Goal: Use online tool/utility: Use online tool/utility

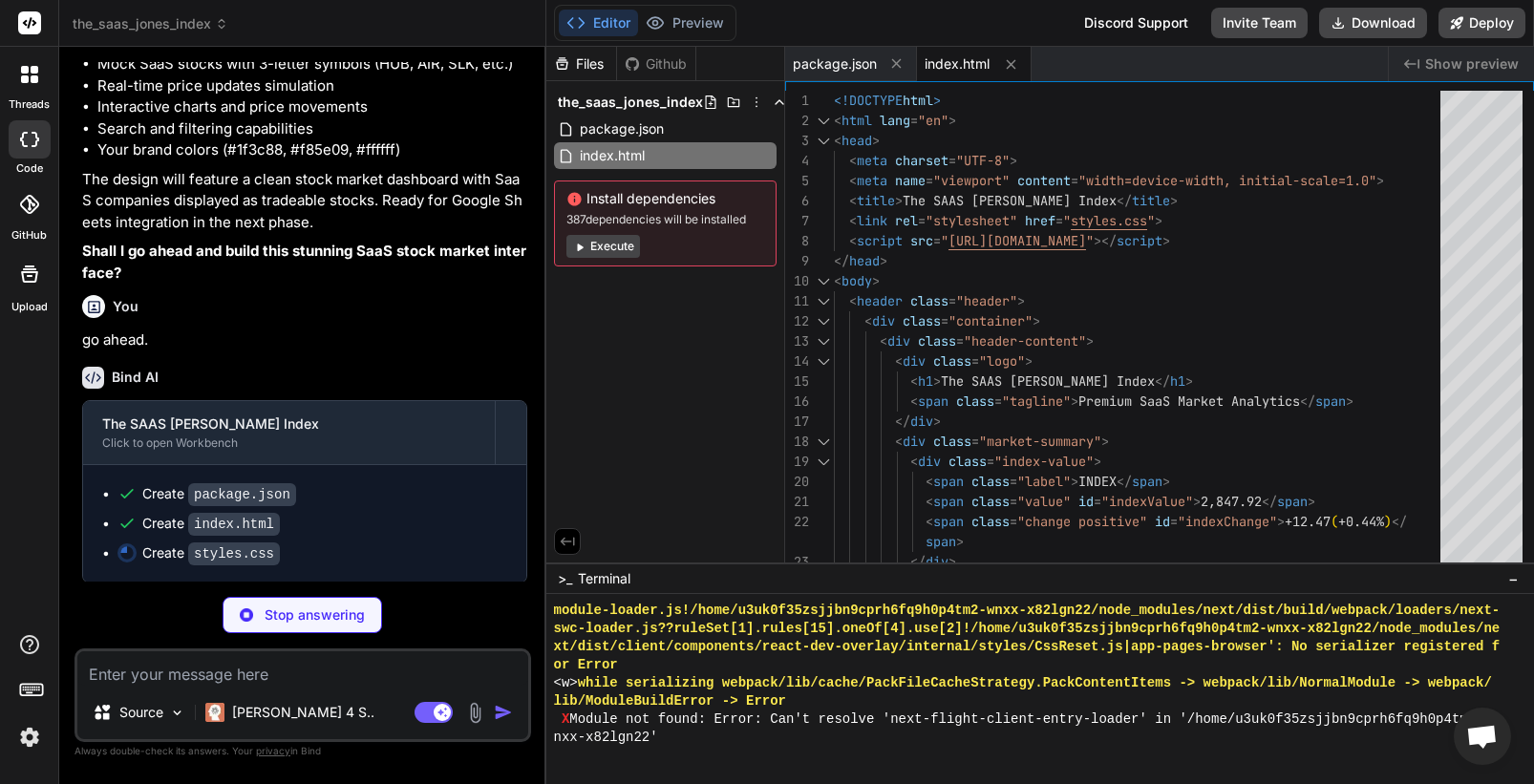
scroll to position [10942, 0]
type textarea "x"
type textarea ".modal-header, .modal-body { padding: 20px; } .price-section .current-price { f…"
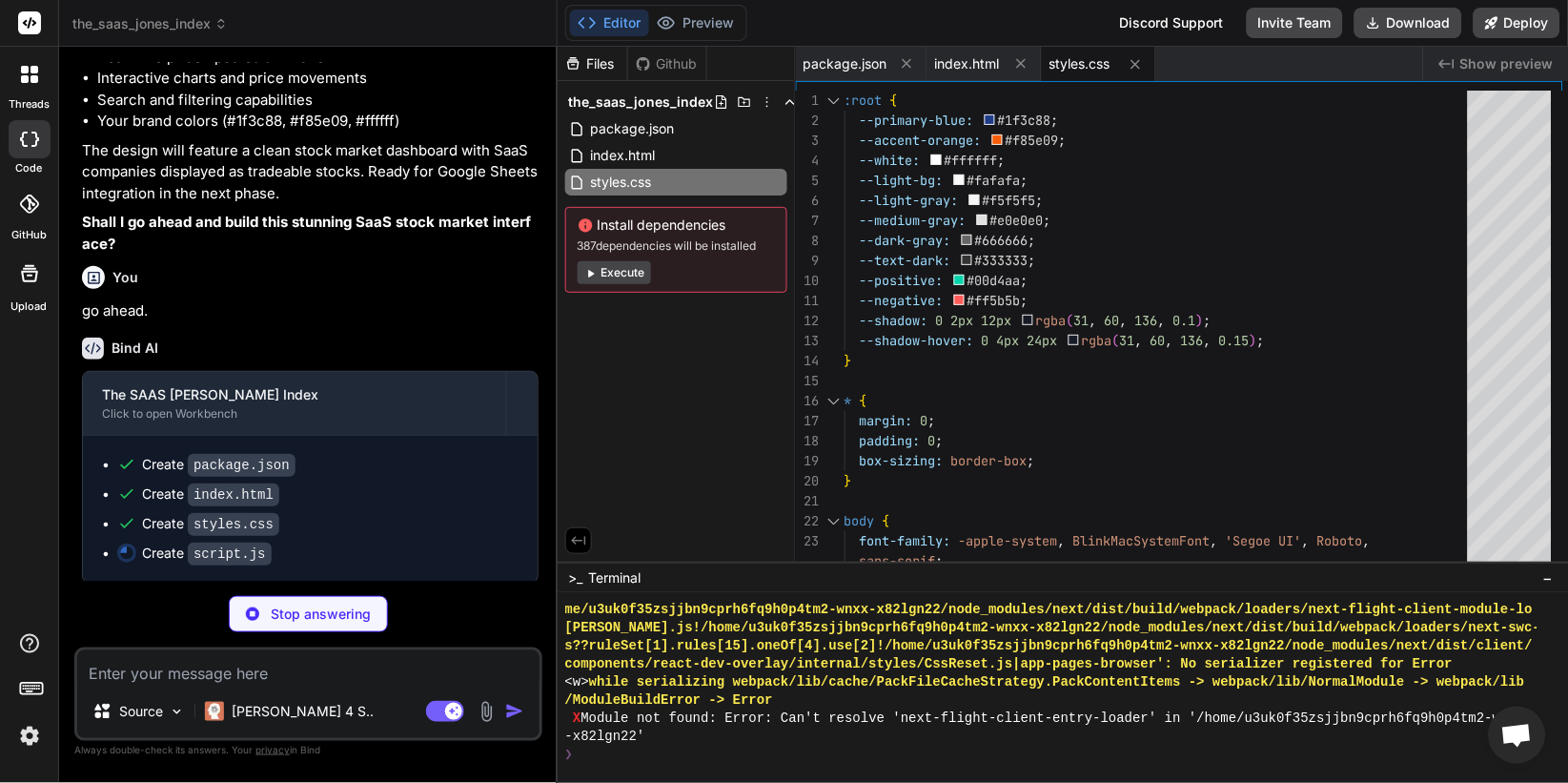
scroll to position [10475, 0]
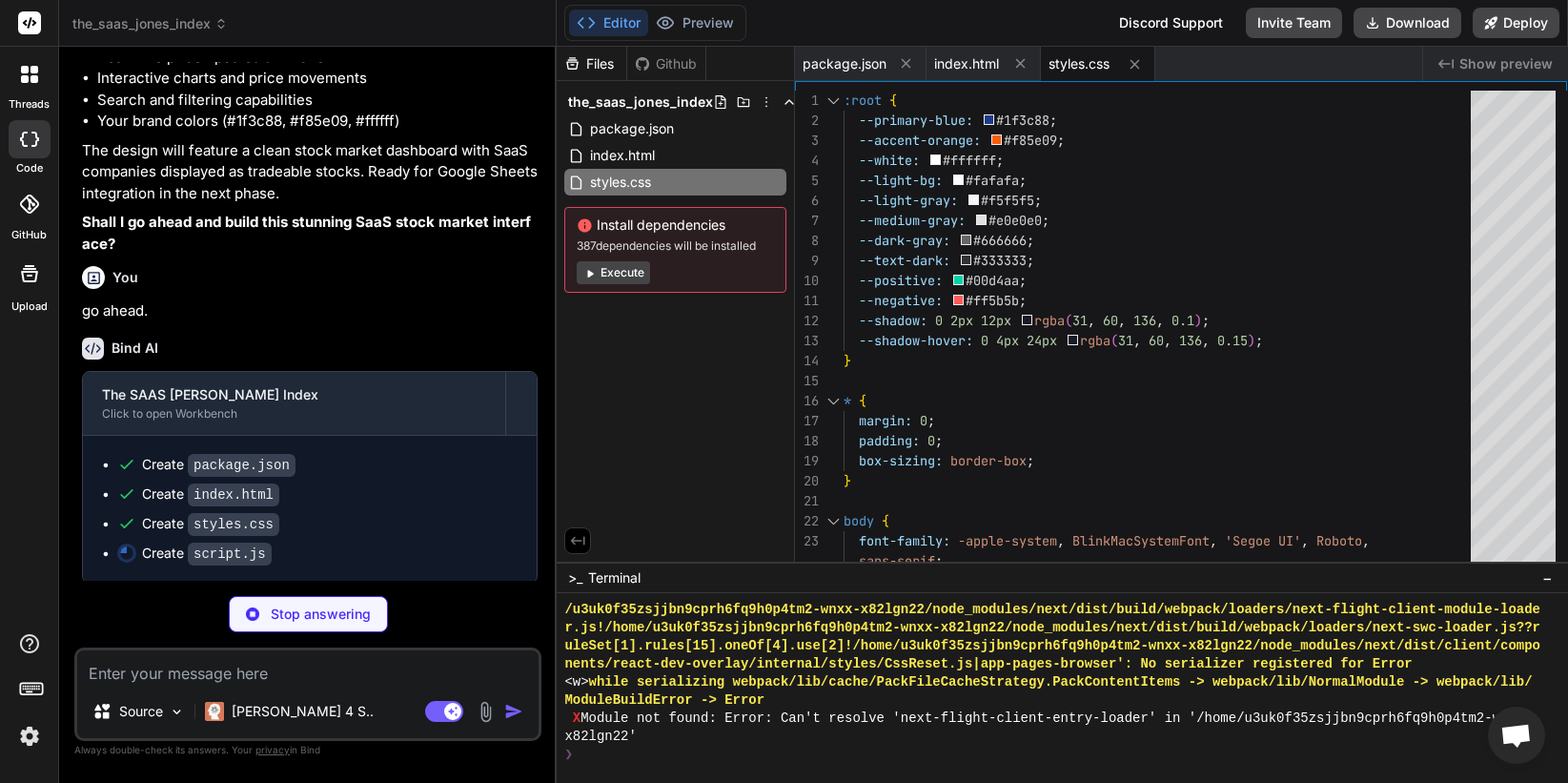
type textarea "x"
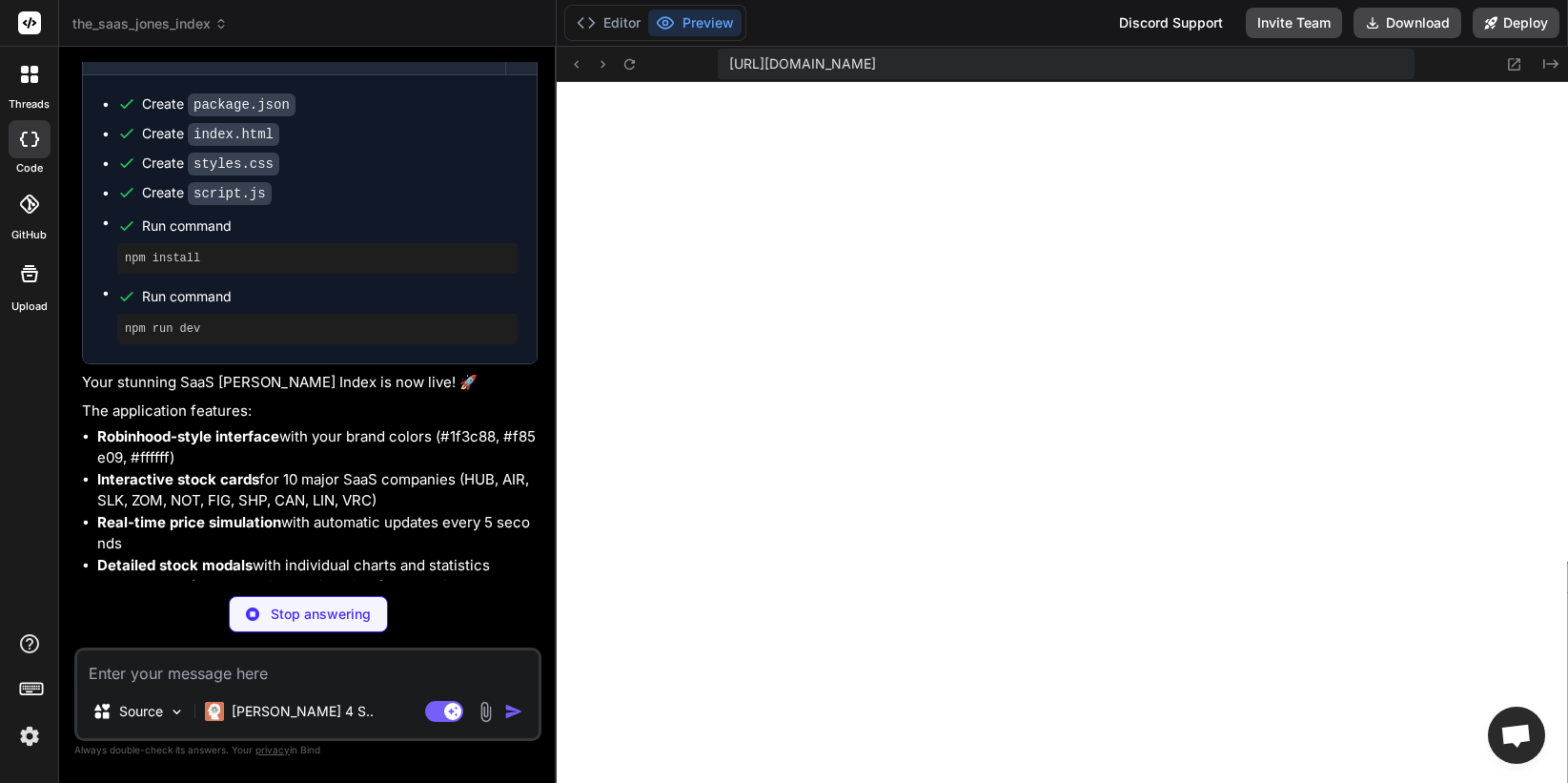
scroll to position [11436, 0]
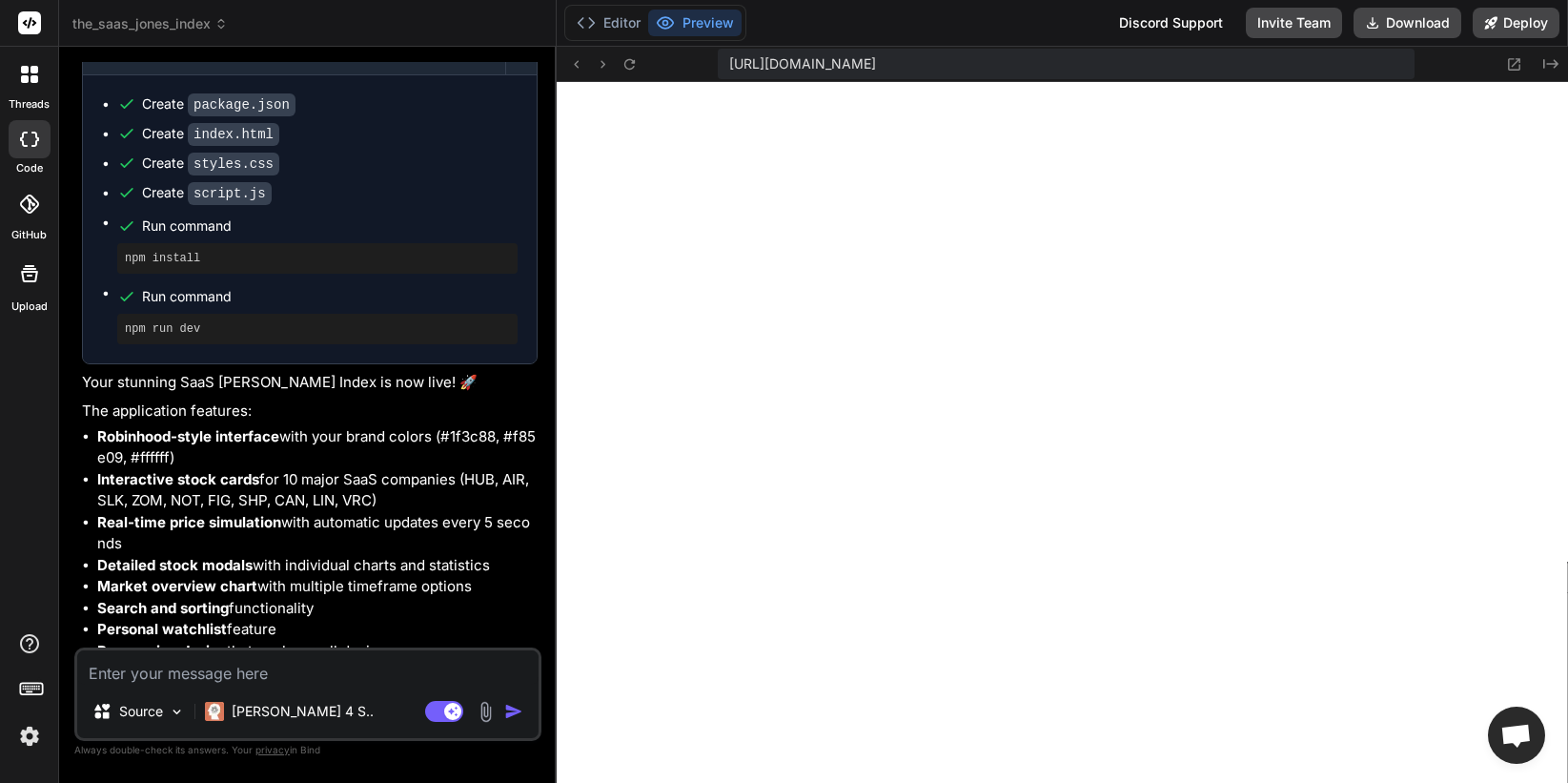
click at [484, 712] on img at bounding box center [485, 712] width 22 height 22
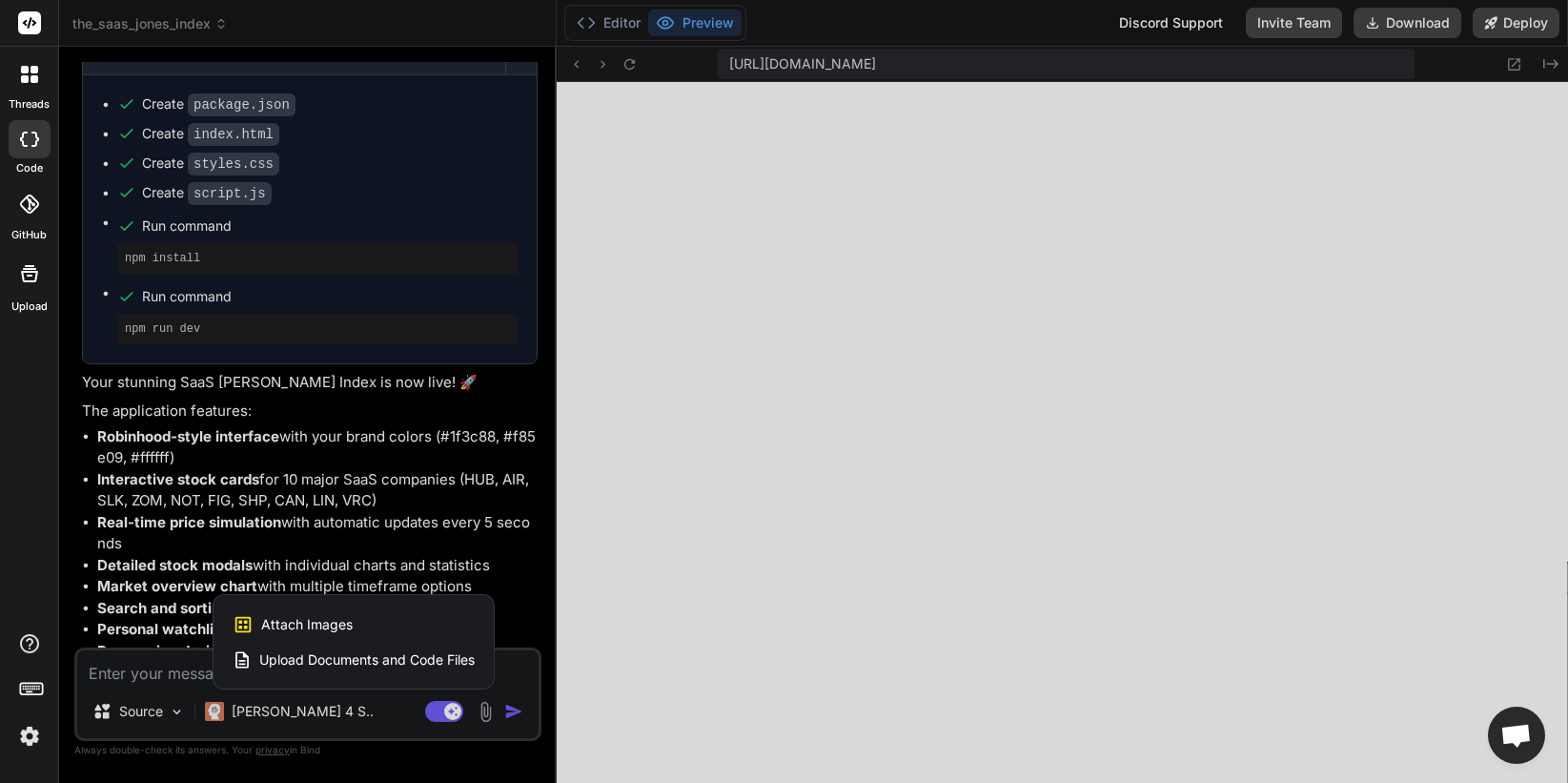
click at [372, 550] on div at bounding box center [784, 392] width 1568 height 783
type textarea "x"
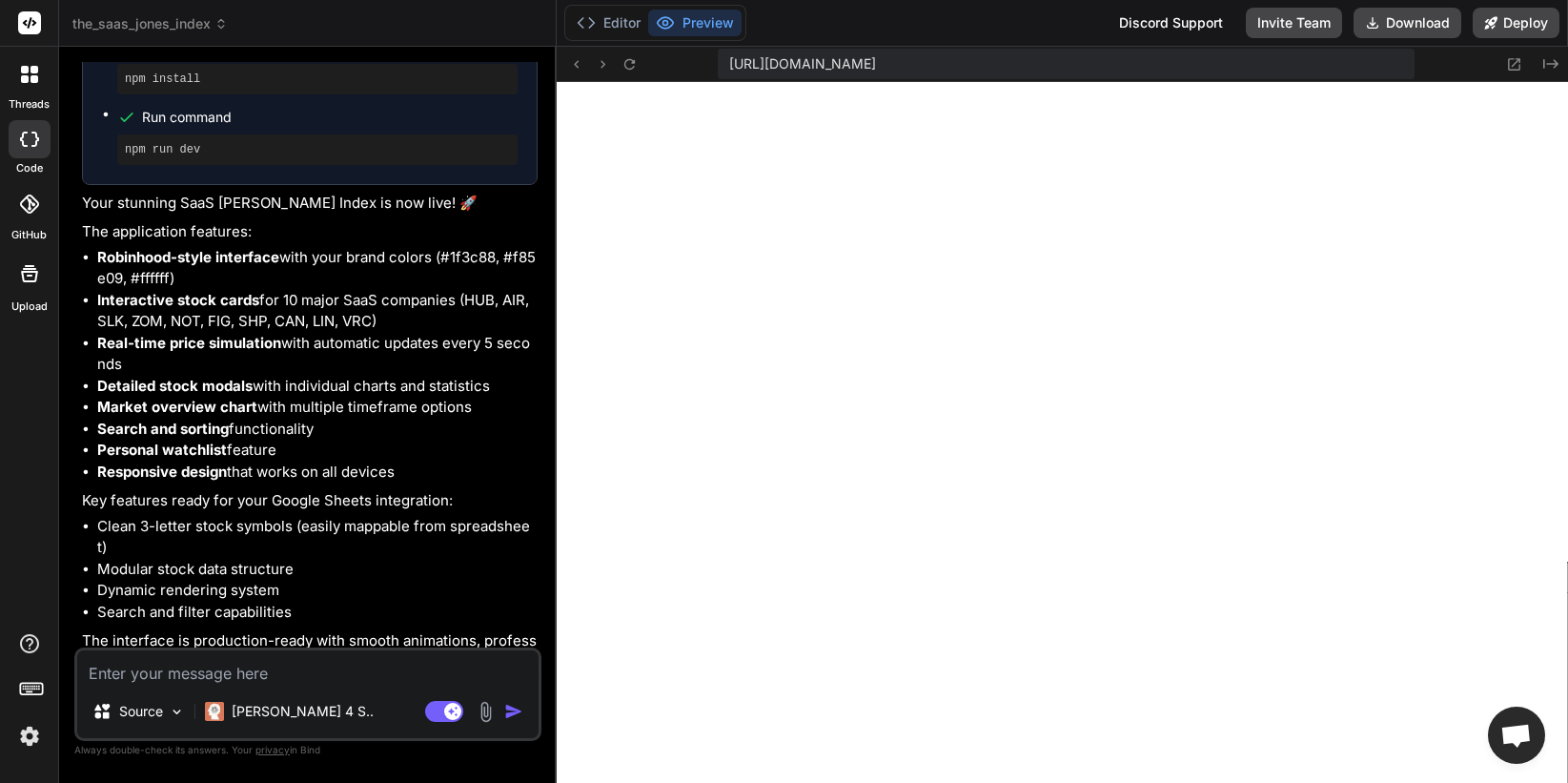
scroll to position [1268, 0]
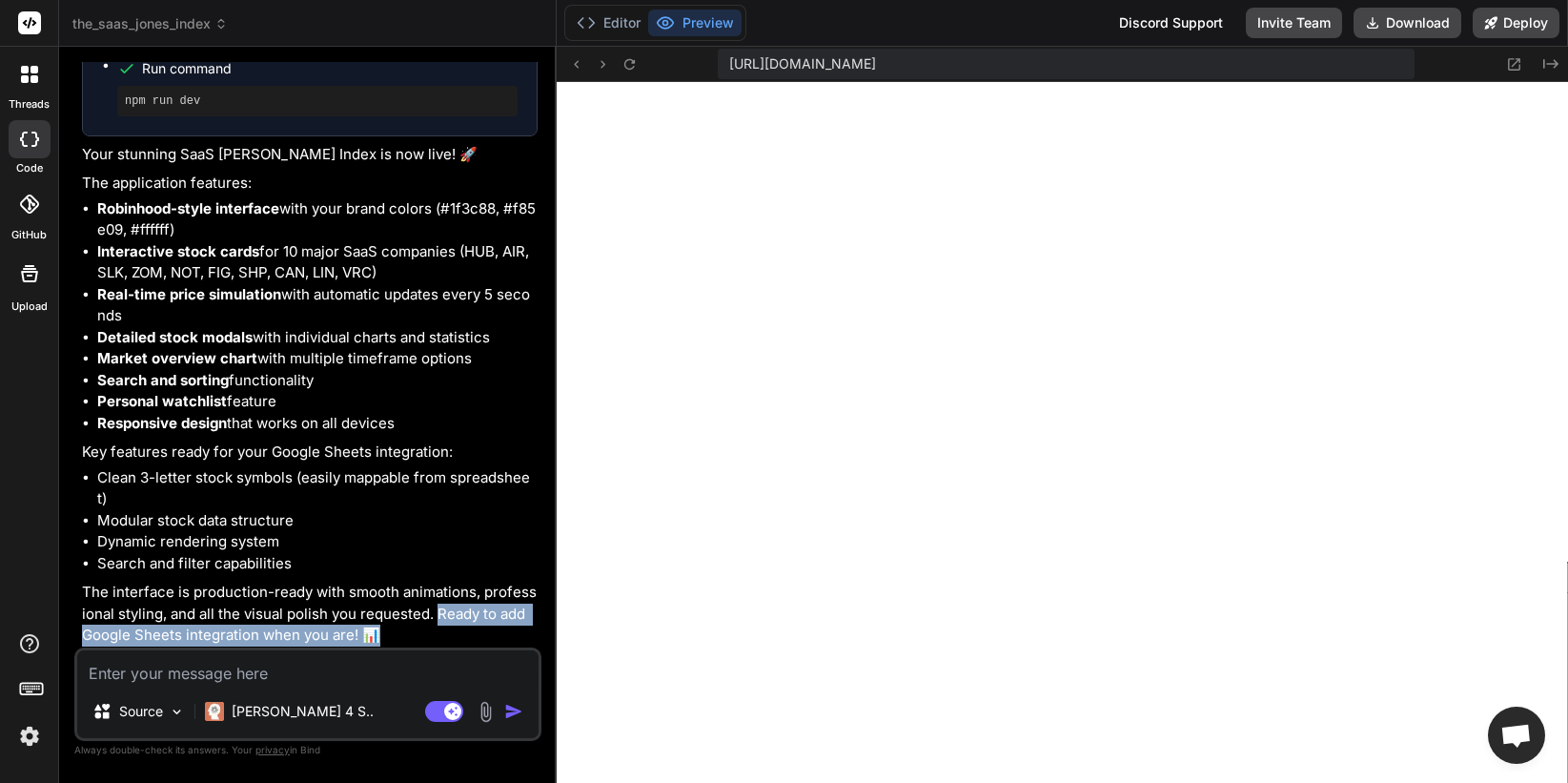
drag, startPoint x: 433, startPoint y: 617, endPoint x: 446, endPoint y: 631, distance: 19.1
click at [446, 631] on p "The interface is production-ready with smooth animations, professional styling,…" at bounding box center [309, 614] width 455 height 65
click at [383, 673] on textarea at bounding box center [308, 667] width 461 height 34
type textarea "o"
type textarea "x"
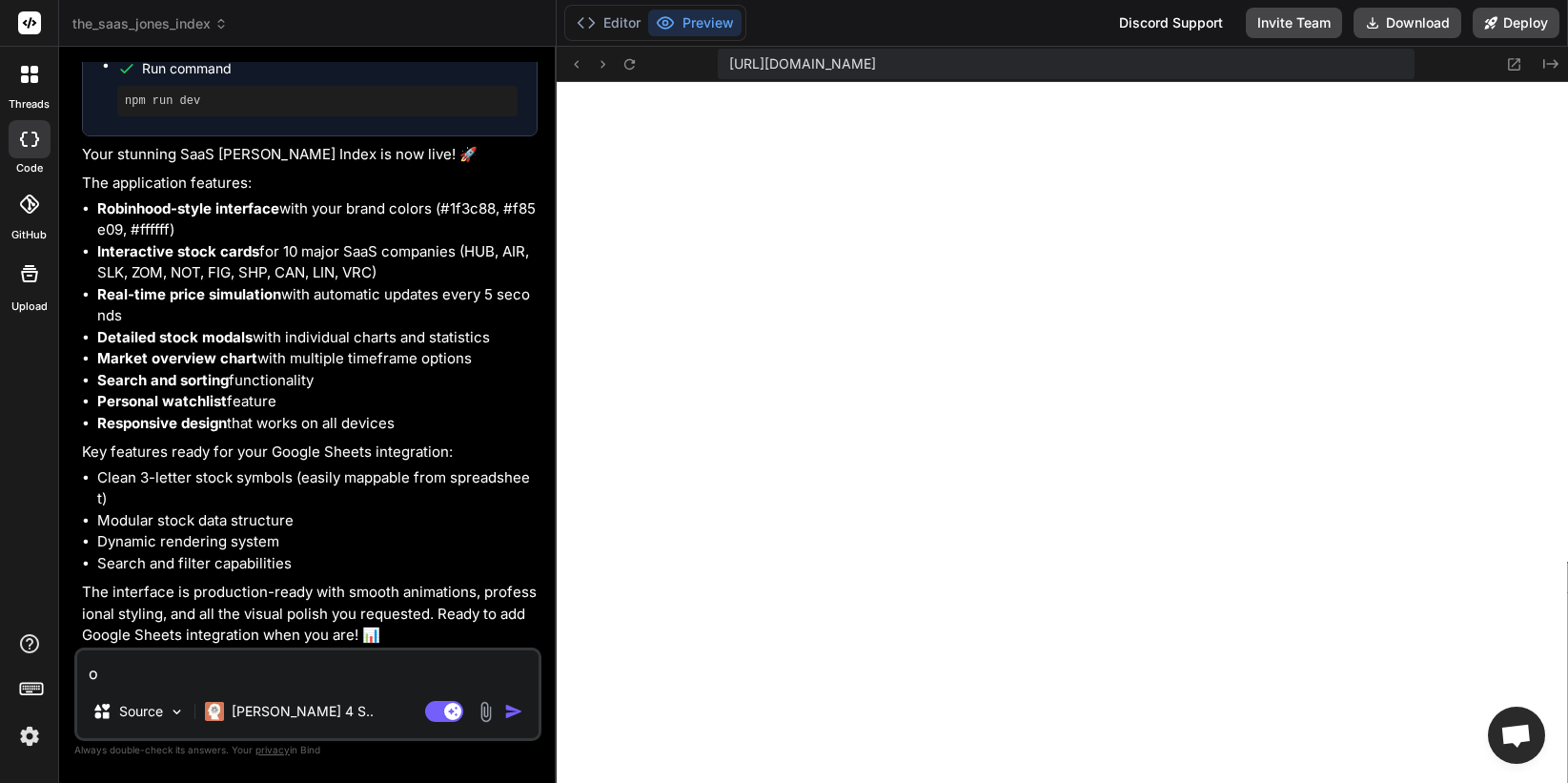
type textarea "ok"
type textarea "x"
type textarea "ok,"
type textarea "x"
type textarea "ok,"
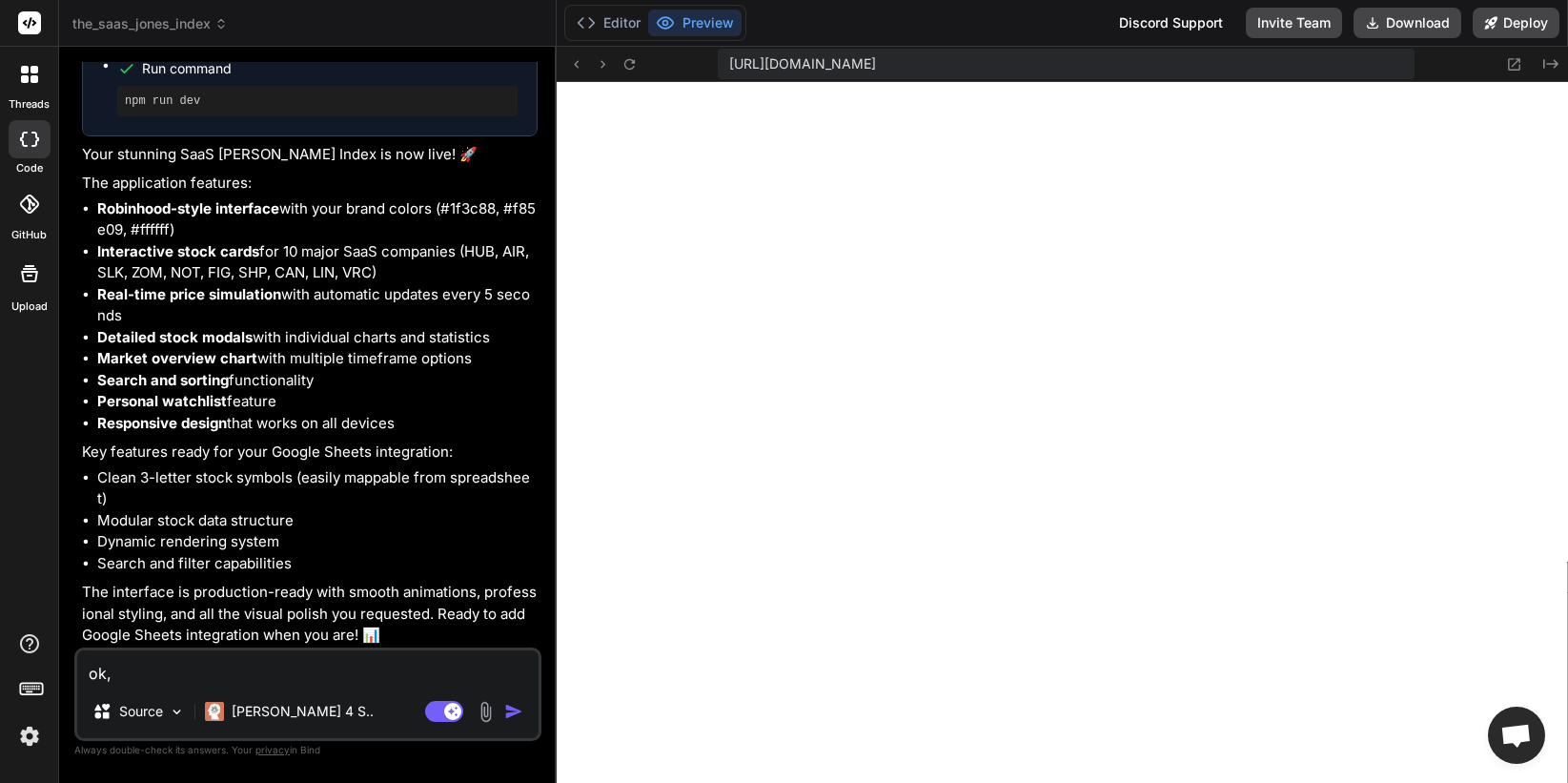
type textarea "x"
type textarea "ok, l"
type textarea "x"
type textarea "ok, le"
type textarea "x"
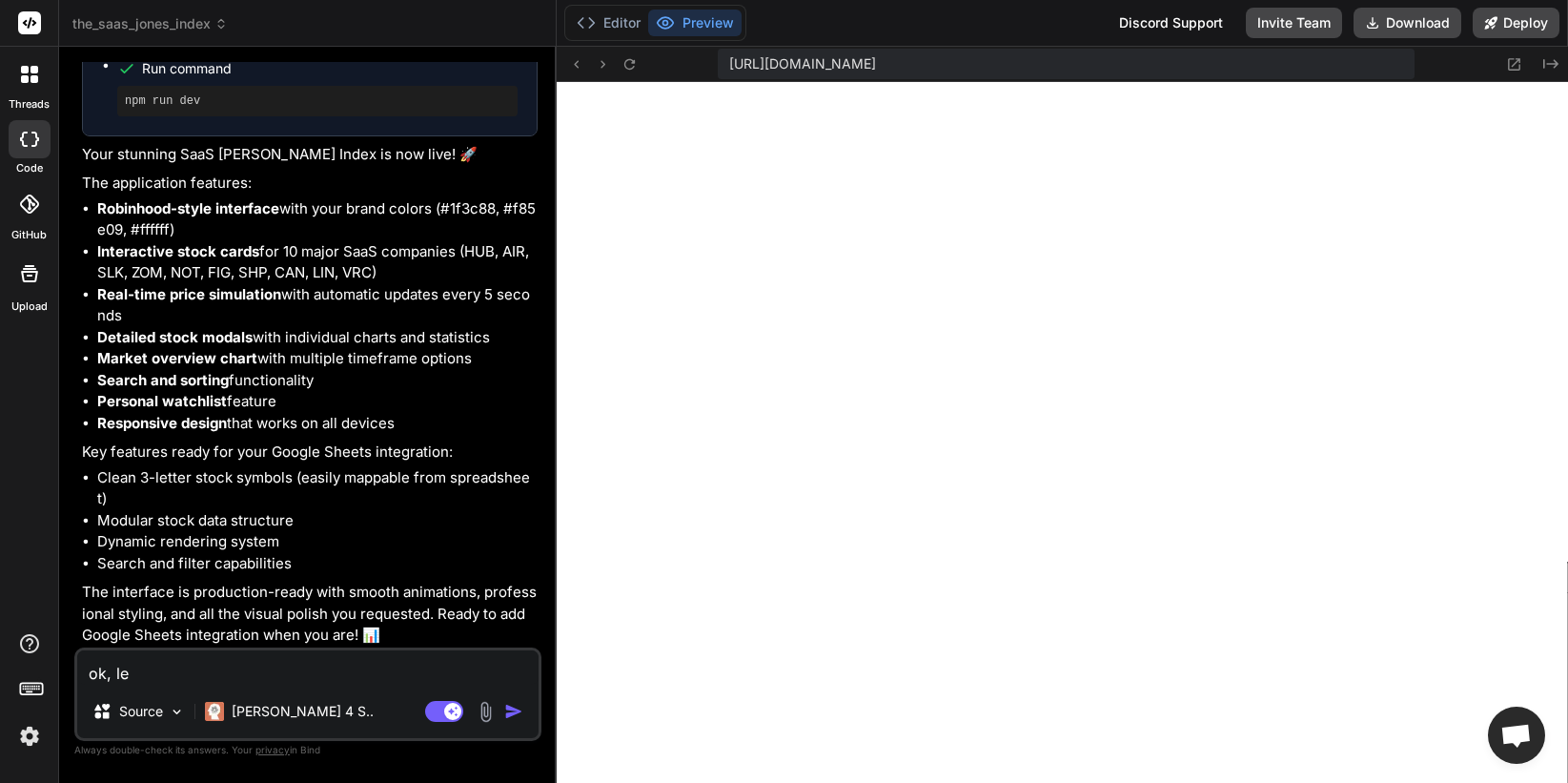
type textarea "ok, let"
type textarea "x"
type textarea "ok, let'"
type textarea "x"
type textarea "ok, let's"
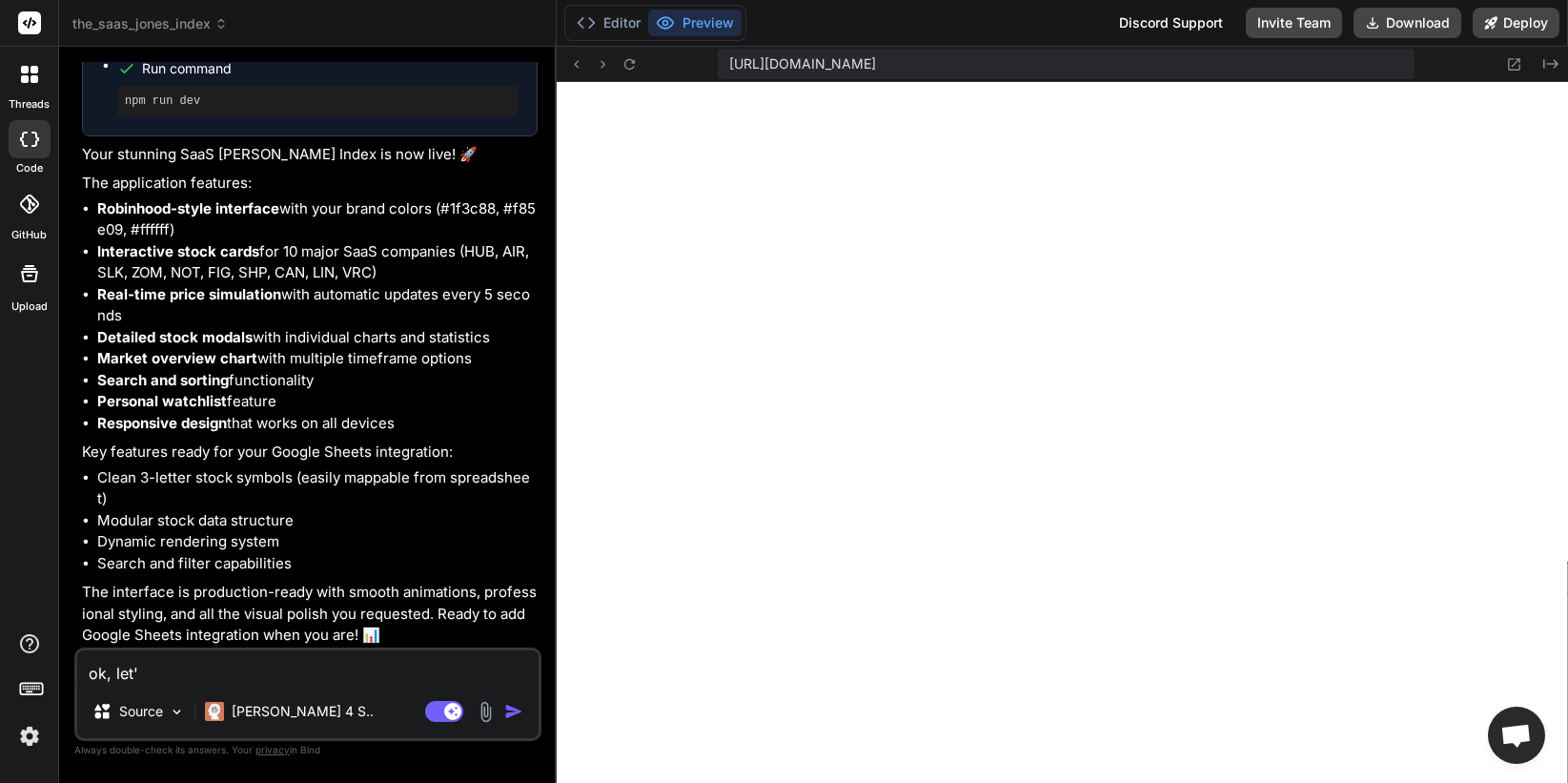
type textarea "x"
type textarea "ok, let's"
type textarea "x"
type textarea "ok, let's a"
type textarea "x"
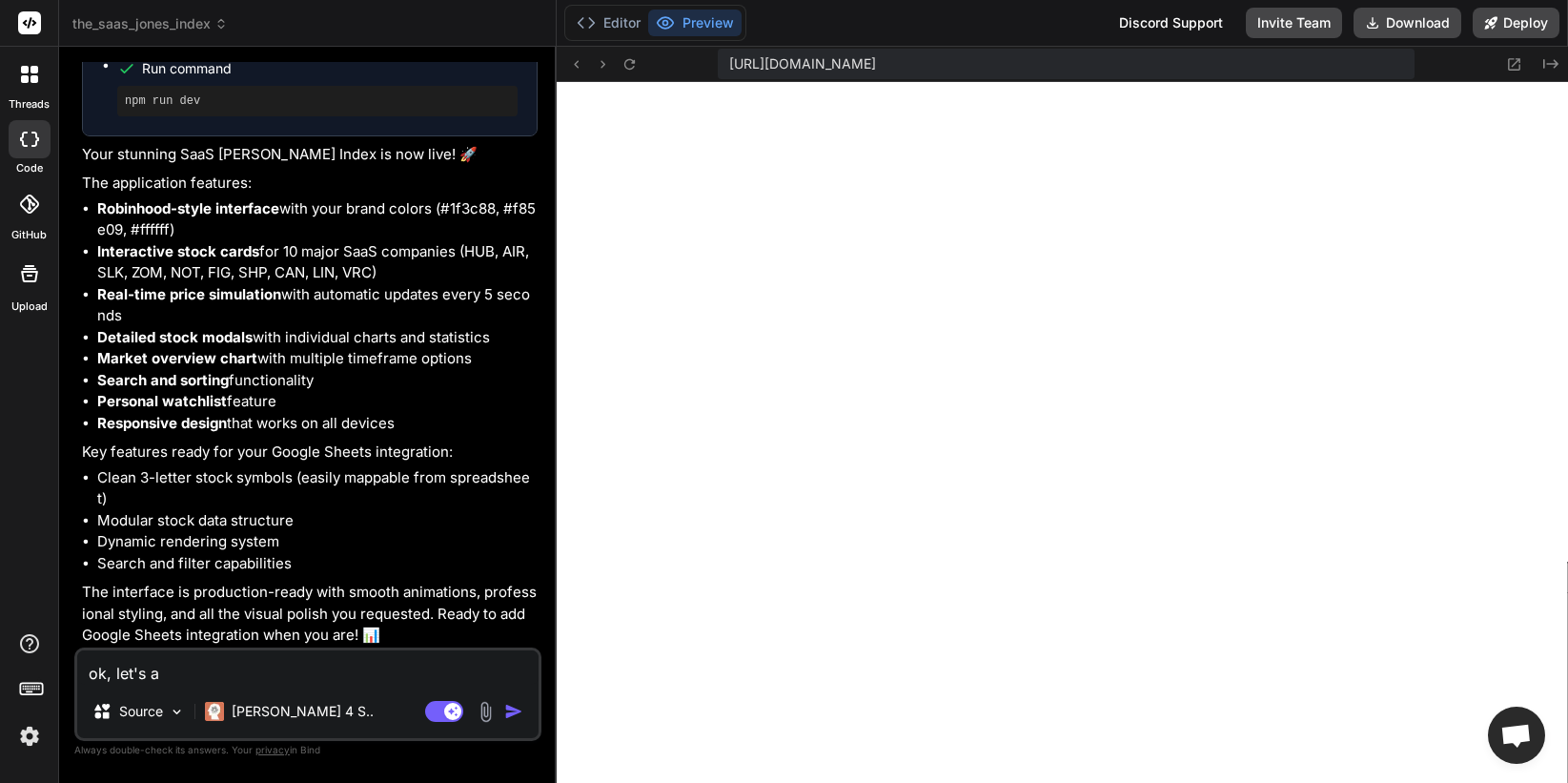
type textarea "ok, let's ad"
type textarea "x"
type textarea "ok, let's add"
type textarea "x"
type textarea "ok, let's add"
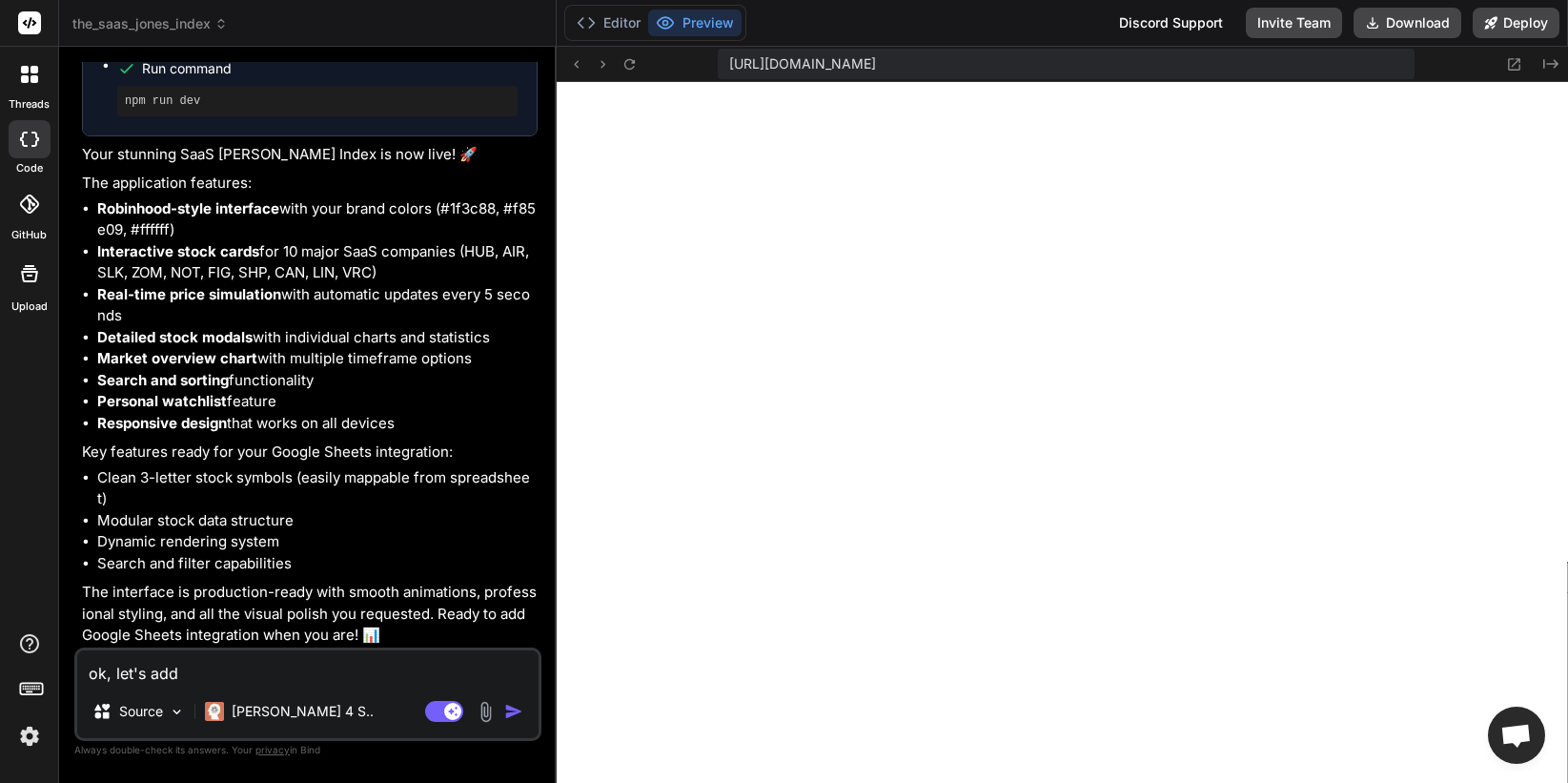
type textarea "x"
type textarea "ok, let's add a"
type textarea "x"
type textarea "ok, let's add a"
type textarea "x"
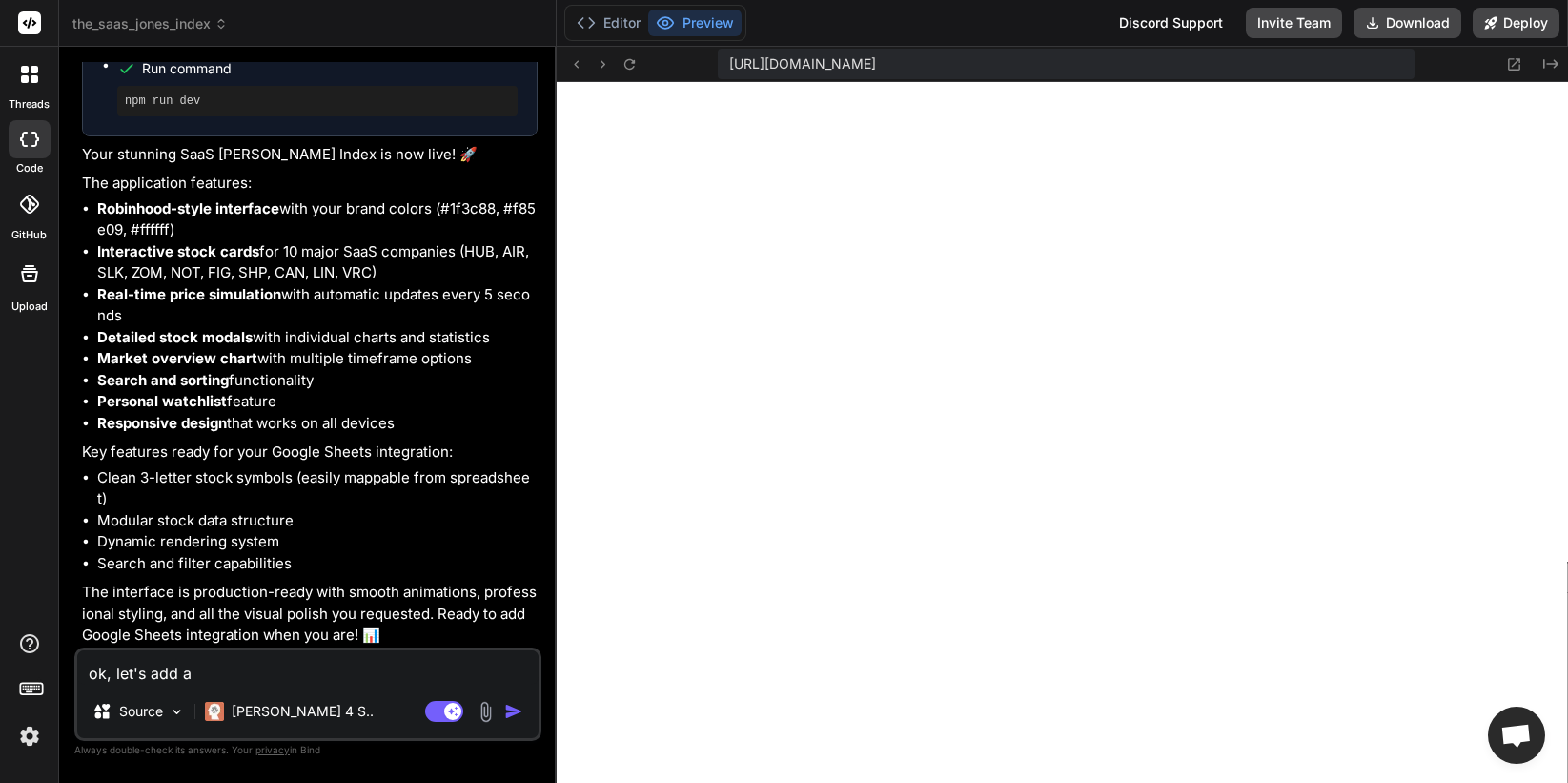
type textarea "ok, let's add a s"
type textarea "x"
type textarea "ok, let's add a si"
type textarea "x"
type textarea "ok, let's add a sim"
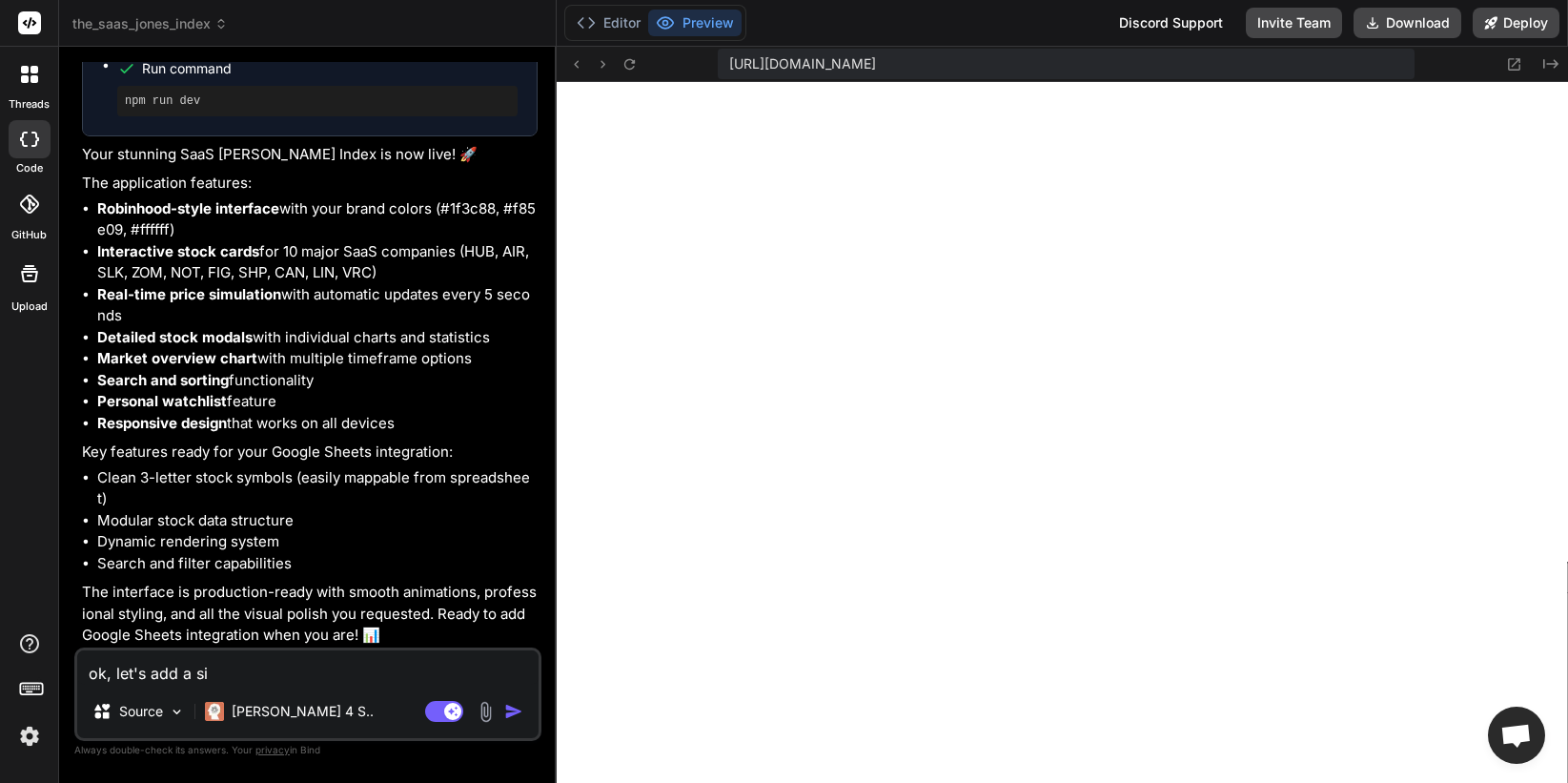
type textarea "x"
type textarea "ok, let's add a simp"
type textarea "x"
type textarea "ok, let's add a simpl"
type textarea "x"
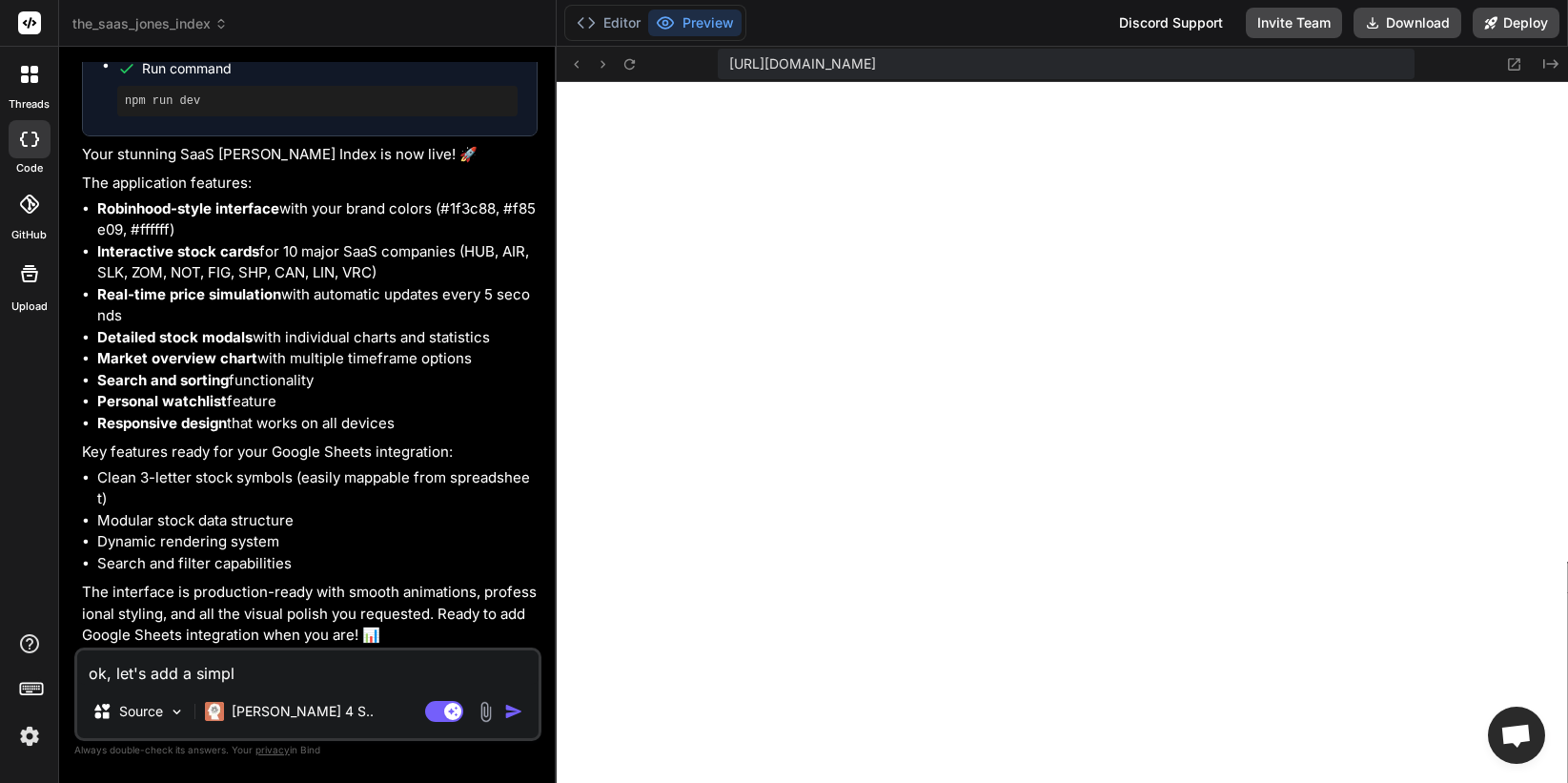
type textarea "ok, let's add a simple"
type textarea "x"
type textarea "ok, let's add a simple"
type textarea "x"
type textarea "ok, let's add a simple w"
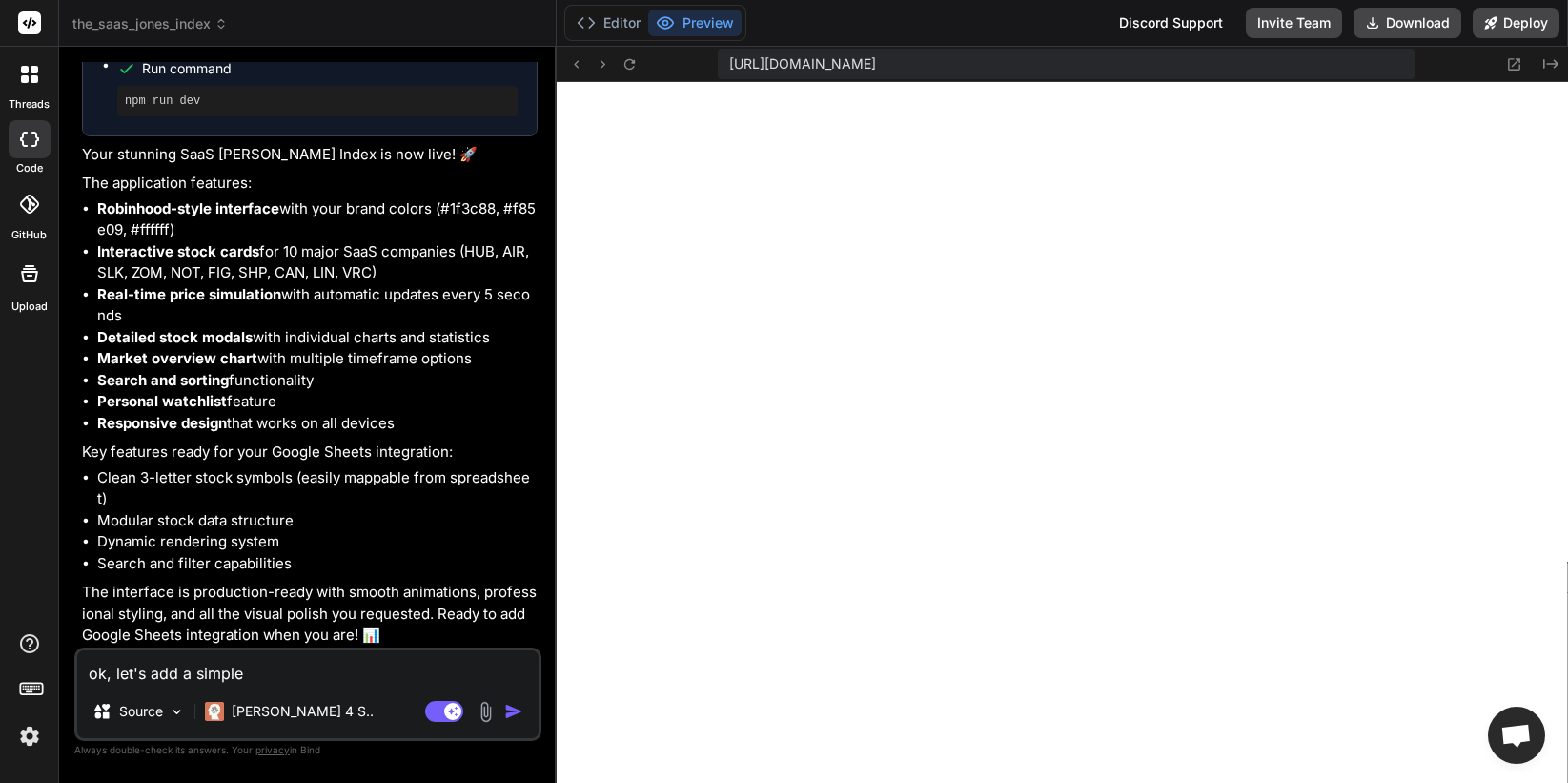
type textarea "x"
type textarea "ok, let's add a simple wa"
type textarea "x"
type textarea "ok, let's add a simple wa"
type textarea "x"
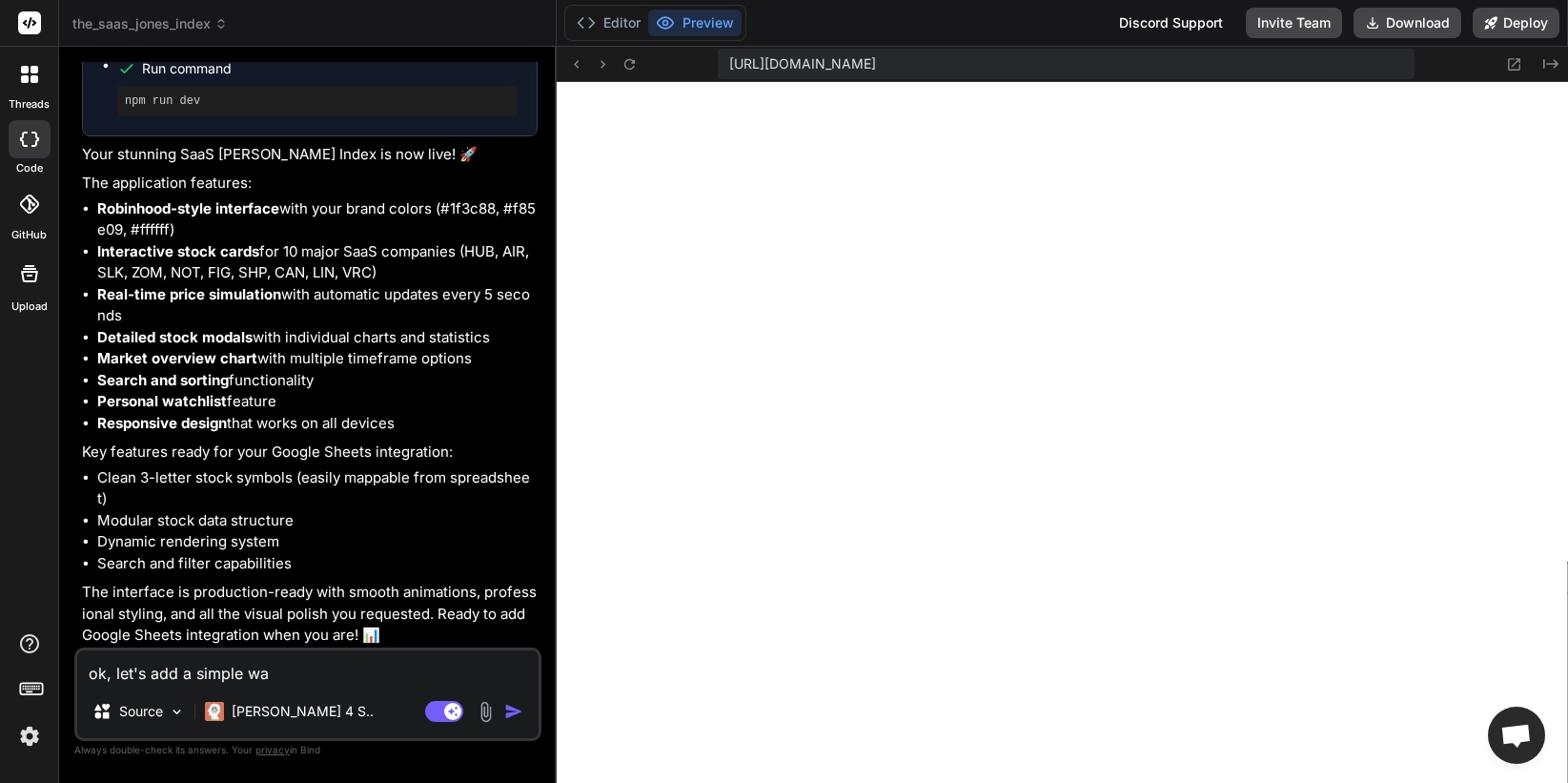
type textarea "ok, let's add a simple wa"
type textarea "x"
type textarea "ok, let's add a simple way"
type textarea "x"
type textarea "ok, let's add a simple way"
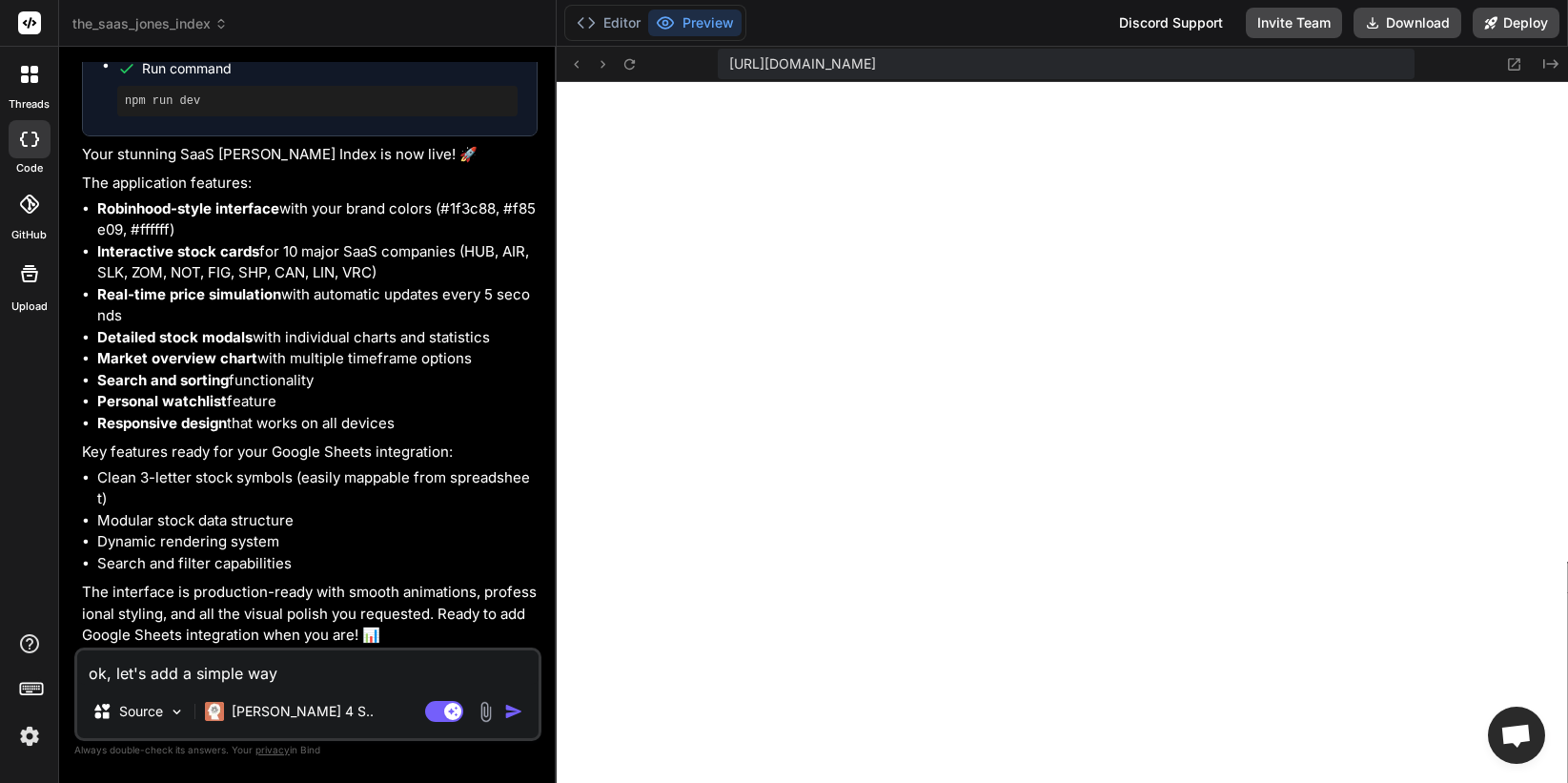
type textarea "x"
type textarea "ok, let's add a simple way t"
type textarea "x"
type textarea "ok, let's add a simple way to"
type textarea "x"
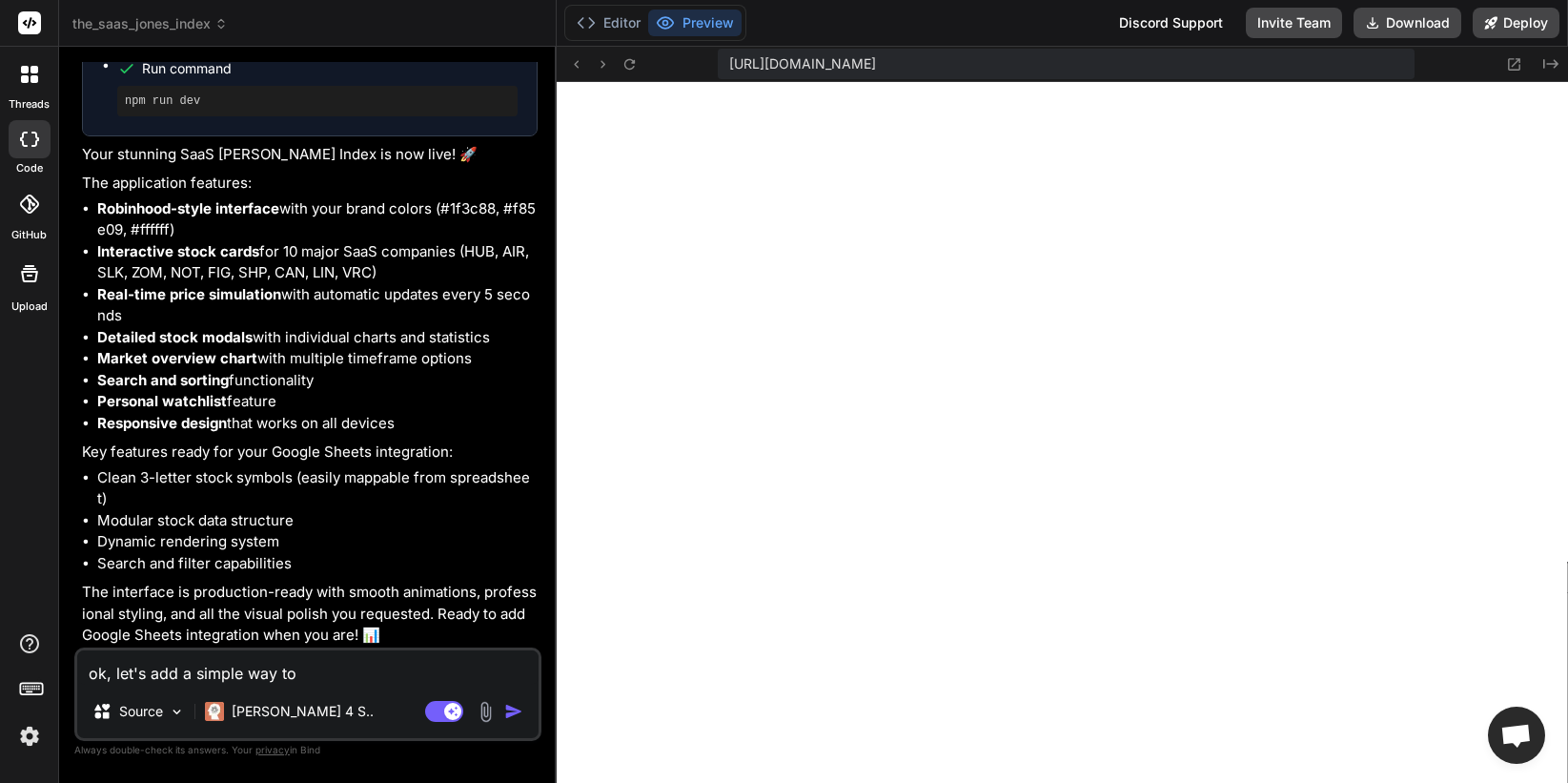
type textarea "ok, let's add a simple way to"
type textarea "x"
type textarea "ok, let's add a simple way to p"
type textarea "x"
type textarea "ok, let's add a simple way to pa"
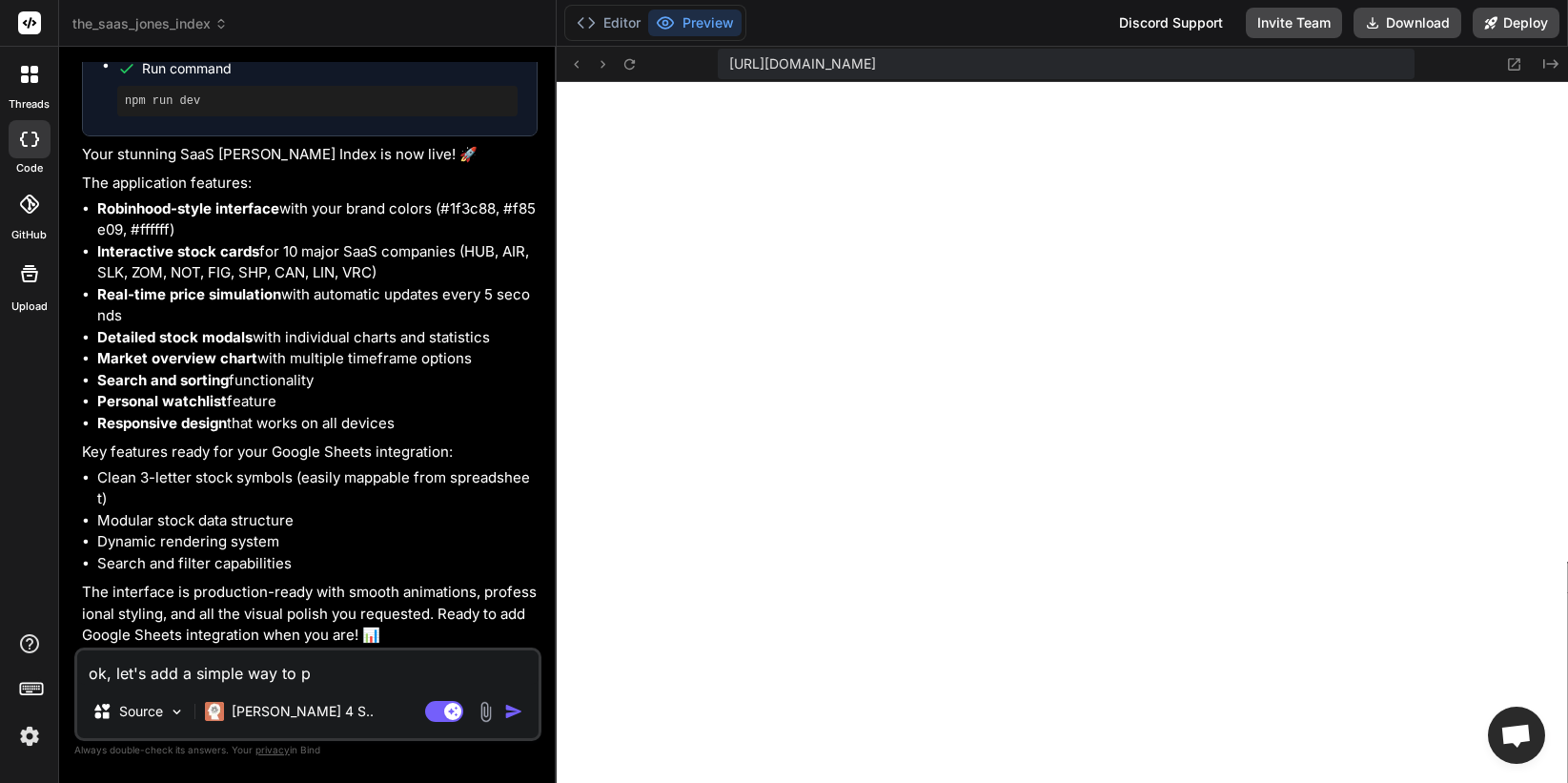
type textarea "x"
type textarea "ok, let's add a simple way to pas"
type textarea "x"
type textarea "ok, let's add a simple way to past"
type textarea "x"
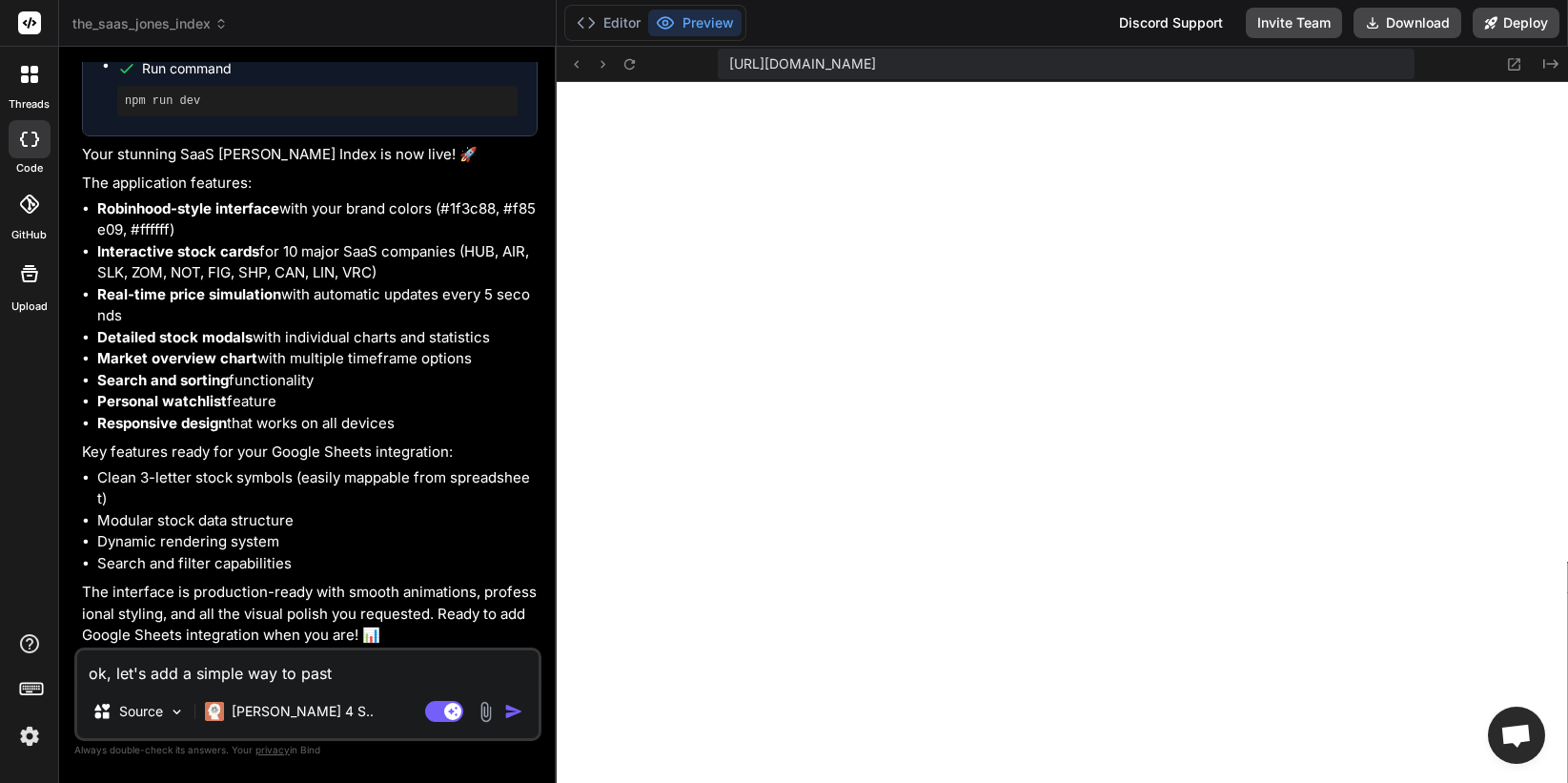
type textarea "ok, let's add a simple way to paste"
type textarea "x"
type textarea "ok, let's add a simple way to paste"
type textarea "x"
type textarea "ok, let's add a simple way to paste a"
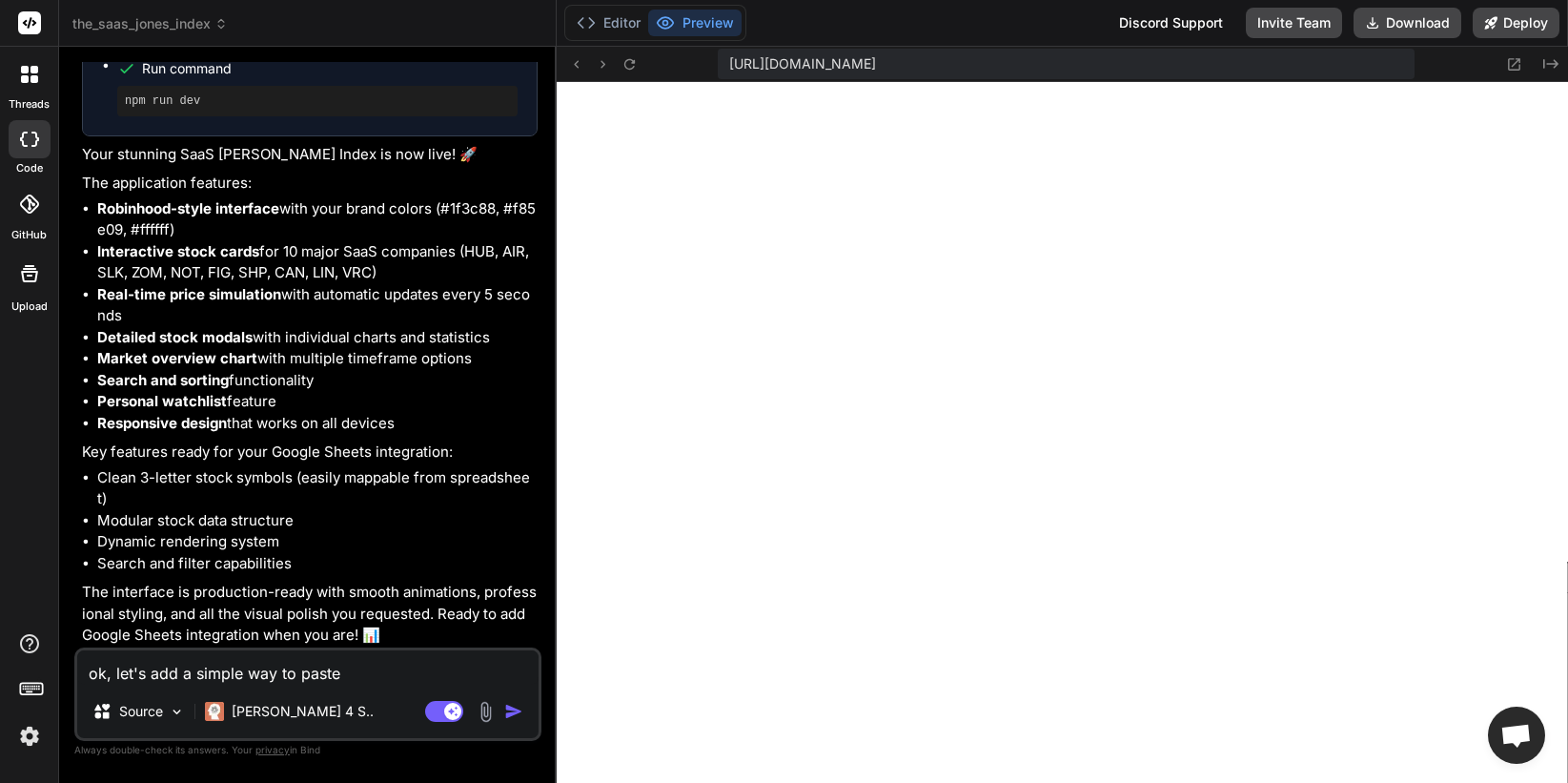
type textarea "x"
type textarea "ok, let's add a simple way to paste a"
type textarea "x"
type textarea "ok, let's add a simple way to paste a l"
type textarea "x"
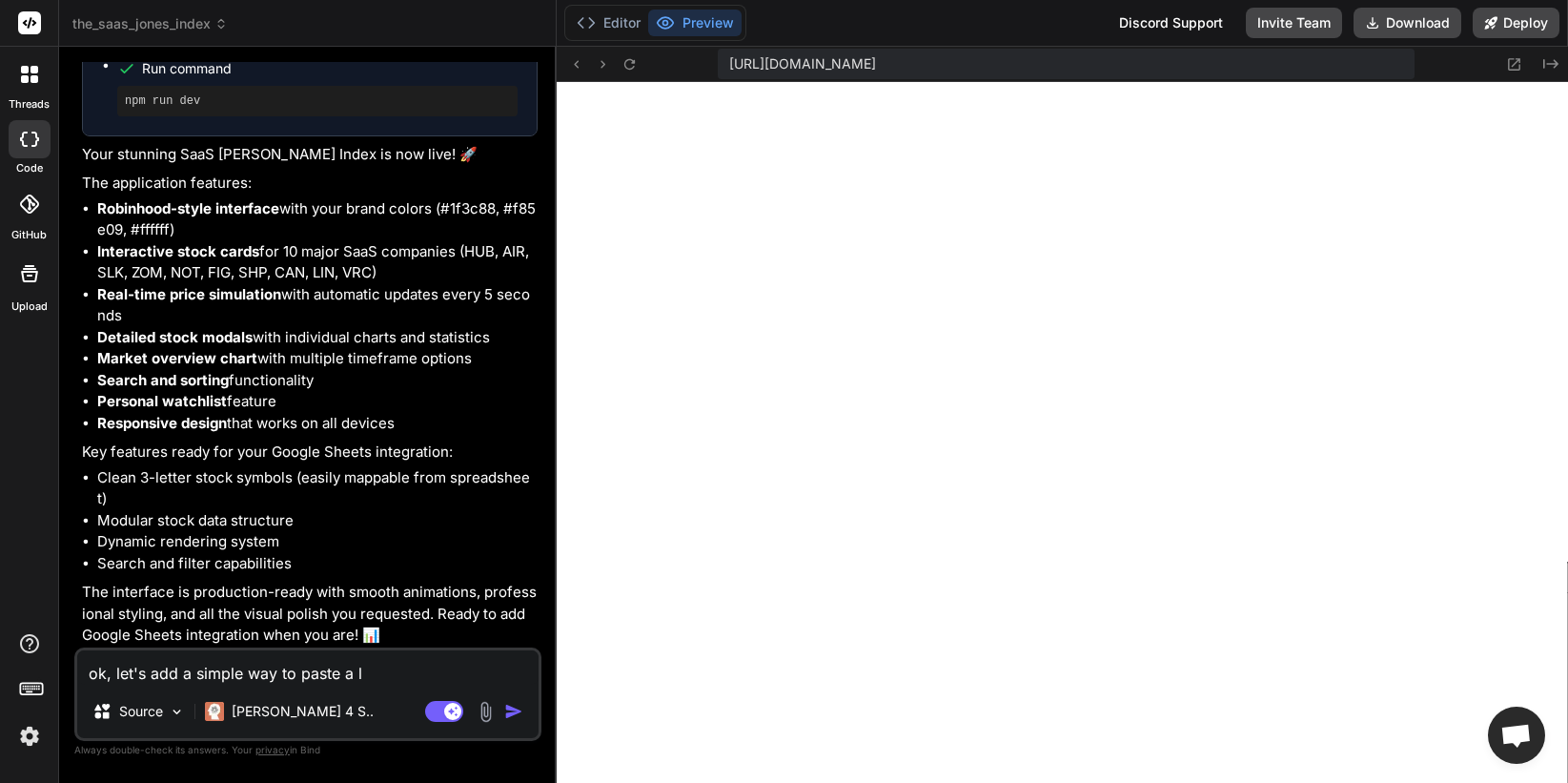
type textarea "ok, let's add a simple way to paste a li"
type textarea "x"
type textarea "ok, let's add a simple way to paste a lis"
type textarea "x"
type textarea "ok, let's add a simple way to paste a list"
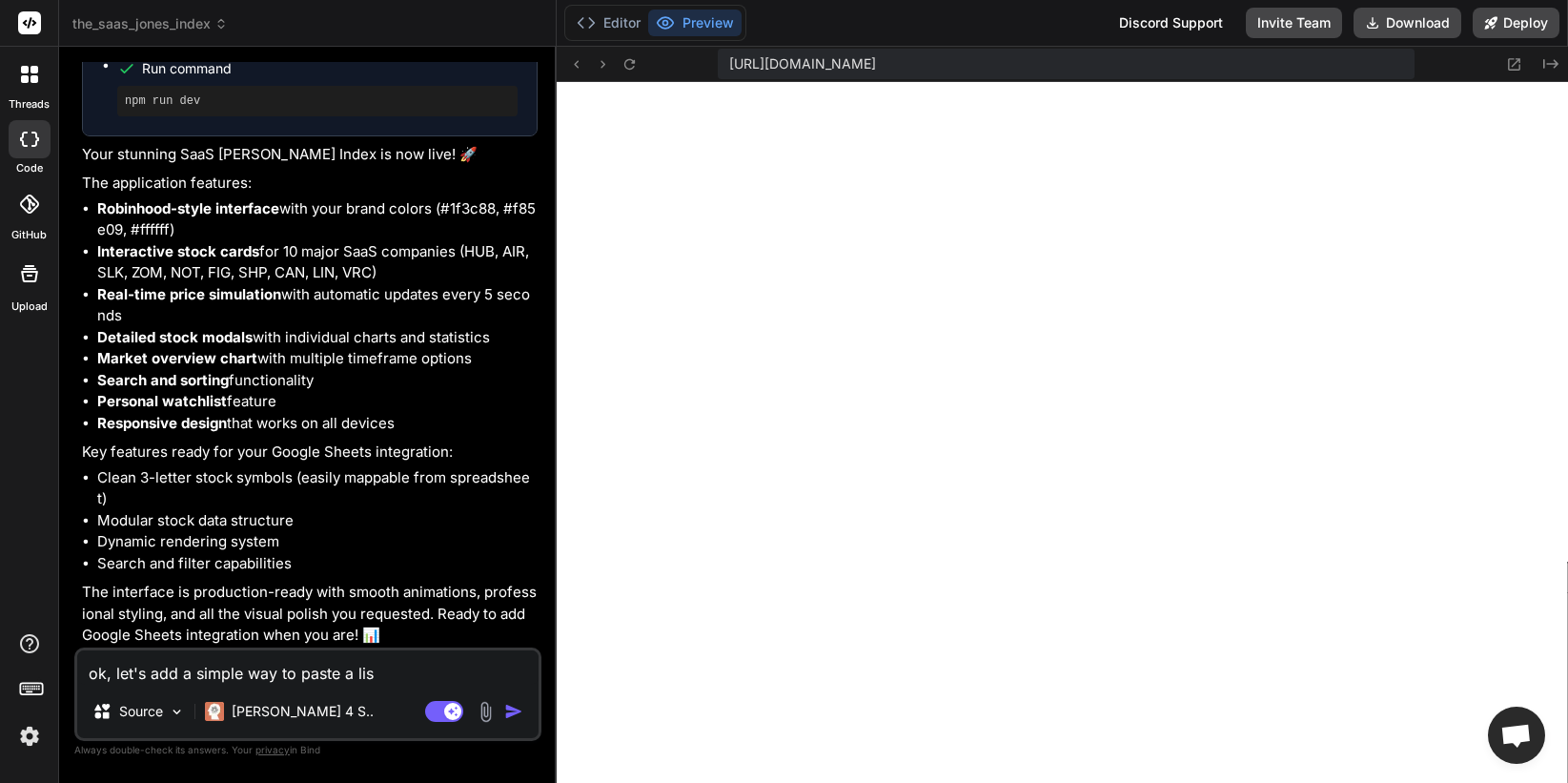
type textarea "x"
type textarea "ok, let's add a simple way to paste a list"
type textarea "x"
type textarea "ok, let's add a simple way to paste a list o"
type textarea "x"
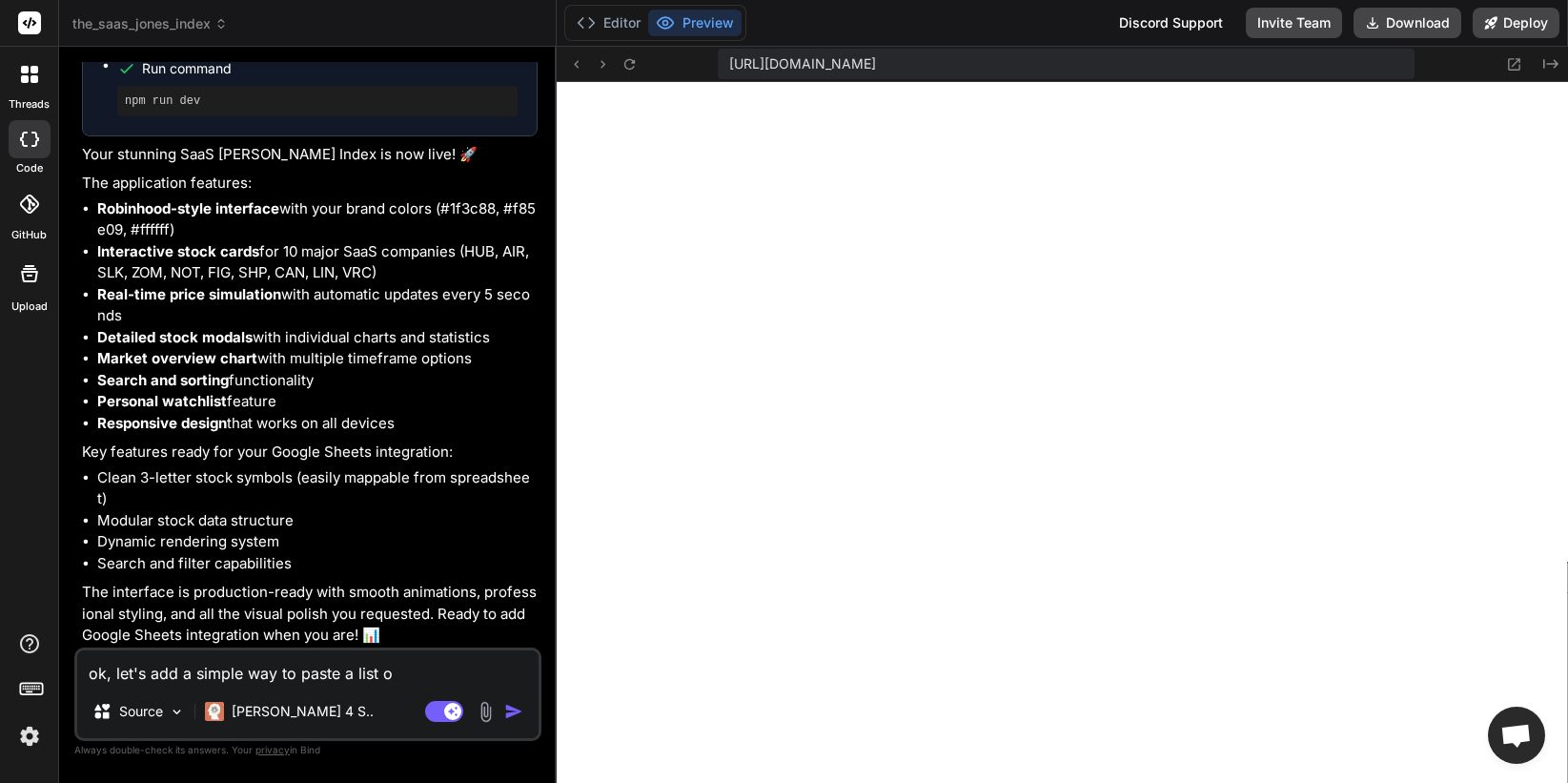
type textarea "ok, let's add a simple way to paste a list of"
type textarea "x"
type textarea "ok, let's add a simple way to paste a list of"
type textarea "x"
type textarea "ok, let's add a simple way to paste a list of s"
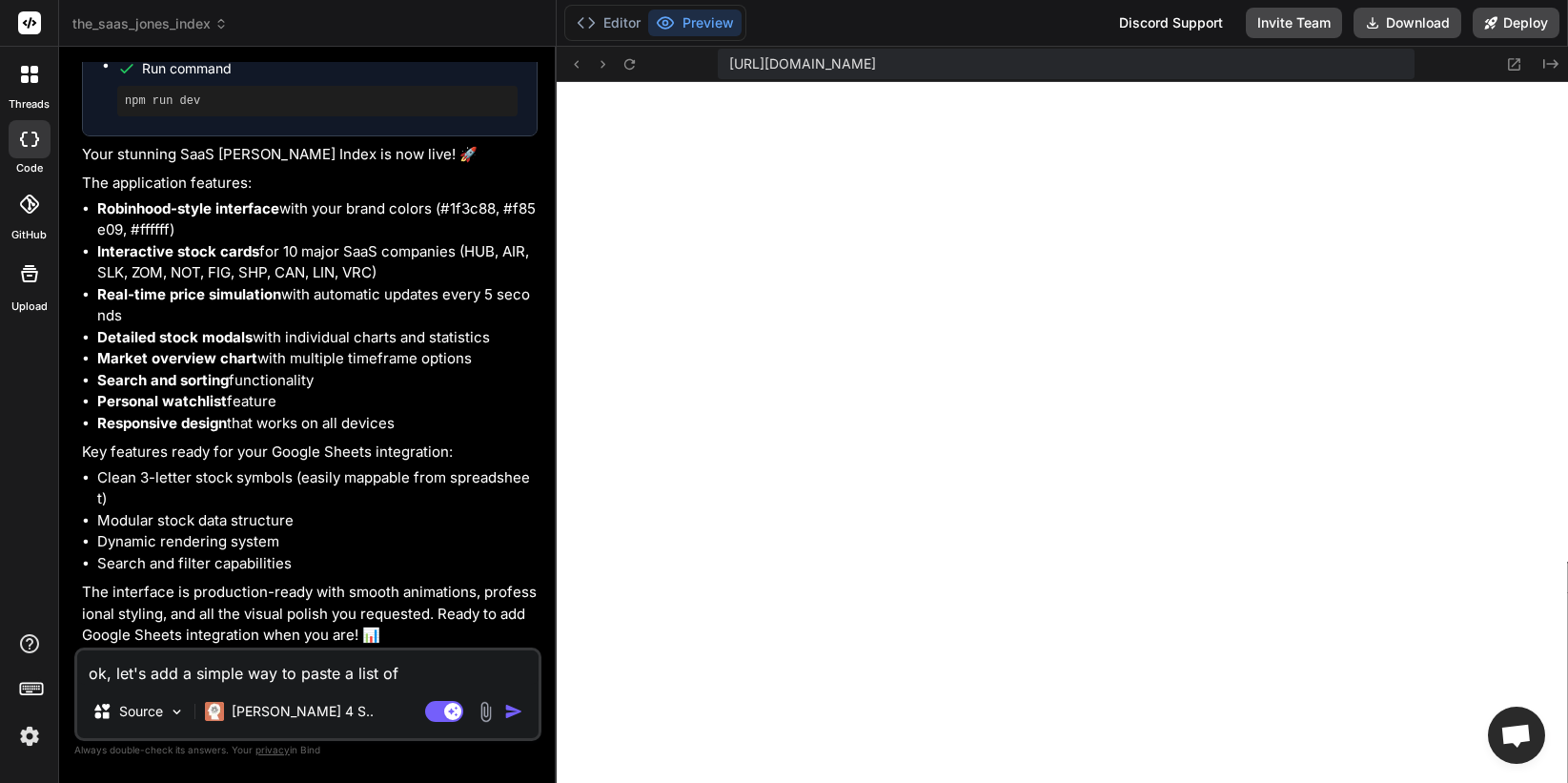
type textarea "x"
type textarea "ok, let's add a simple way to paste a list of"
type textarea "x"
type textarea "ok, let's add a simple way to paste a list of s"
type textarea "x"
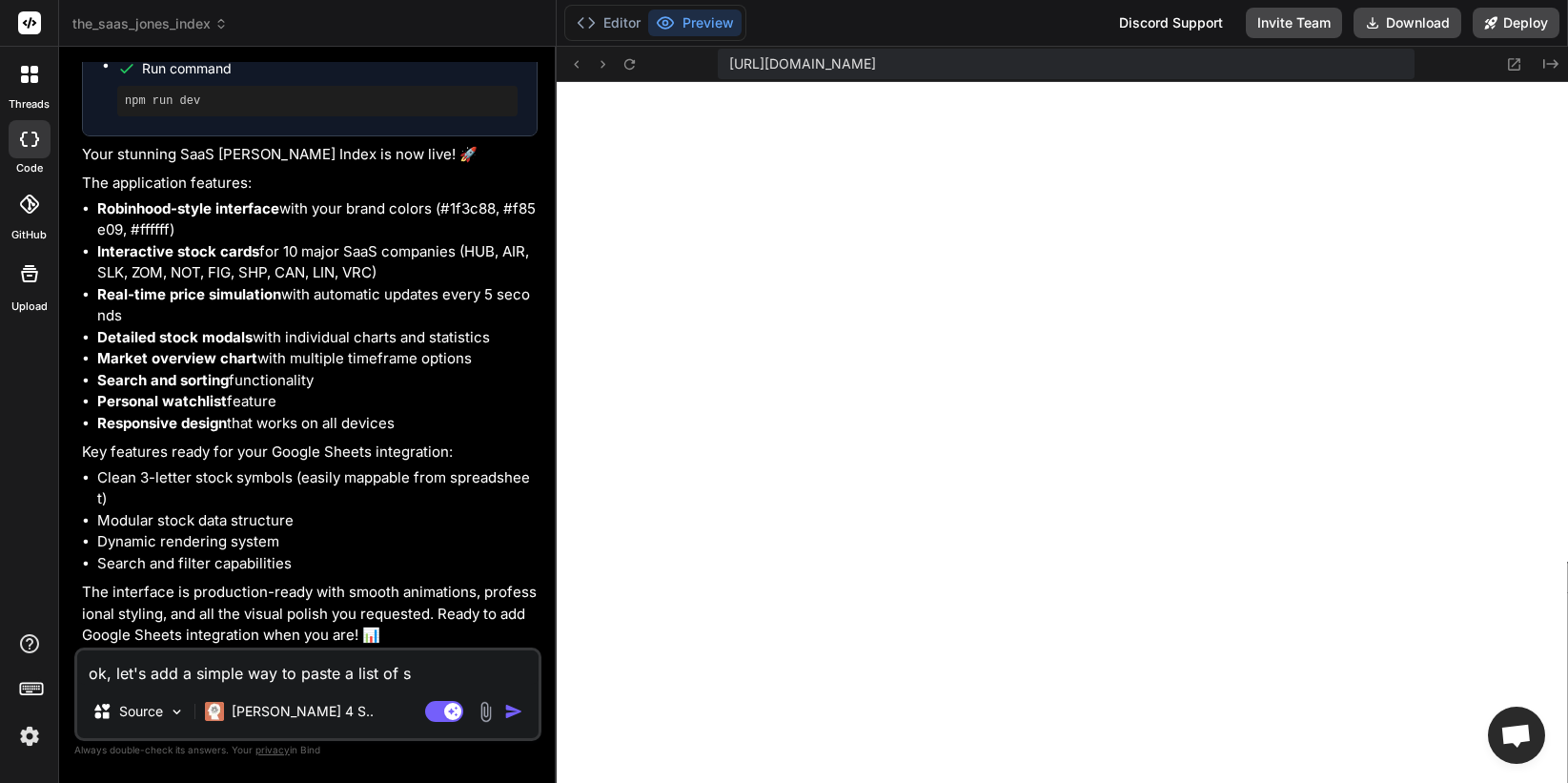
type textarea "ok, let's add a simple way to paste a list of ss"
type textarea "x"
type textarea "ok, let's add a simple way to paste a list of ssa"
type textarea "x"
type textarea "ok, let's add a simple way to paste a list of ss"
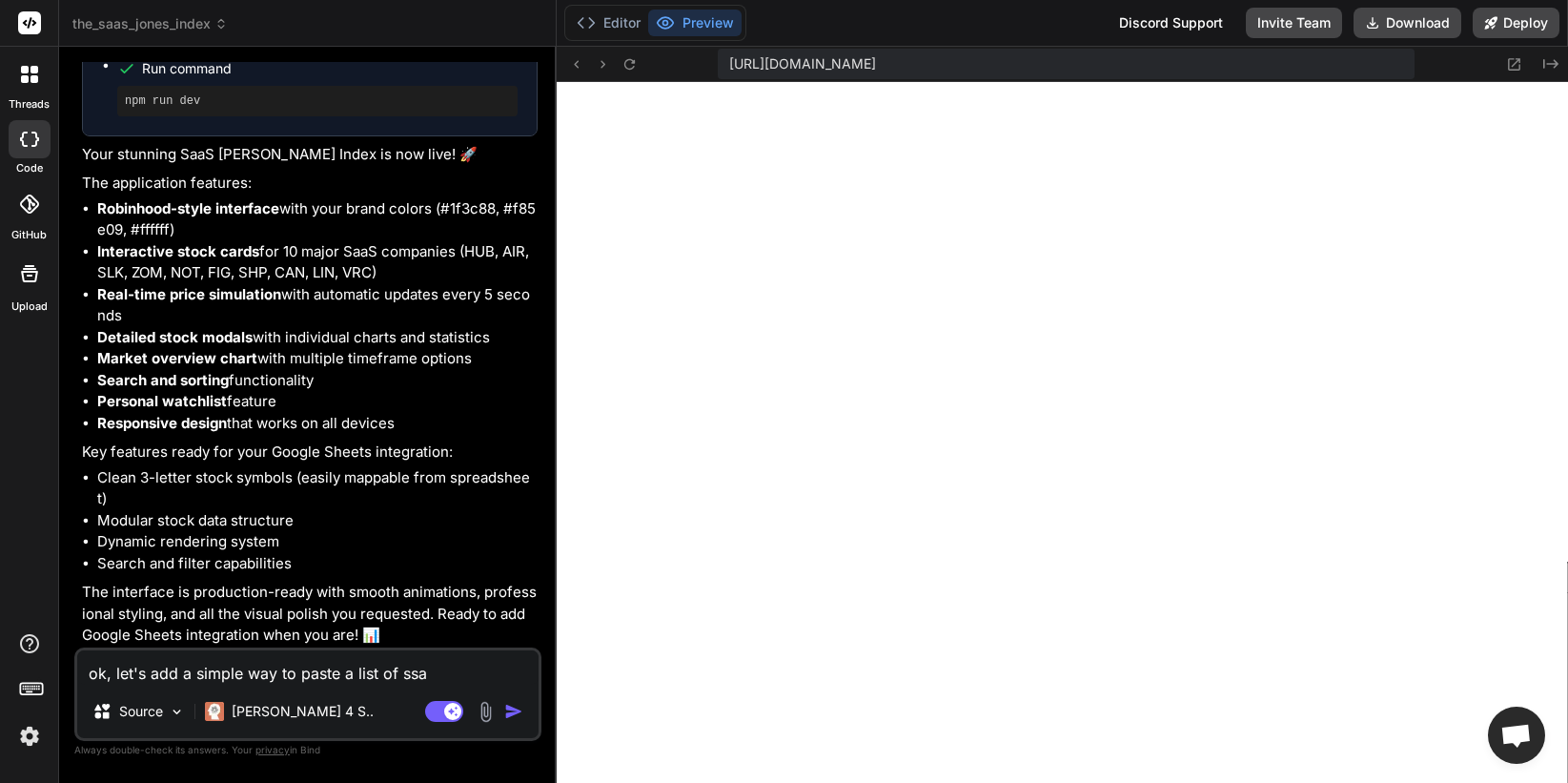
type textarea "x"
type textarea "ok, let's add a simple way to paste a list of s"
type textarea "x"
type textarea "ok, let's add a simple way to paste a list of sa"
type textarea "x"
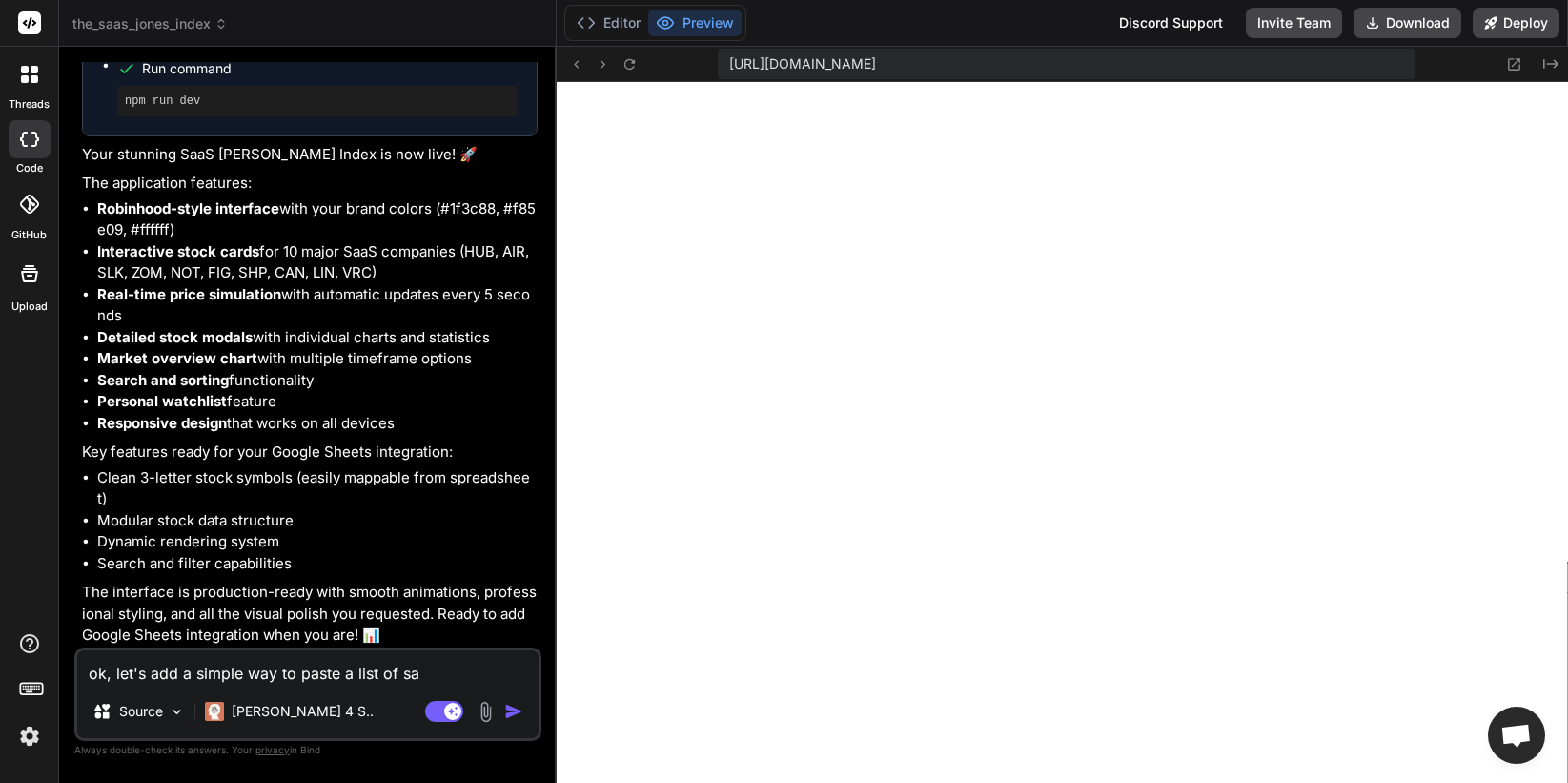
type textarea "ok, let's add a simple way to paste a list of saa"
type textarea "x"
type textarea "ok, let's add a simple way to paste a list of saas"
type textarea "x"
type textarea "ok, let's add a simple way to paste a list of saas"
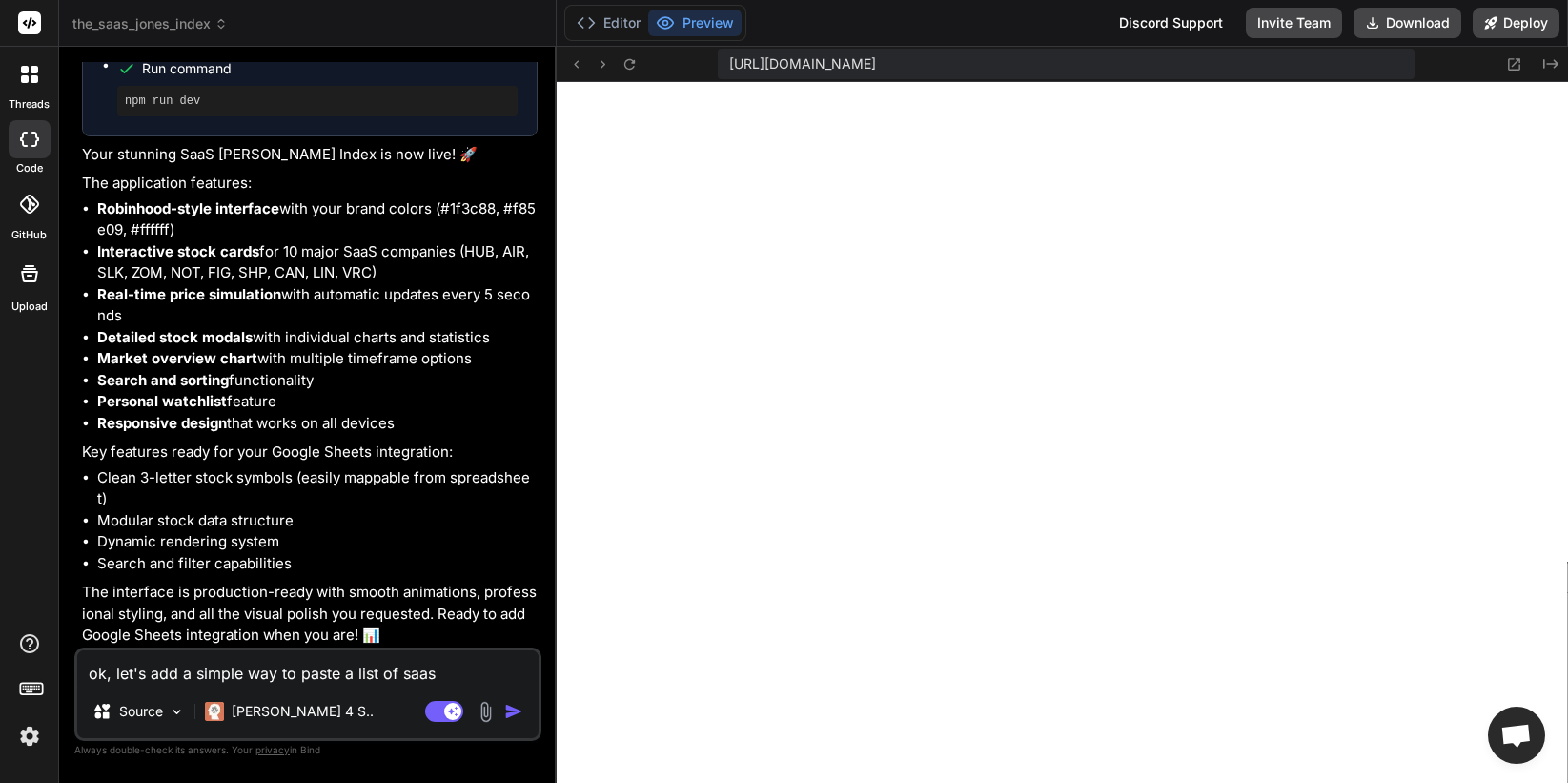
type textarea "x"
type textarea "ok, let's add a simple way to paste a list of saas t"
type textarea "x"
type textarea "ok, let's add a simple way to paste a list of saas to"
type textarea "x"
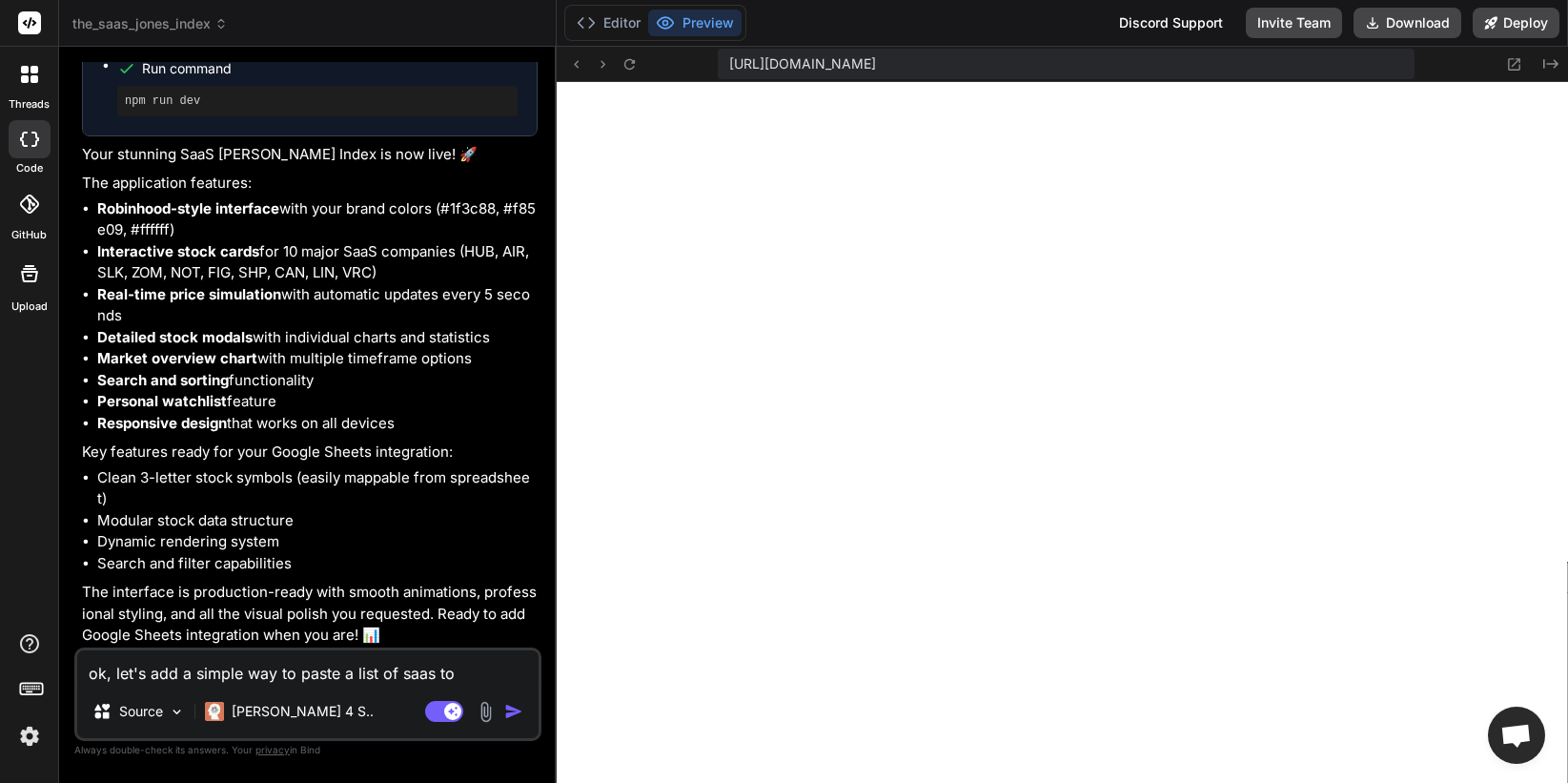
type textarea "ok, let's add a simple way to paste a list of saas too"
type textarea "x"
type textarea "ok, let's add a simple way to paste a list of saas tool"
type textarea "x"
type textarea "ok, let's add a simple way to paste a list of saas tools"
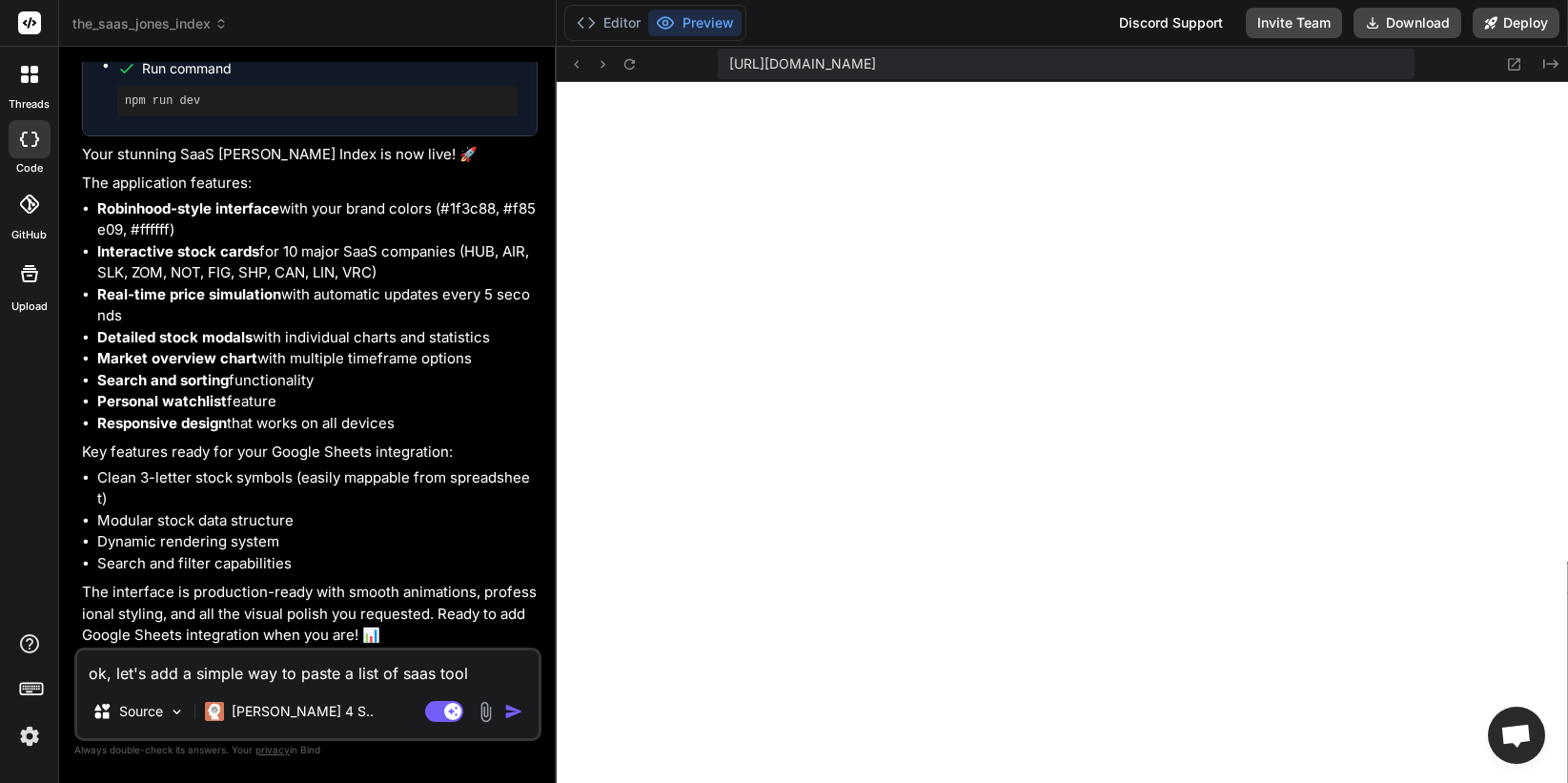
type textarea "x"
type textarea "ok, let's add a simple way to paste a list of saas tools,"
type textarea "x"
type textarea "ok, let's add a simple way to paste a list of saas tools,"
type textarea "x"
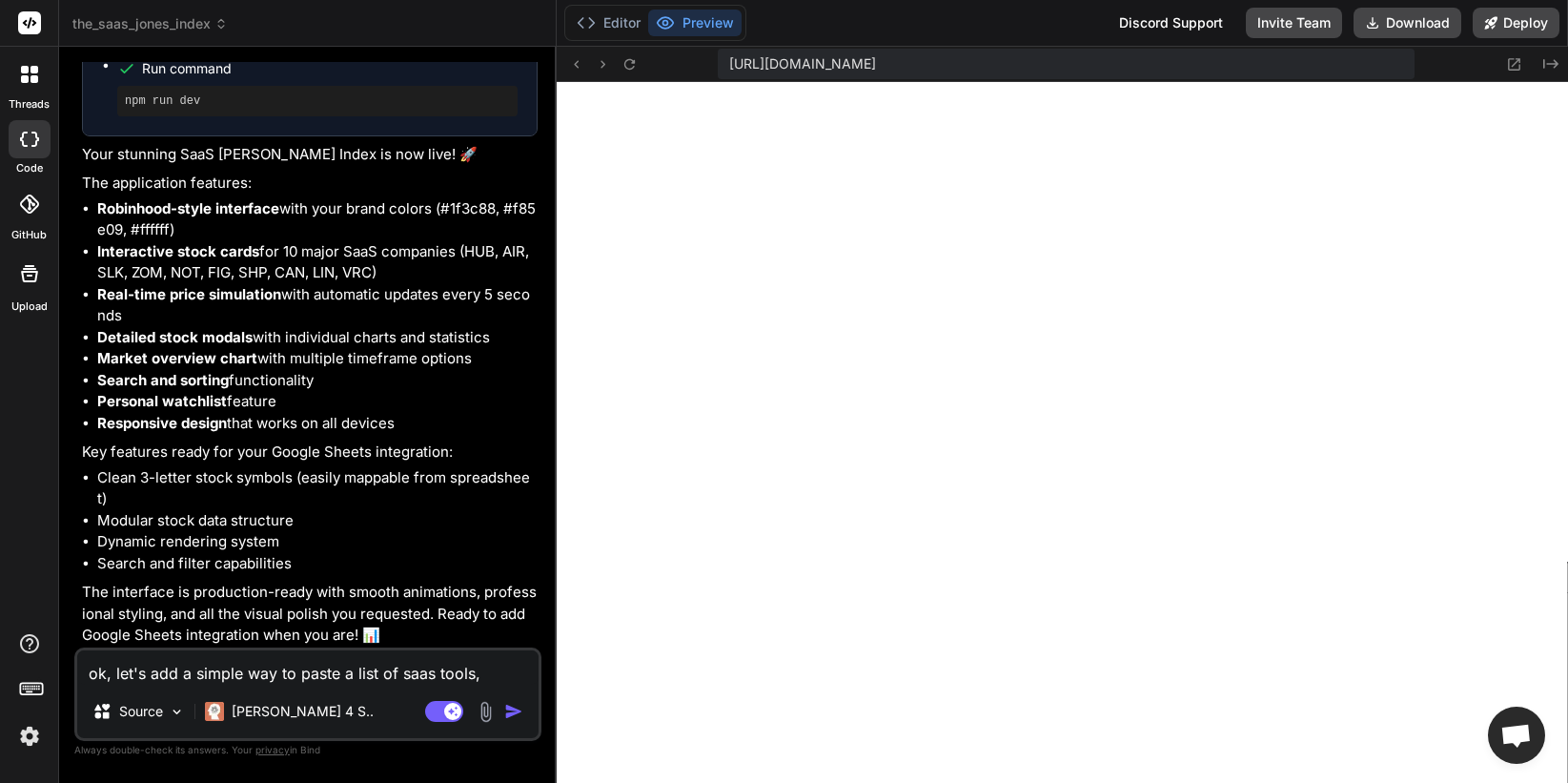
type textarea "ok, let's add a simple way to paste a list of saas tools, a"
type textarea "x"
type textarea "ok, let's add a simple way to paste a list of saas tools, an"
type textarea "x"
type textarea "ok, let's add a simple way to paste a list of saas tools, and"
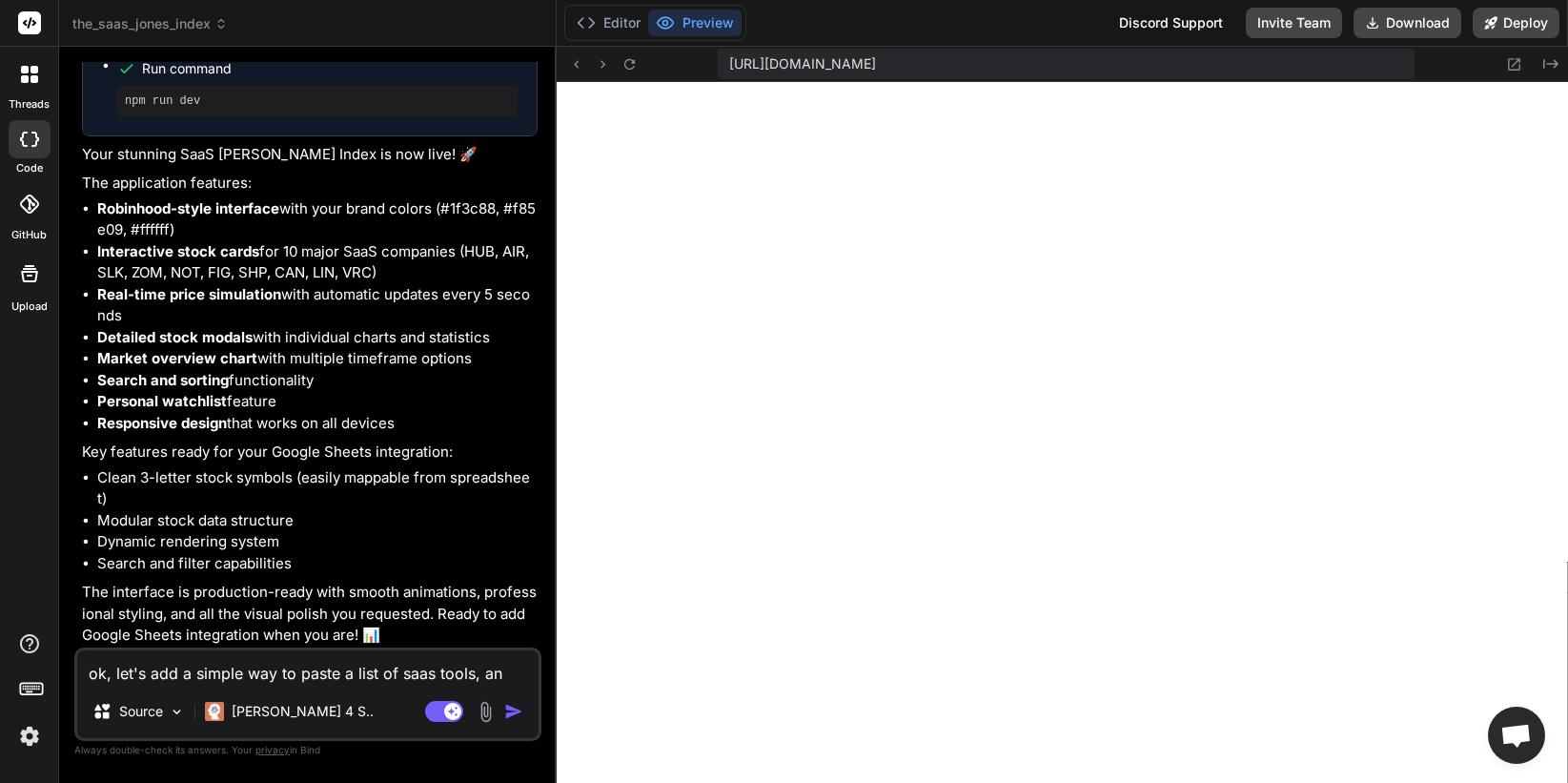
type textarea "x"
type textarea "ok, let's add a simple way to paste a list of saas tools, and"
type textarea "x"
type textarea "ok, let's add a simple way to paste a list of saas tools, and i"
type textarea "x"
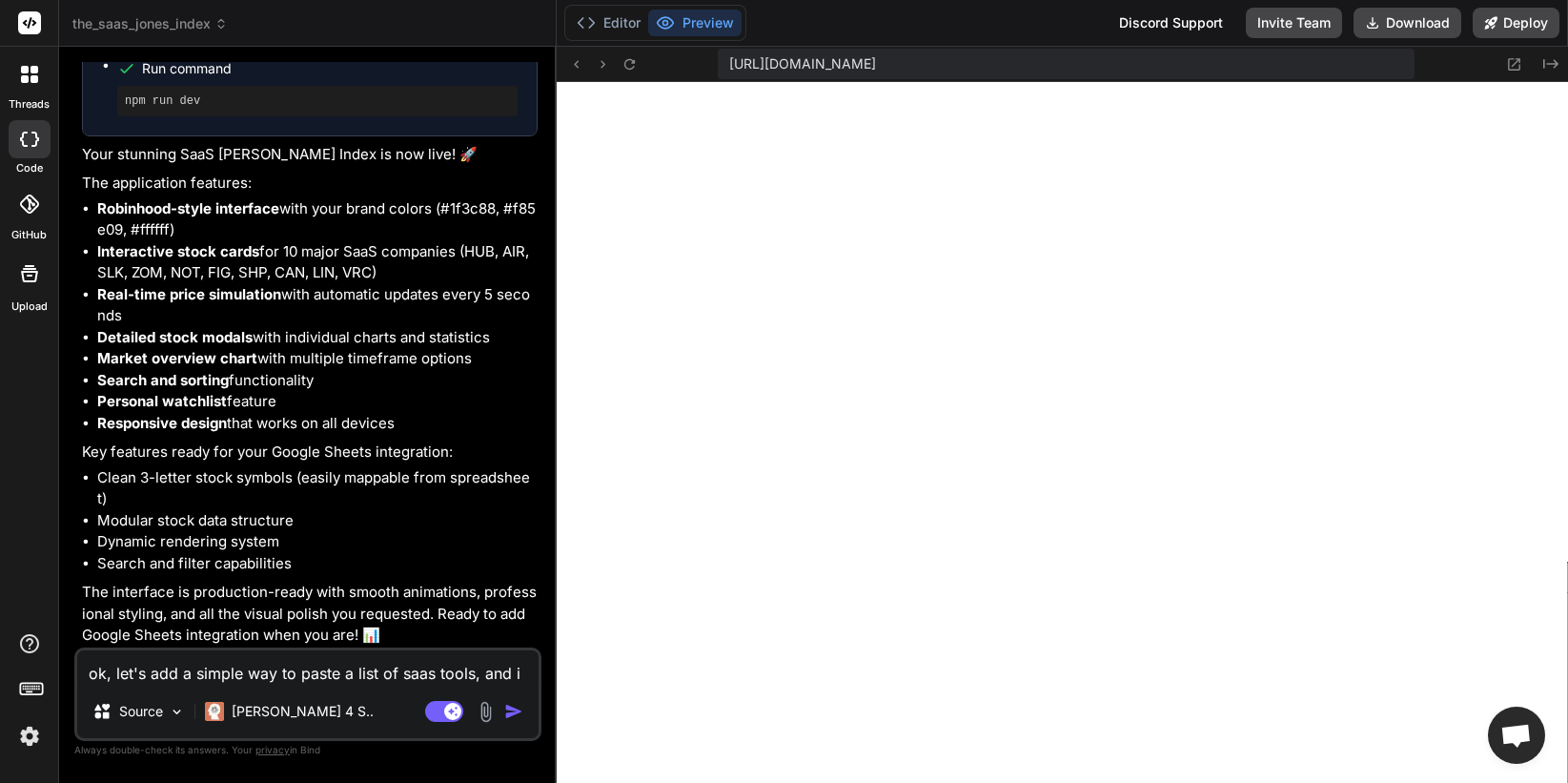
type textarea "ok, let's add a simple way to paste a list of saas tools, and it"
type textarea "x"
type textarea "ok, let's add a simple way to paste a list of saas tools, and it"
type textarea "x"
type textarea "ok, let's add a simple way to paste a list of saas tools, and it s"
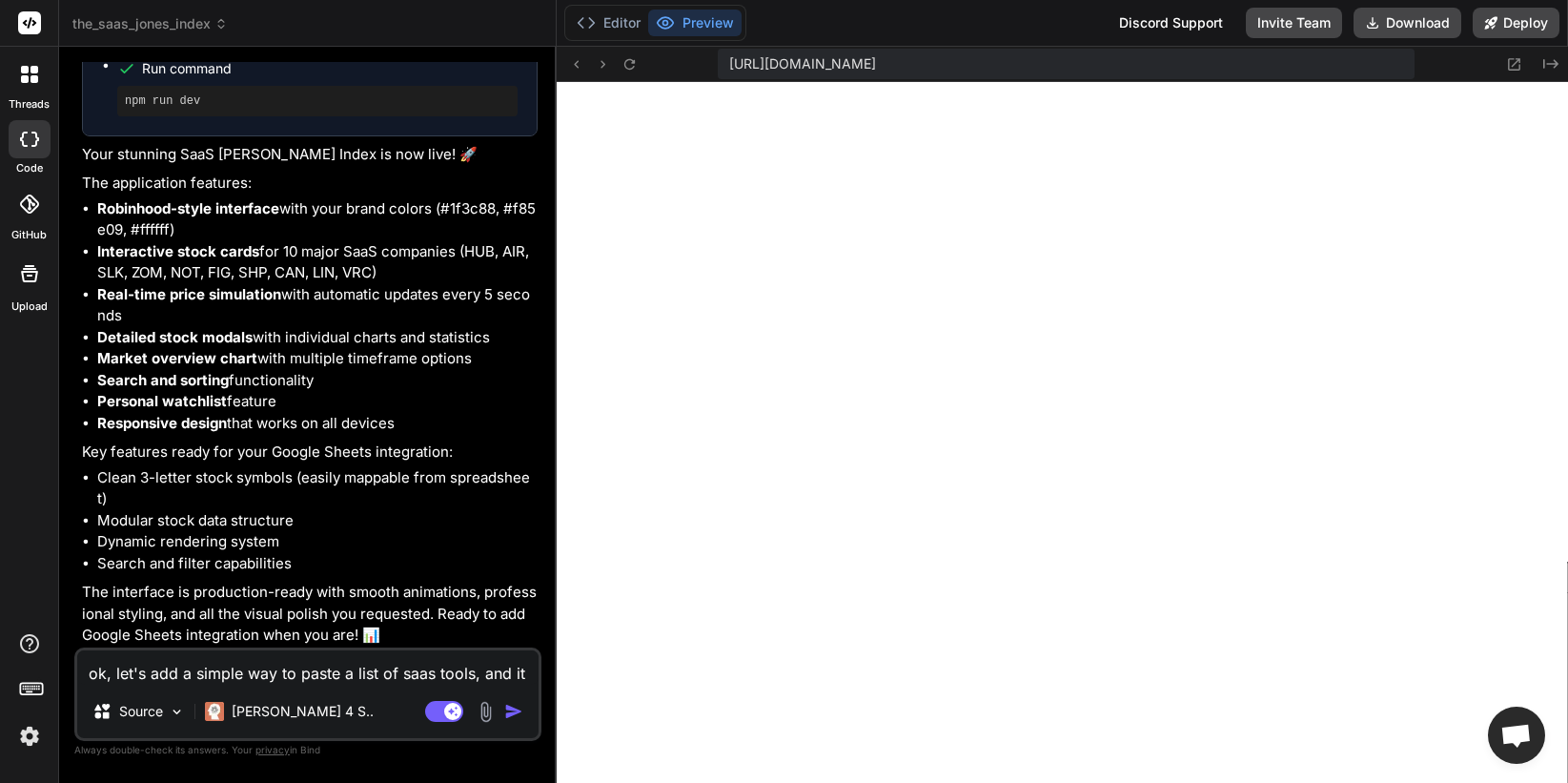
type textarea "x"
type textarea "ok, let's add a simple way to paste a list of saas tools, and it sh"
type textarea "x"
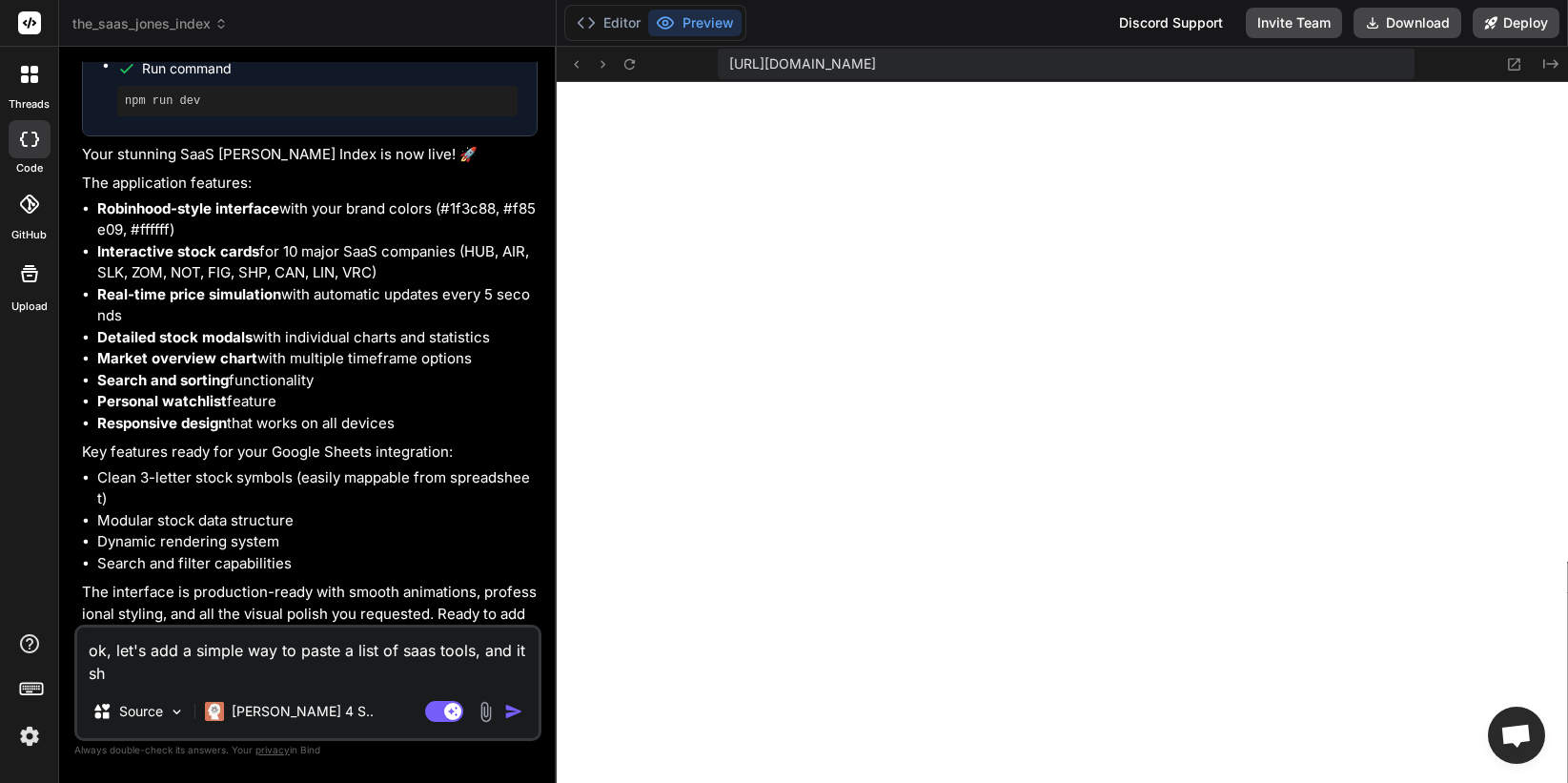
type textarea "ok, let's add a simple way to paste a list of saas tools, and it sho"
type textarea "x"
type textarea "ok, let's add a simple way to paste a list of saas tools, and it shou"
type textarea "x"
type textarea "ok, let's add a simple way to paste a list of saas tools, and it shoul"
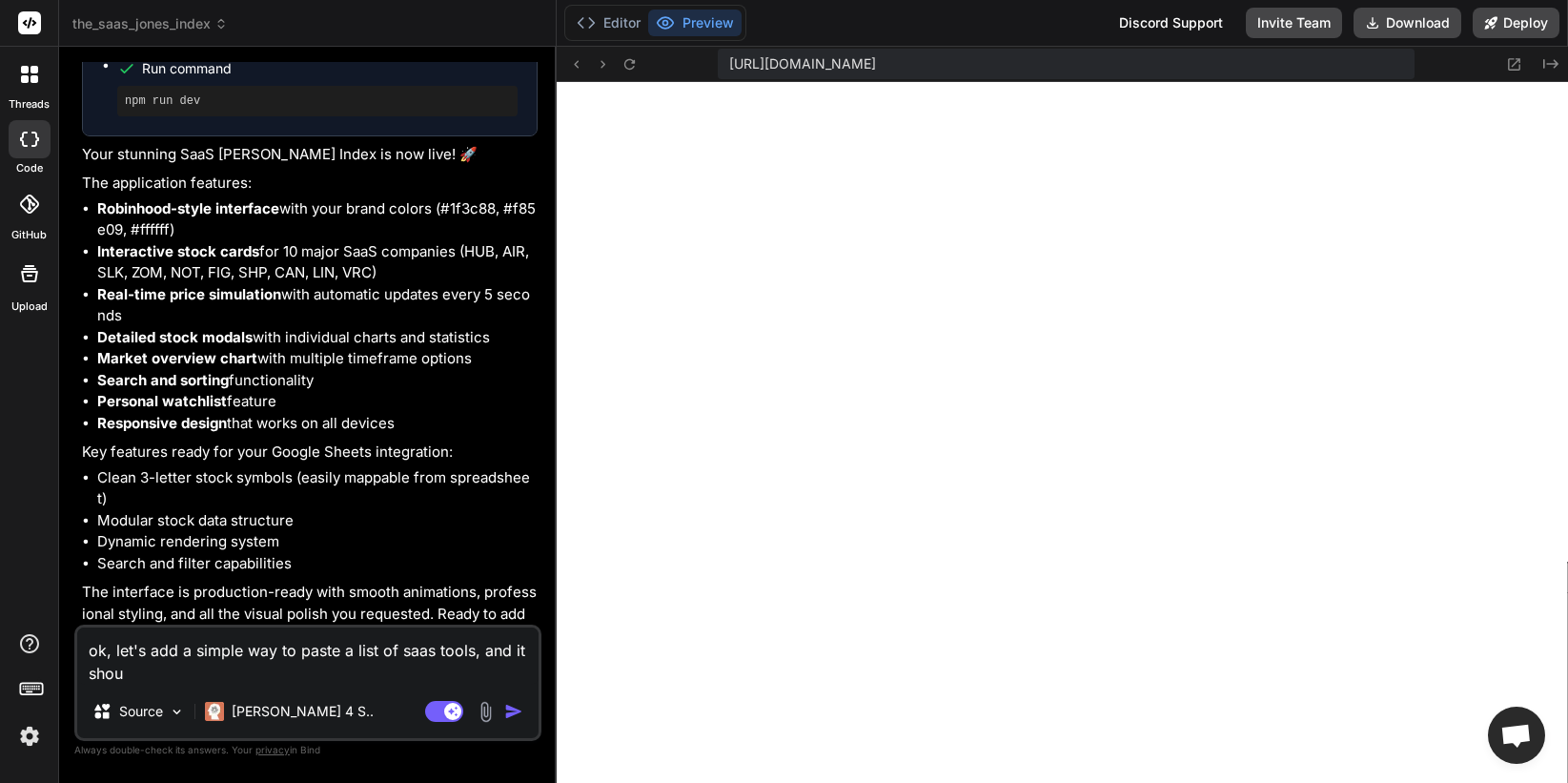
type textarea "x"
type textarea "ok, let's add a simple way to paste a list of saas tools, and it should"
type textarea "x"
type textarea "ok, let's add a simple way to paste a list of saas tools, and it should"
type textarea "x"
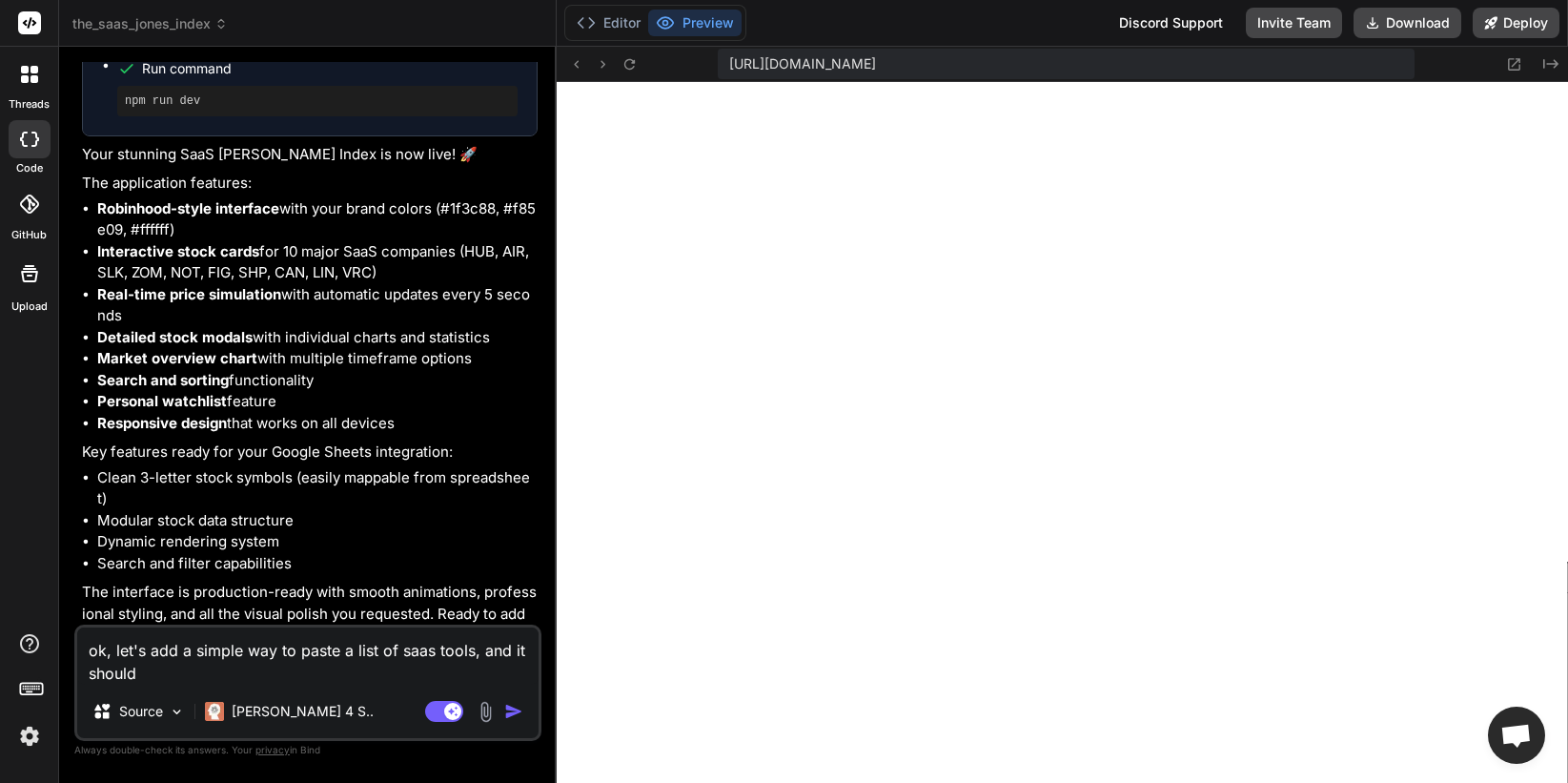
type textarea "ok, let's add a simple way to paste a list of saas tools, and it should u"
type textarea "x"
type textarea "ok, let's add a simple way to paste a list of saas tools, and it should up"
type textarea "x"
type textarea "ok, let's add a simple way to paste a list of saas tools, and it should upd"
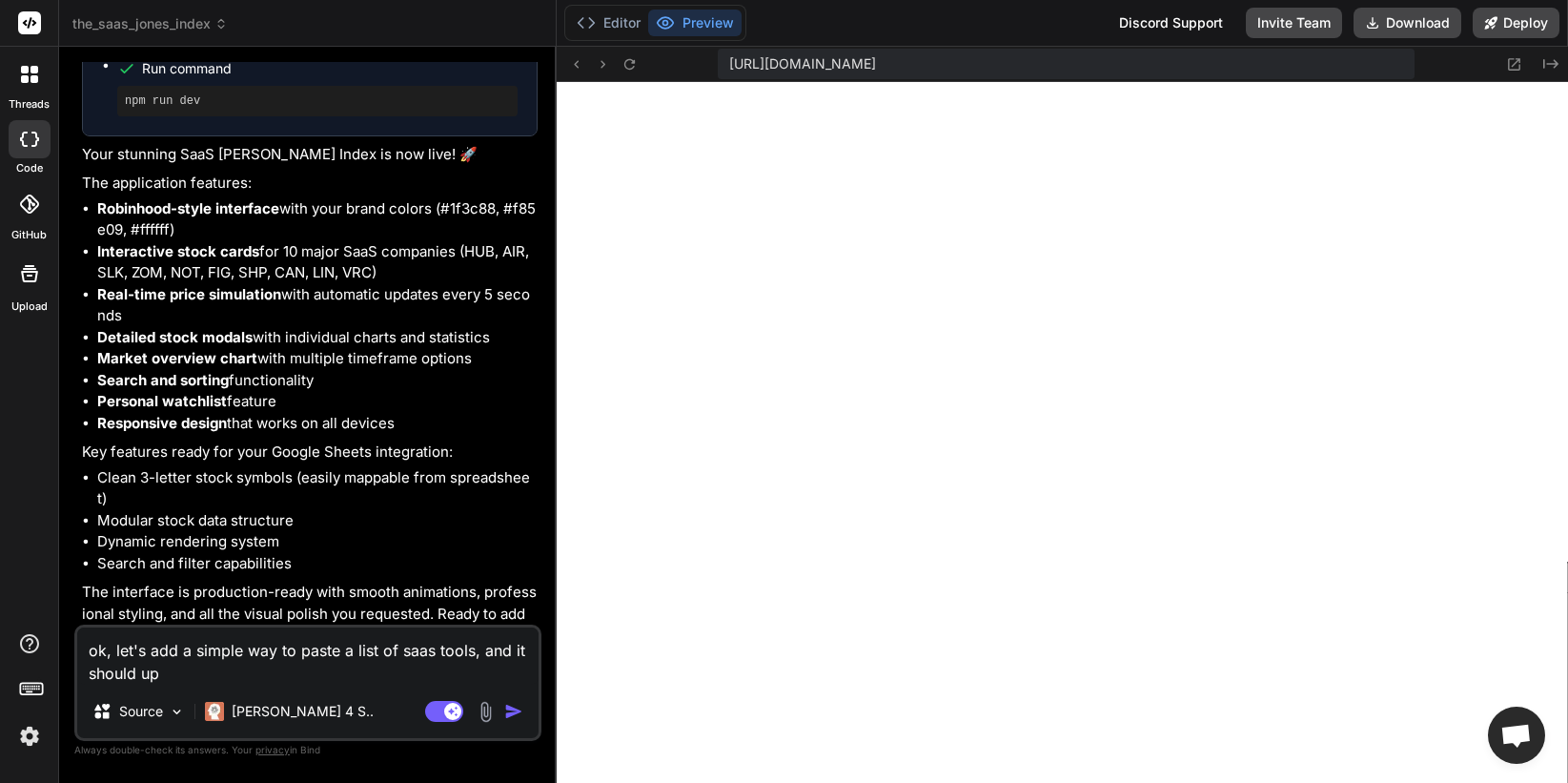
type textarea "x"
type textarea "ok, let's add a simple way to paste a list of saas tools, and it should upda"
type textarea "x"
type textarea "ok, let's add a simple way to paste a list of saas tools, and it should updat"
type textarea "x"
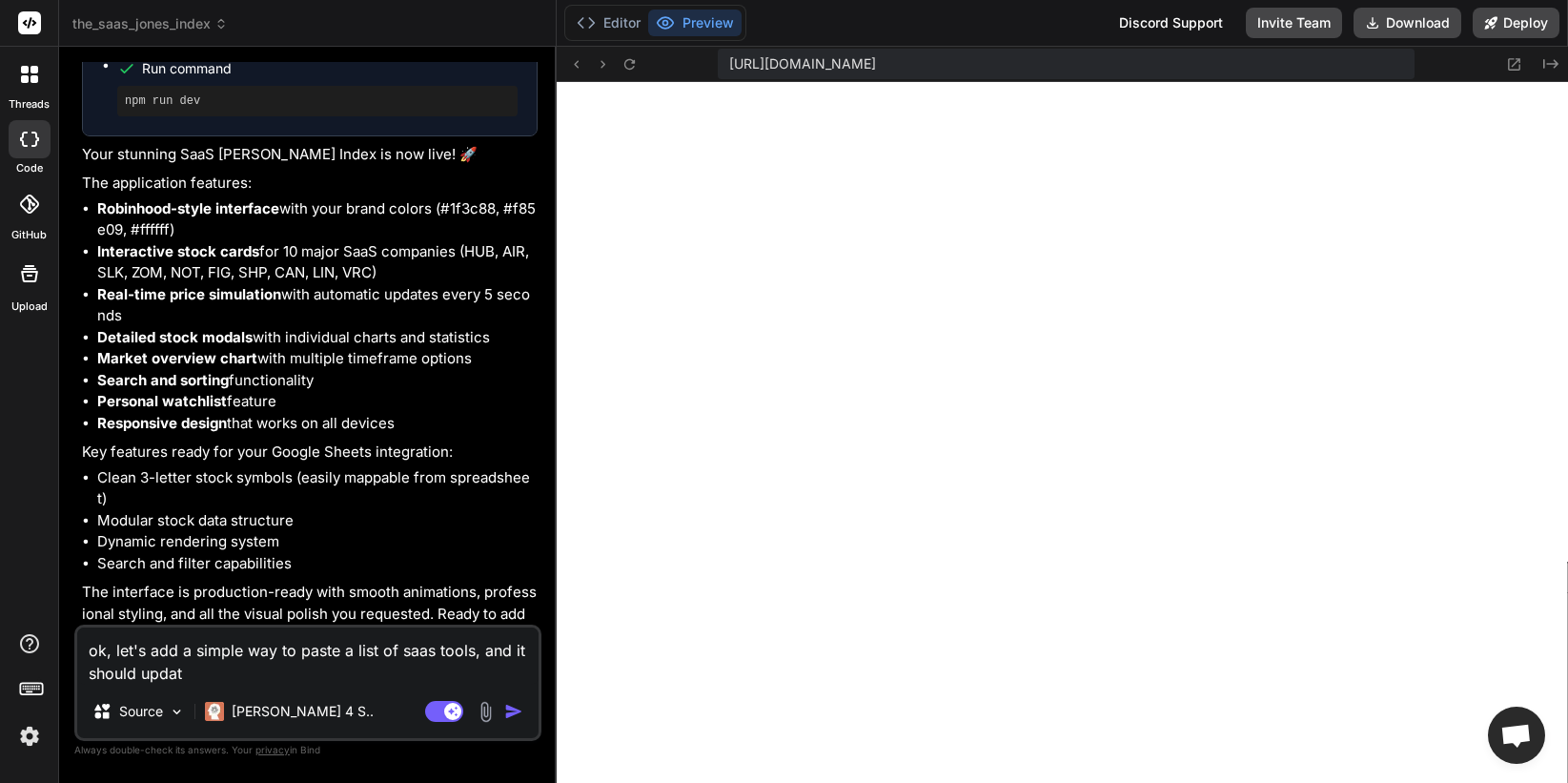
type textarea "ok, let's add a simple way to paste a list of saas tools, and it should update"
type textarea "x"
type textarea "ok, let's add a simple way to paste a list of saas tools, and it should update"
type textarea "x"
type textarea "ok, let's add a simple way to paste a list of saas tools, and it should update i"
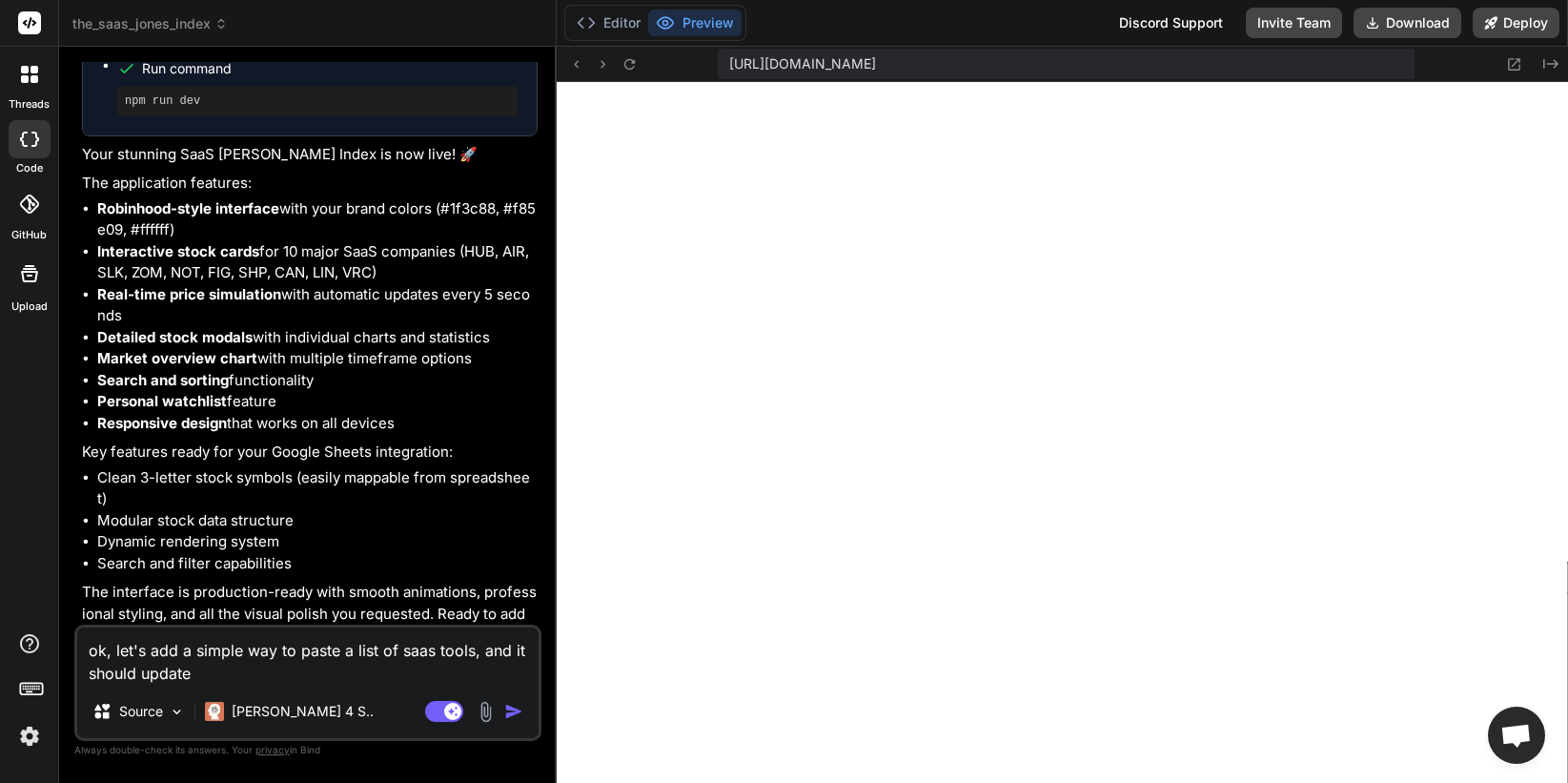
type textarea "x"
type textarea "ok, let's add a simple way to paste a list of saas tools, and it should update …"
type textarea "x"
type textarea "ok, let's add a simple way to paste a list of saas tools, and it should update …"
type textarea "x"
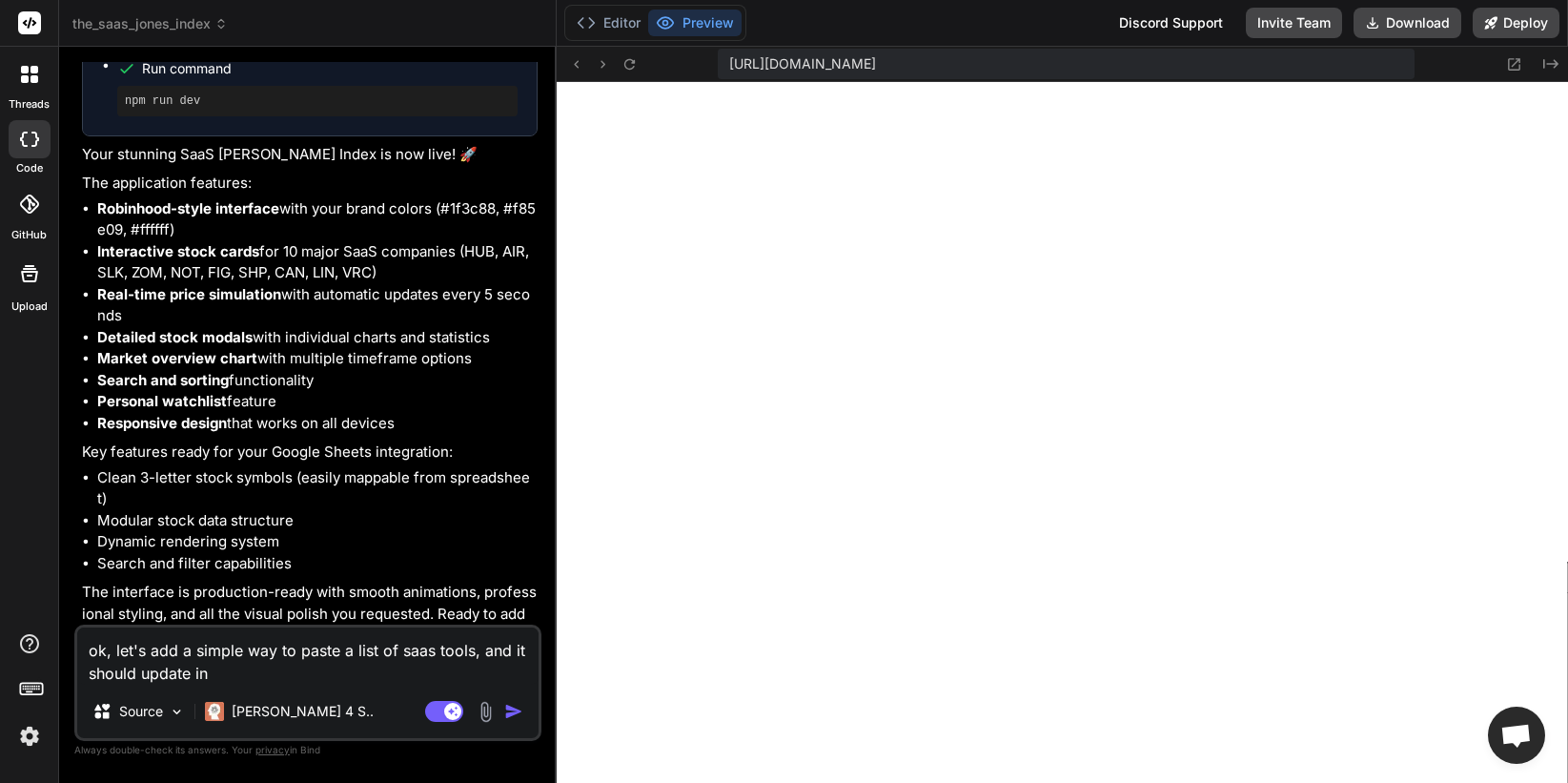
type textarea "ok, let's add a simple way to paste a list of saas tools, and it should update …"
type textarea "x"
type textarea "ok, let's add a simple way to paste a list of saas tools, and it should update …"
type textarea "x"
type textarea "ok, let's add a simple way to paste a list of saas tools, and it should update …"
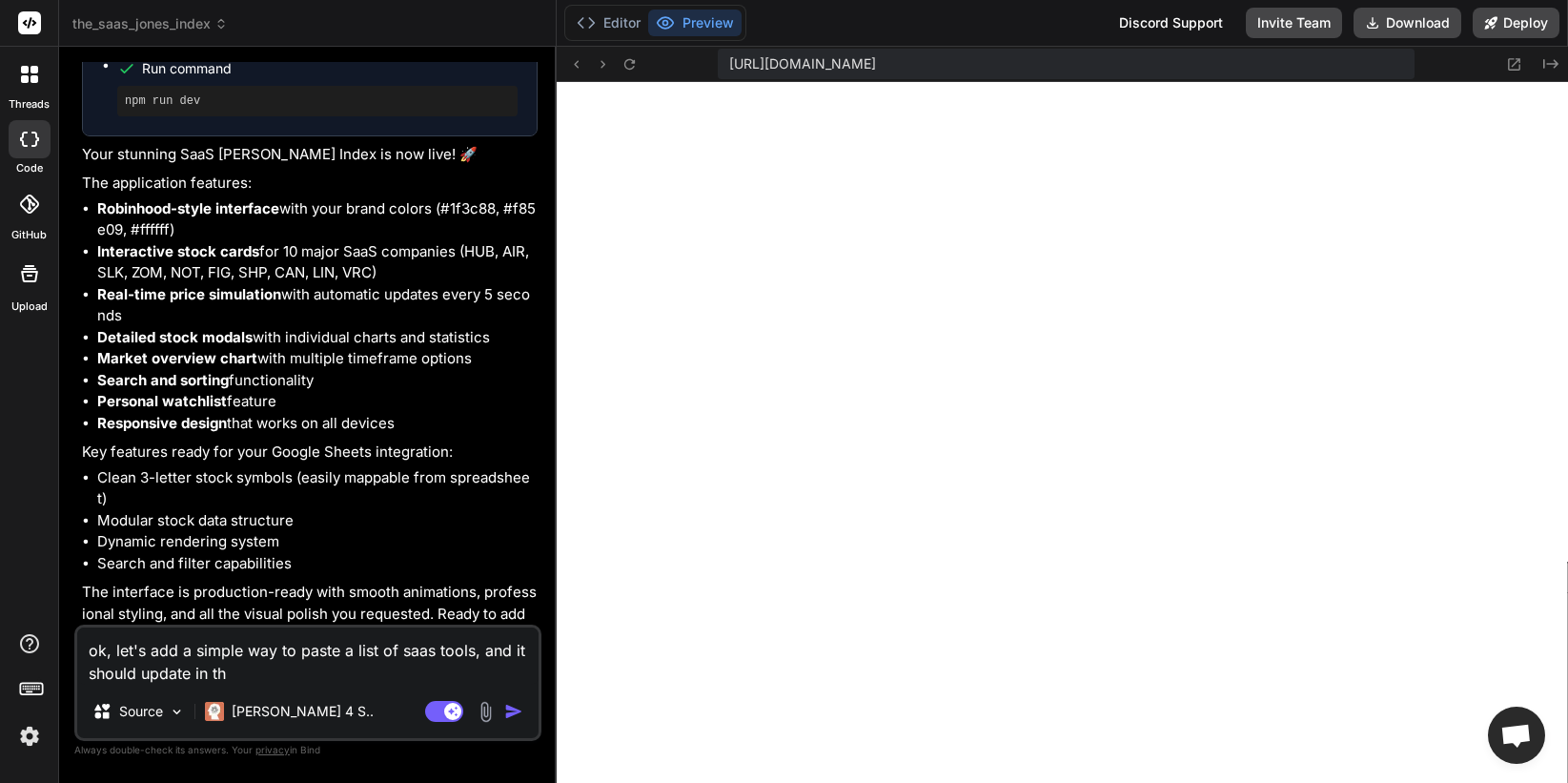
type textarea "x"
type textarea "ok, let's add a simple way to paste a list of saas tools, and it should update …"
type textarea "x"
type textarea "ok, let's add a simple way to paste a list of saas tools, and it should update …"
type textarea "x"
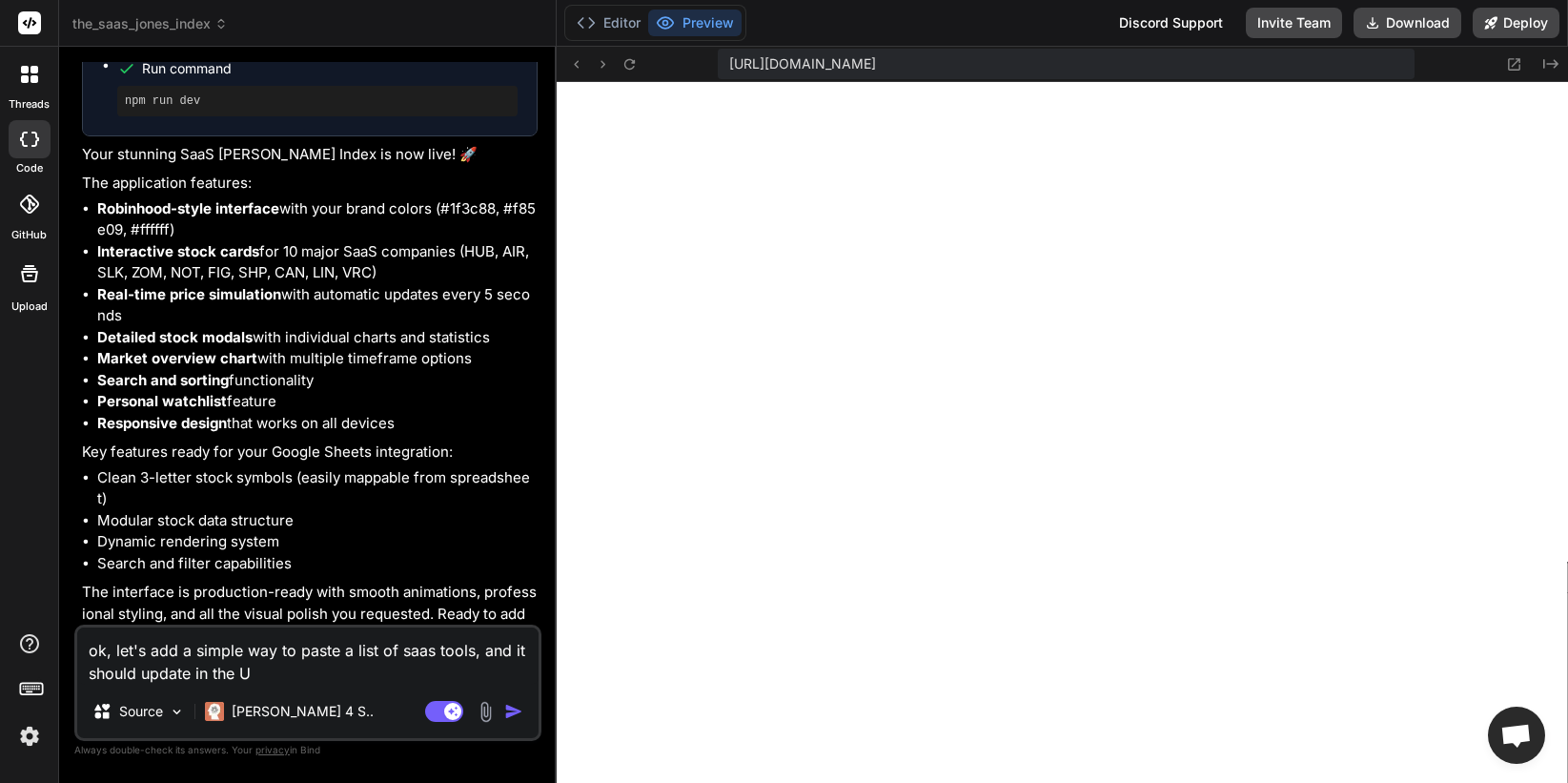
type textarea "ok, let's add a simple way to paste a list of saas tools, and it should update …"
type textarea "x"
type textarea "ok, let's add a simple way to paste a list of saas tools, and it should update …"
type textarea "x"
type textarea "ok, let's add a simple way to paste a list of saas tools, and it should update …"
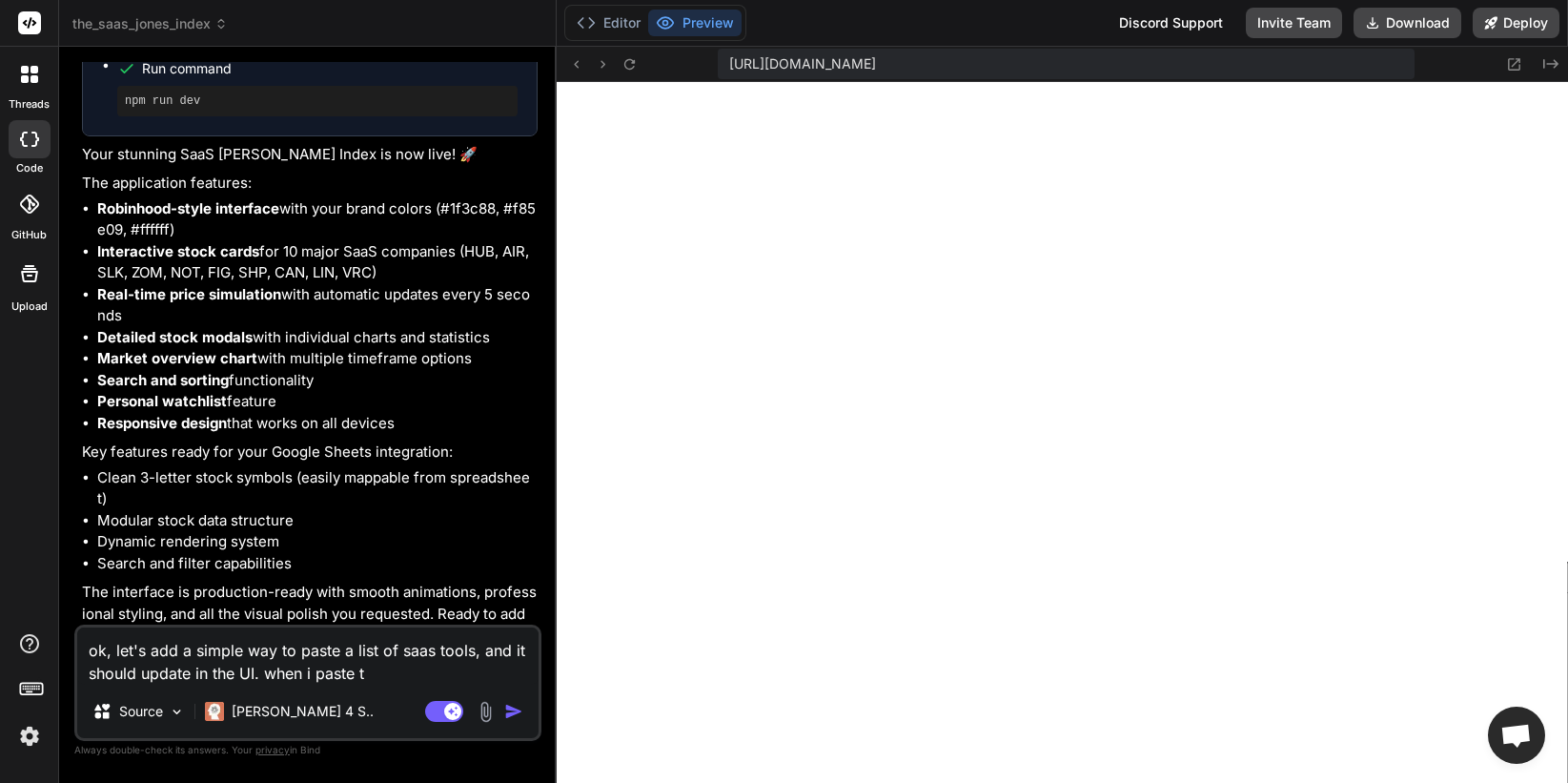
drag, startPoint x: 269, startPoint y: 670, endPoint x: 417, endPoint y: 669, distance: 148.0
click at [417, 669] on textarea "ok, let's add a simple way to paste a list of saas tools, and it should update …" at bounding box center [308, 656] width 461 height 57
click at [510, 711] on img "button" at bounding box center [514, 712] width 19 height 19
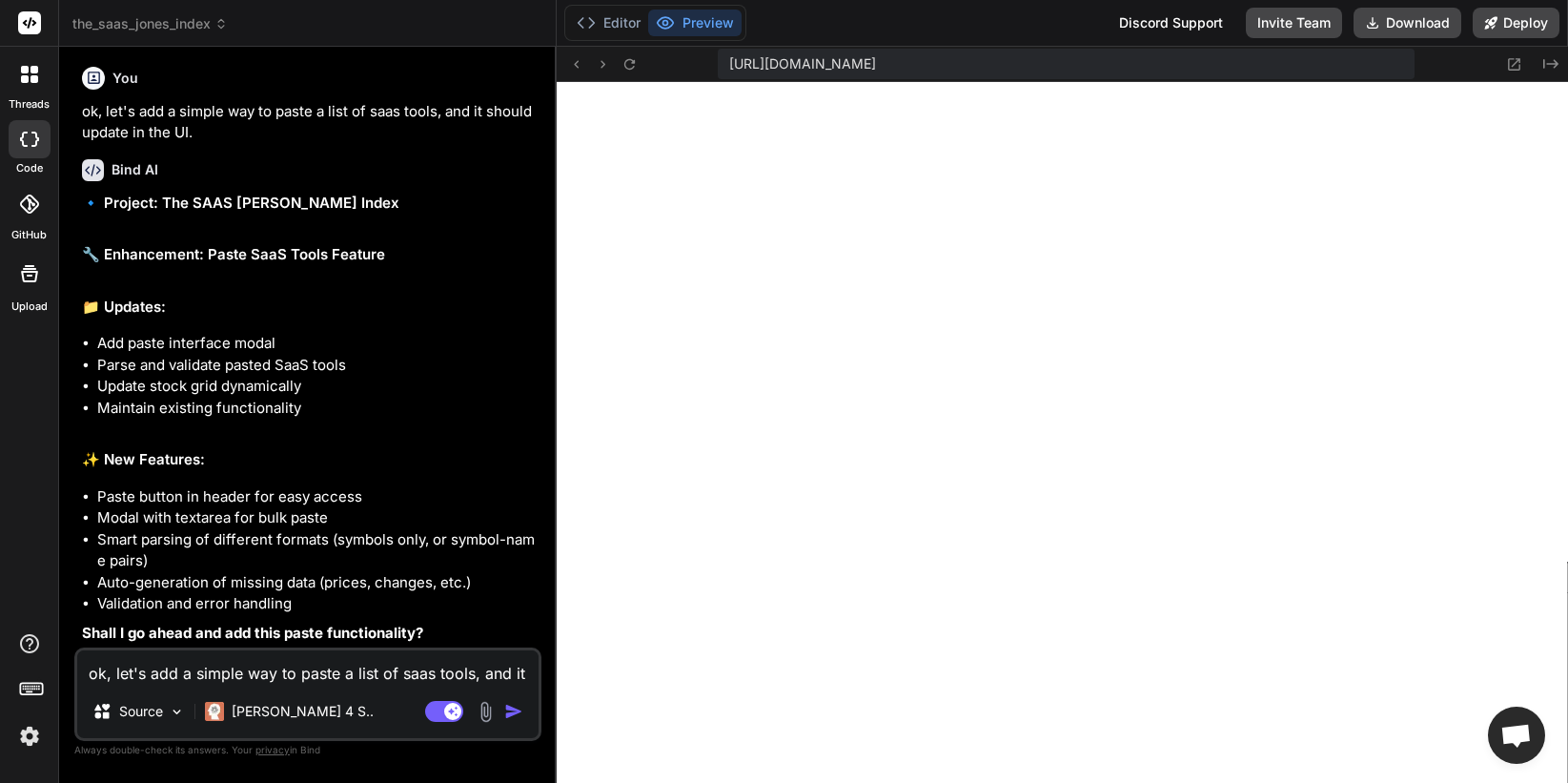
scroll to position [1857, 0]
click at [199, 669] on textarea "ok, let's add a simple way to paste a list of saas tools, and it should update …" at bounding box center [308, 667] width 461 height 34
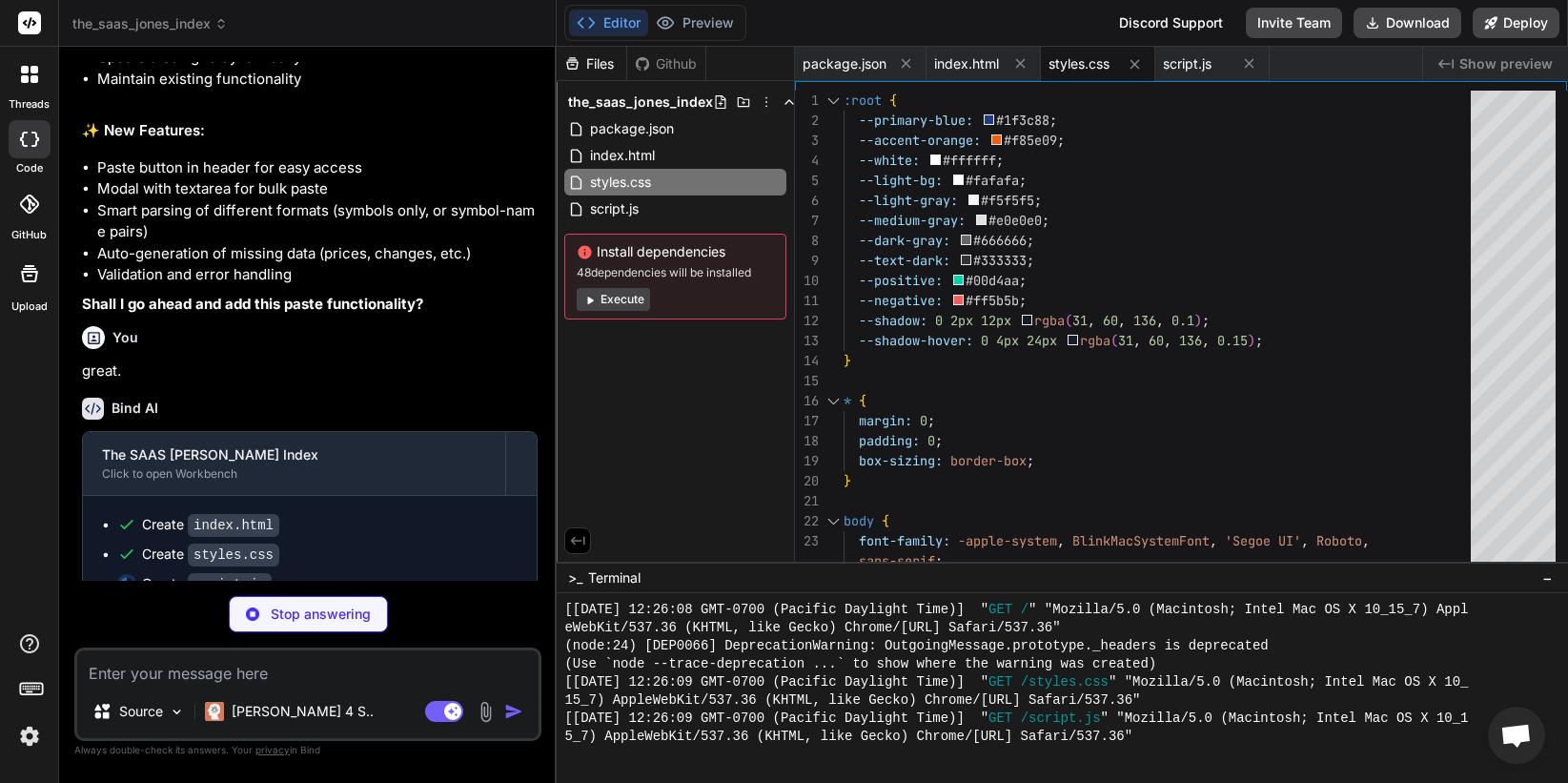
scroll to position [2218, 0]
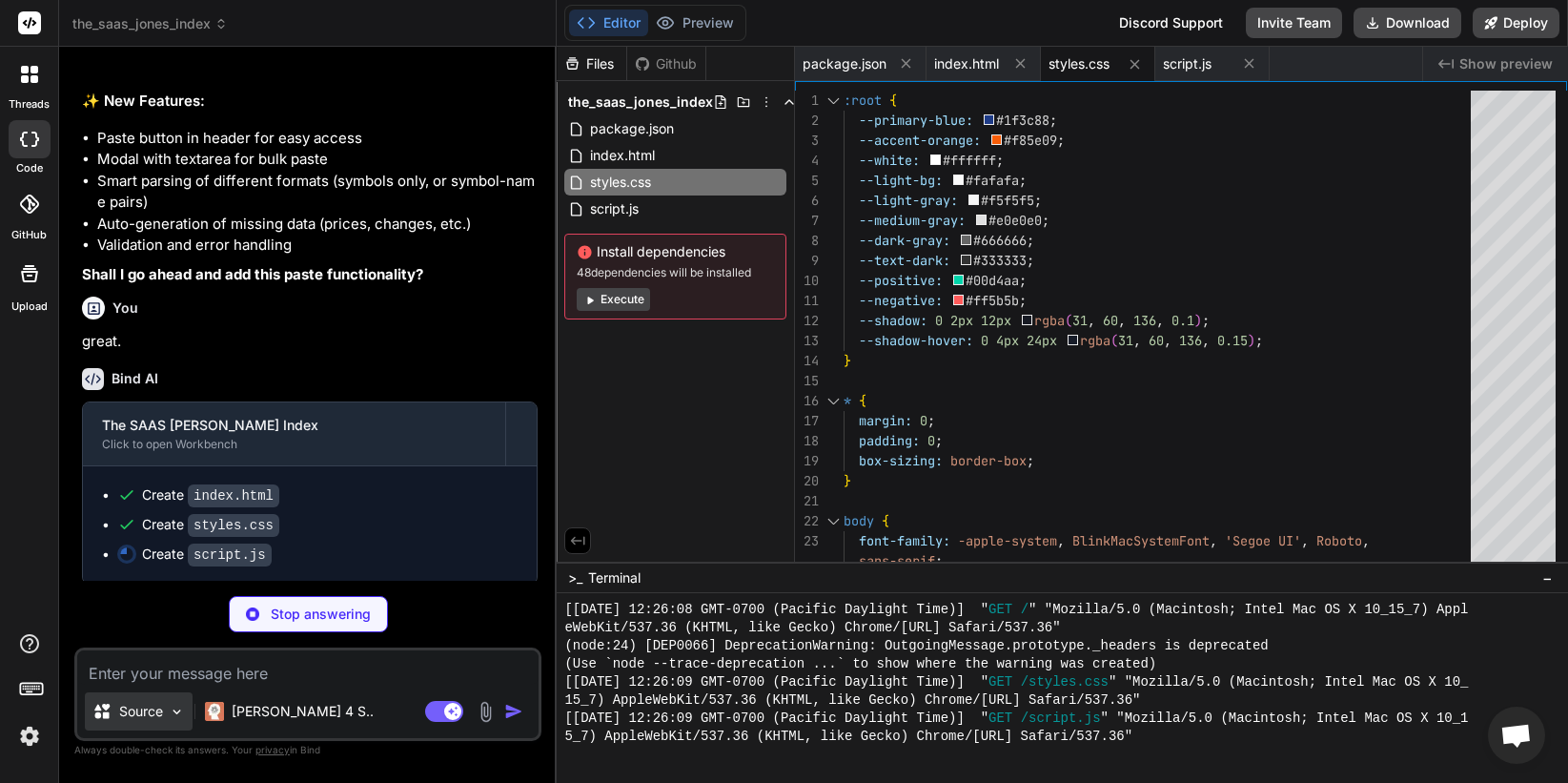
click at [163, 706] on div "Source" at bounding box center [138, 711] width 108 height 38
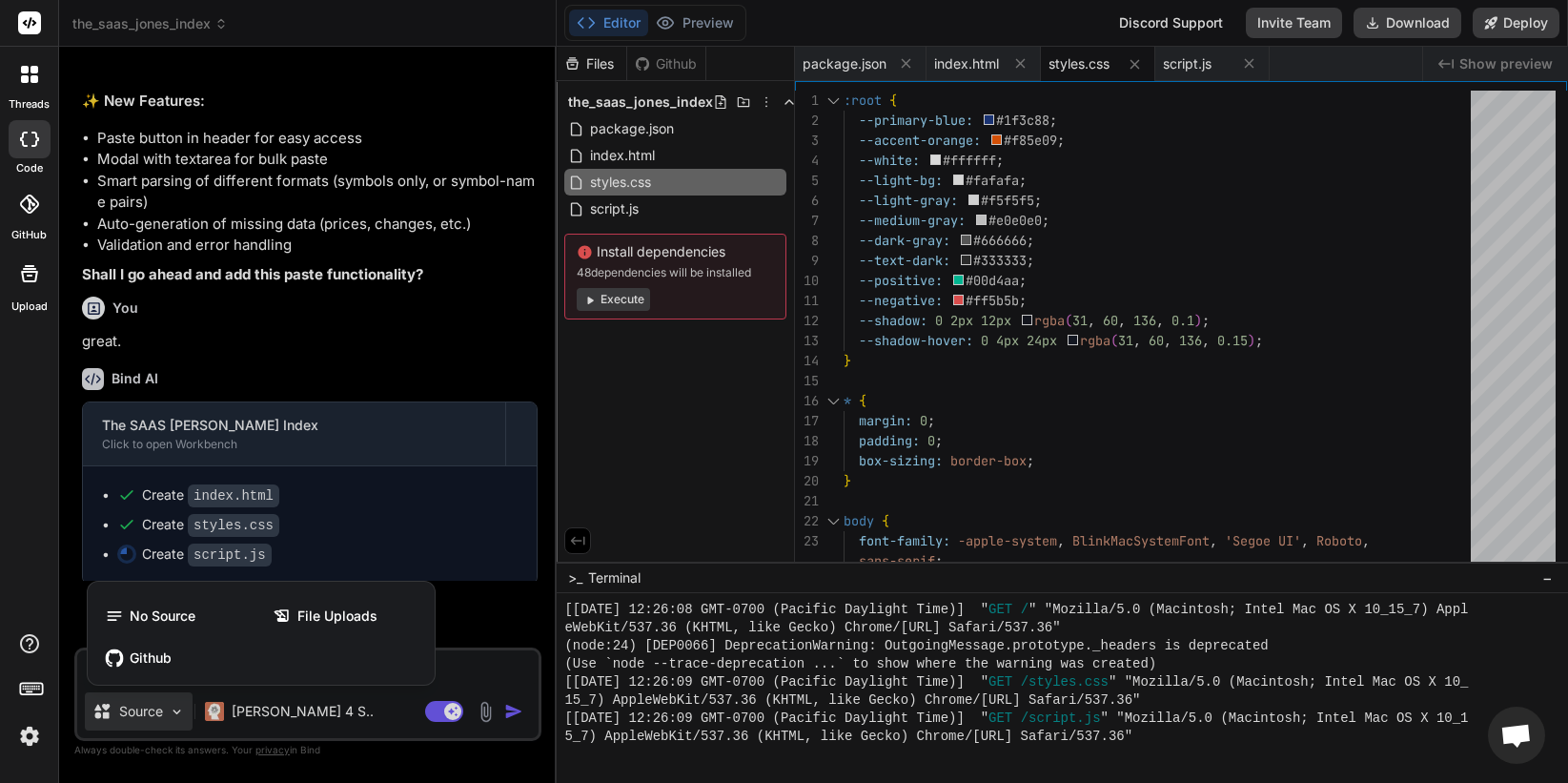
click at [33, 211] on icon at bounding box center [30, 204] width 19 height 19
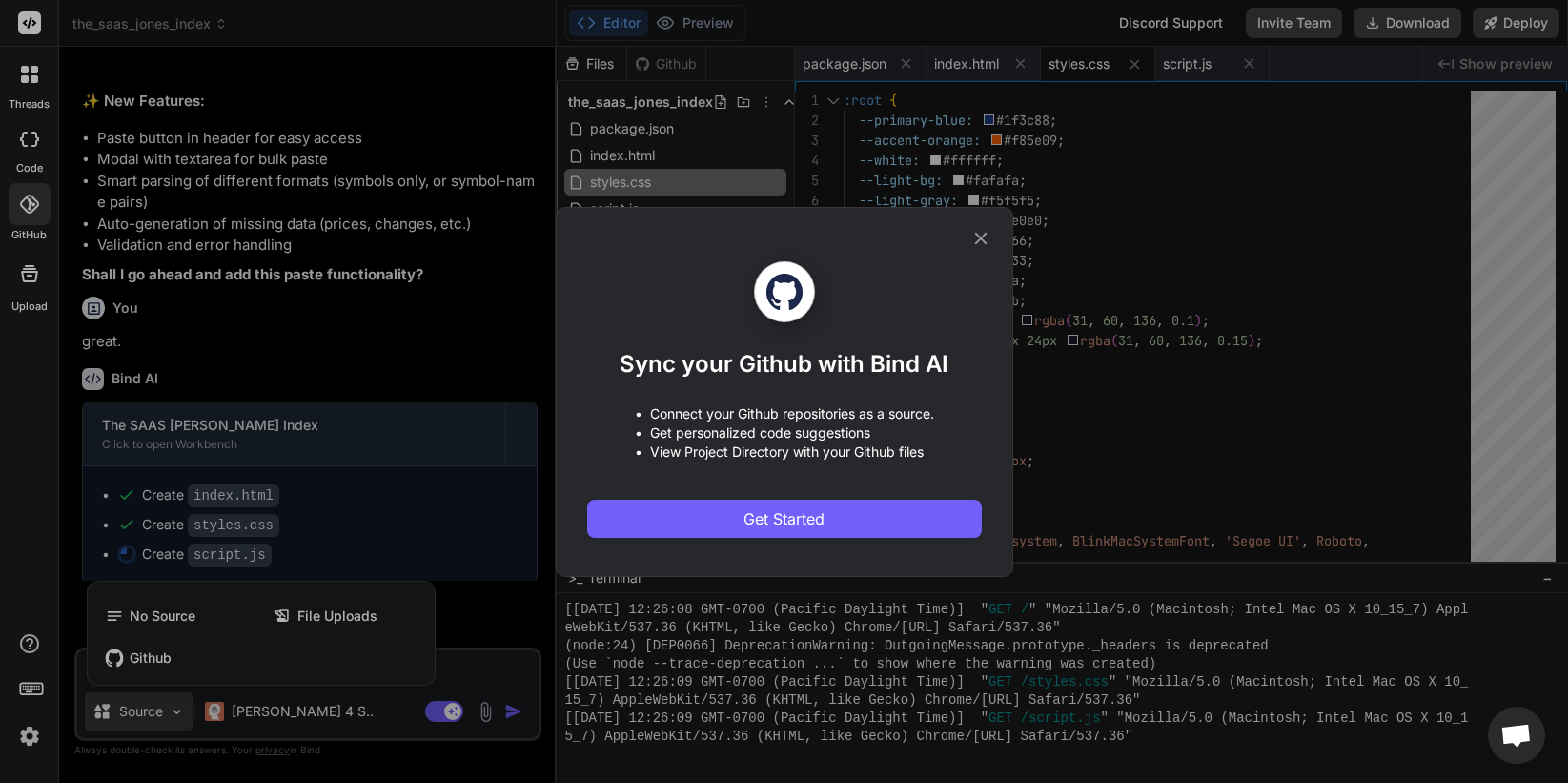
click at [981, 240] on icon at bounding box center [982, 239] width 21 height 21
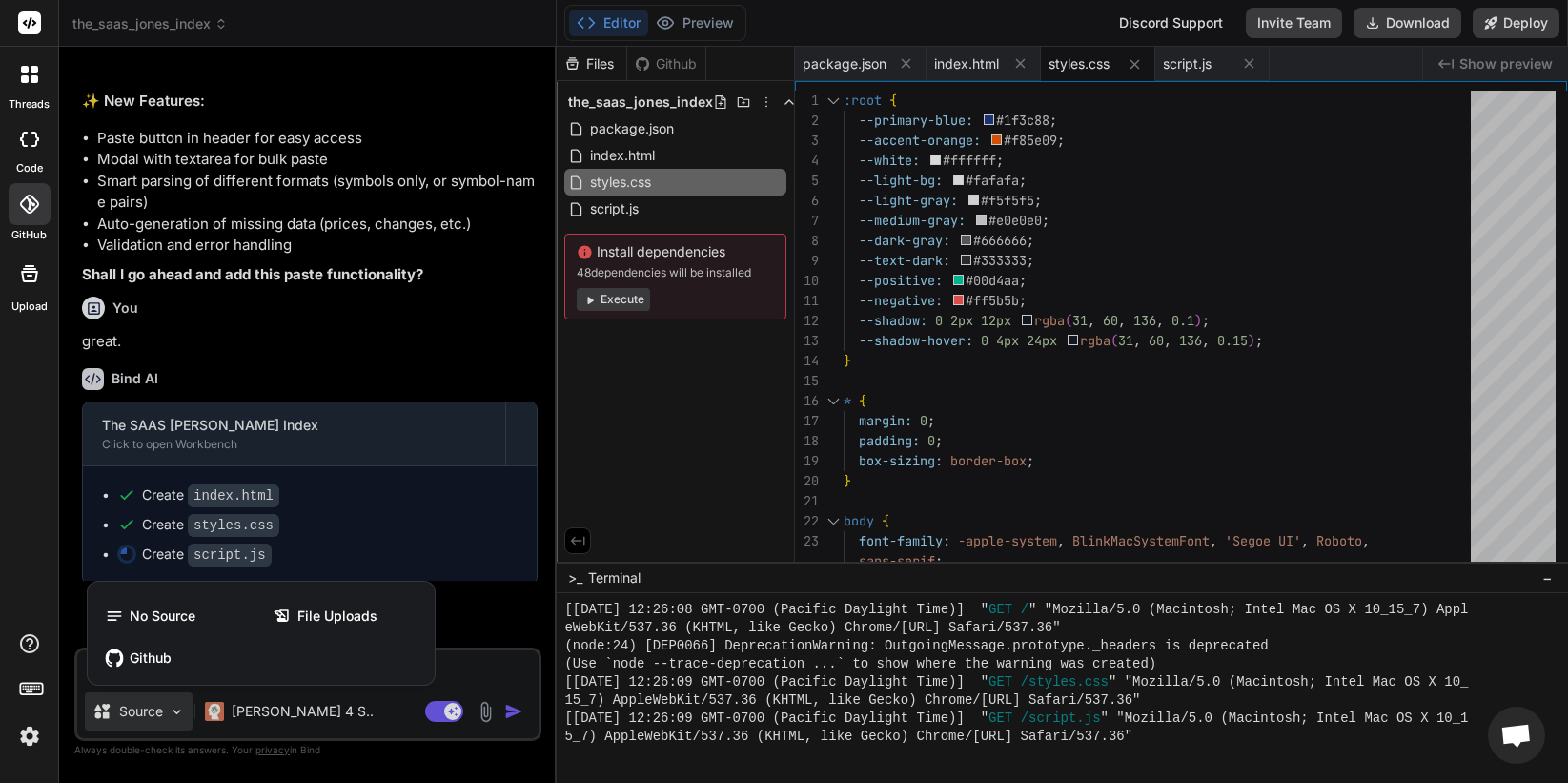
click at [175, 708] on div at bounding box center [784, 392] width 1568 height 783
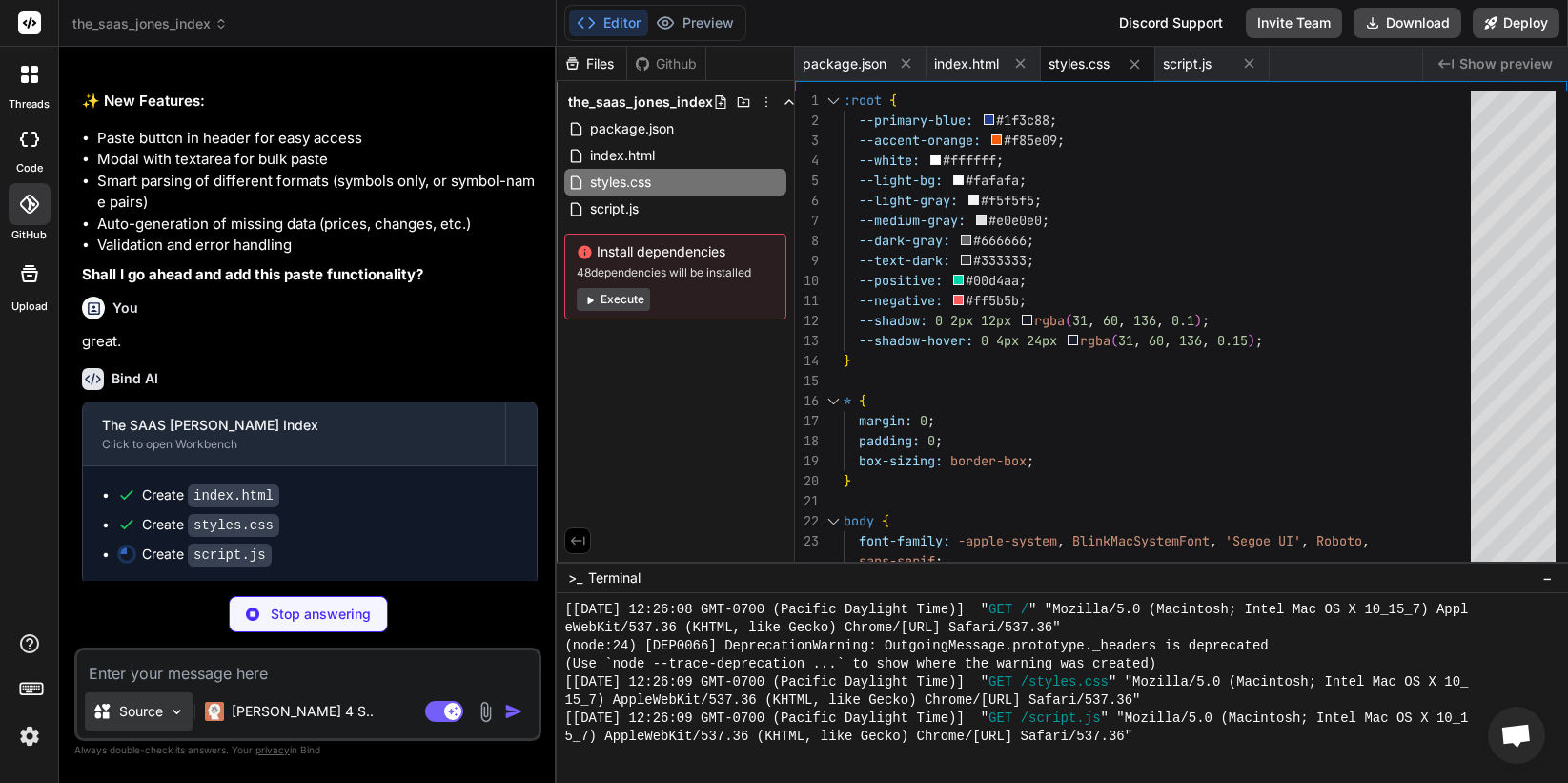
click at [168, 709] on div "Source" at bounding box center [138, 711] width 108 height 38
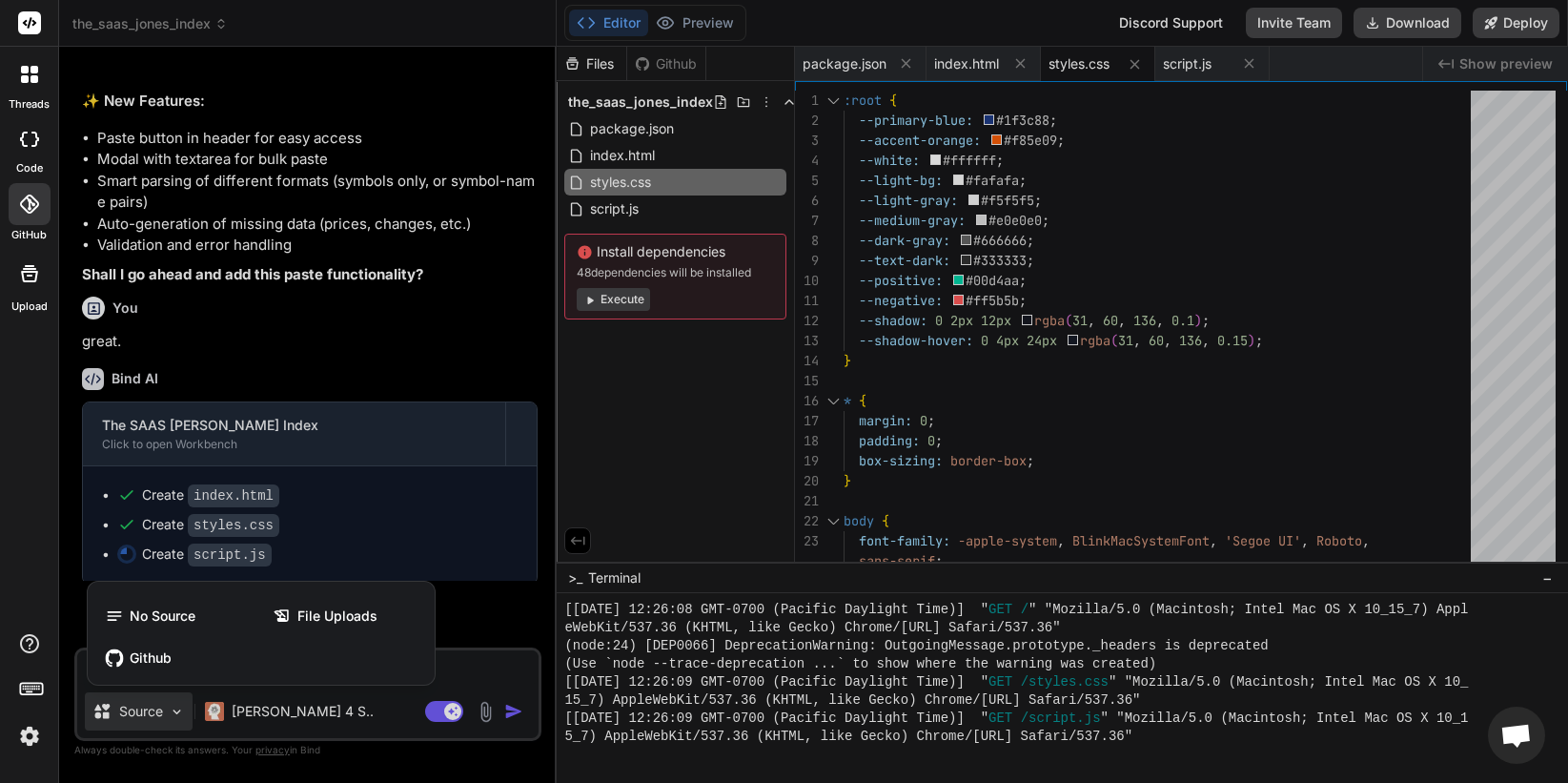
click at [170, 717] on div at bounding box center [784, 392] width 1568 height 783
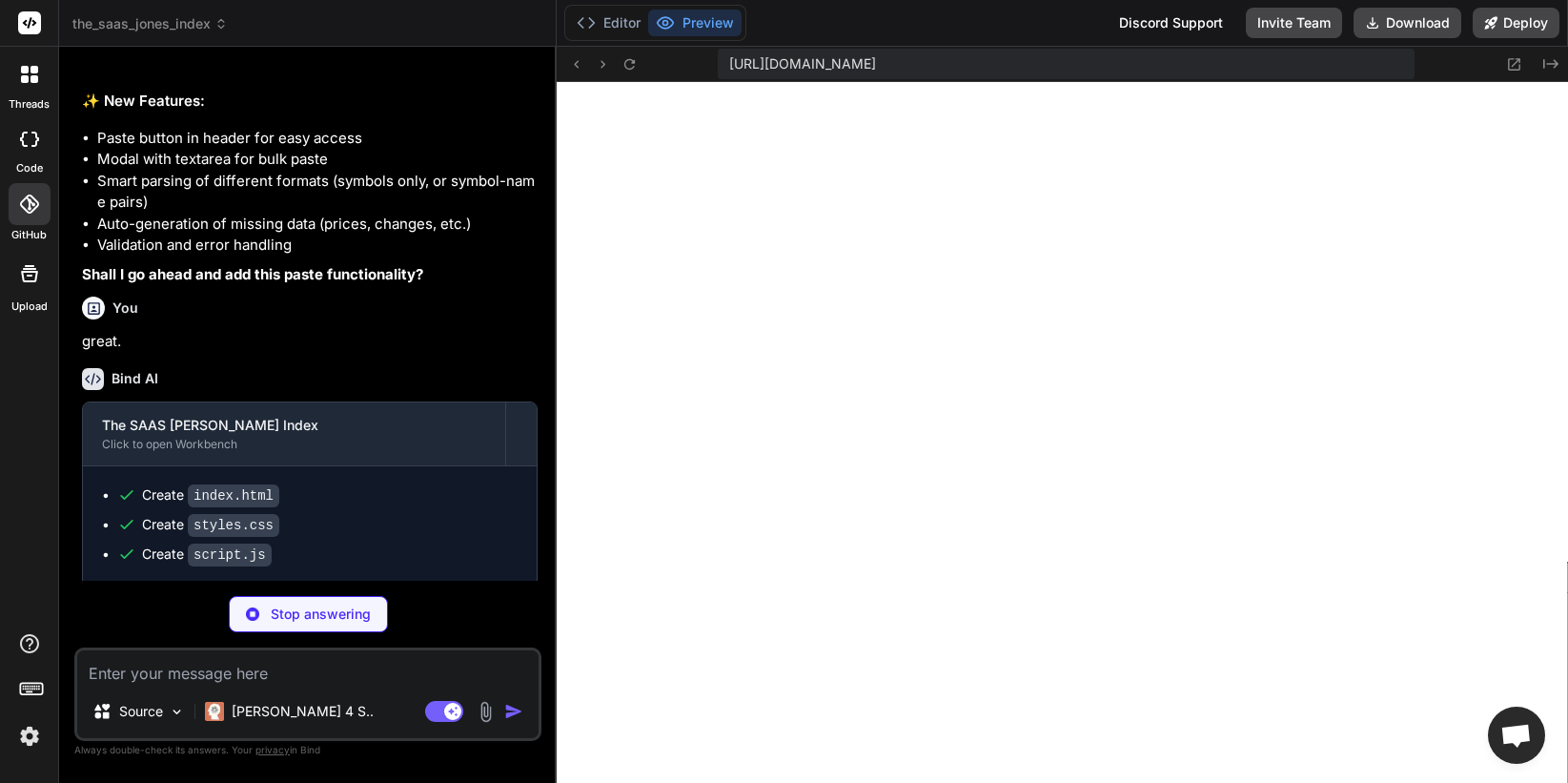
scroll to position [12234, 0]
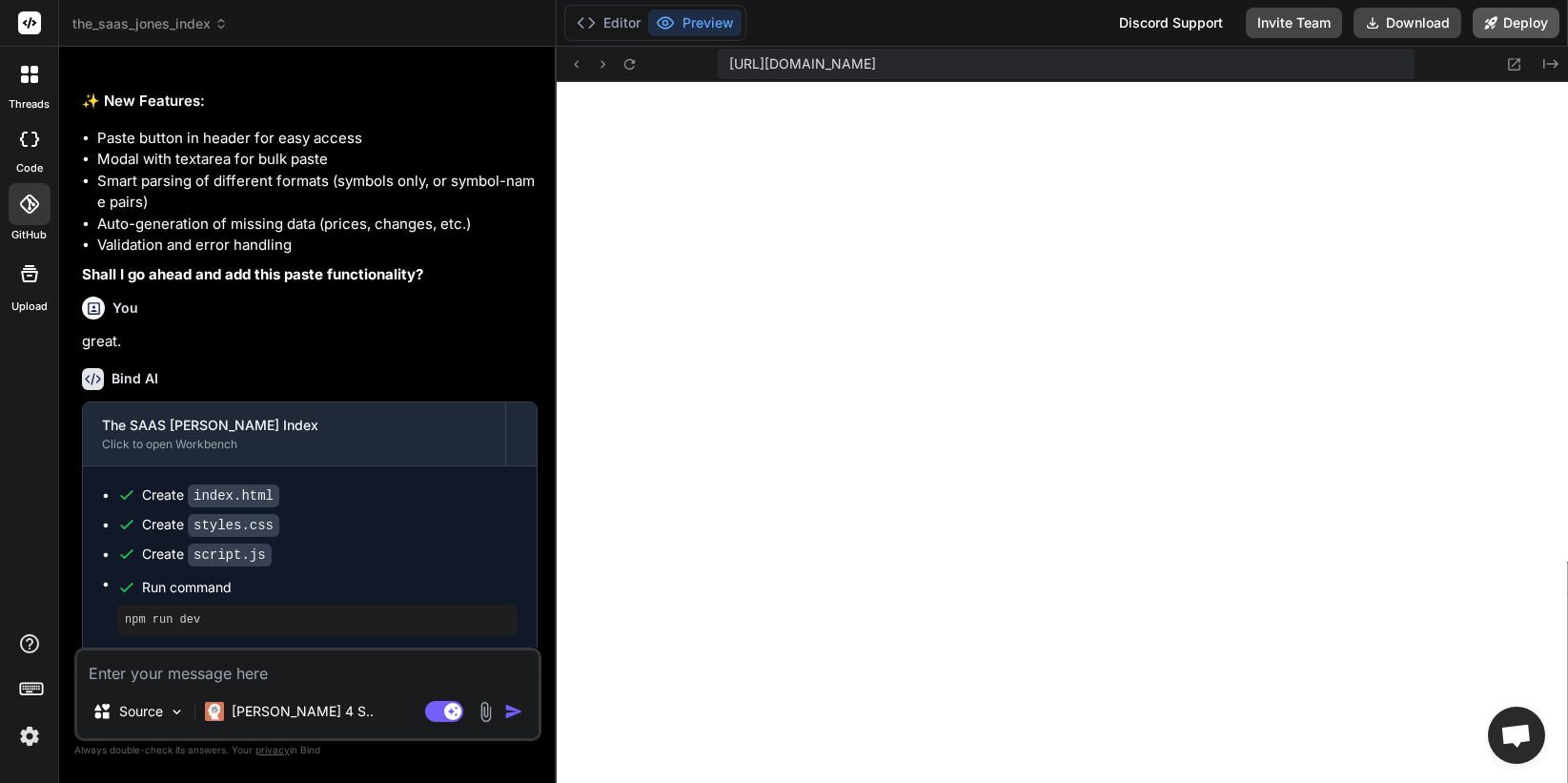
click at [1518, 26] on button "Deploy" at bounding box center [1516, 22] width 86 height 30
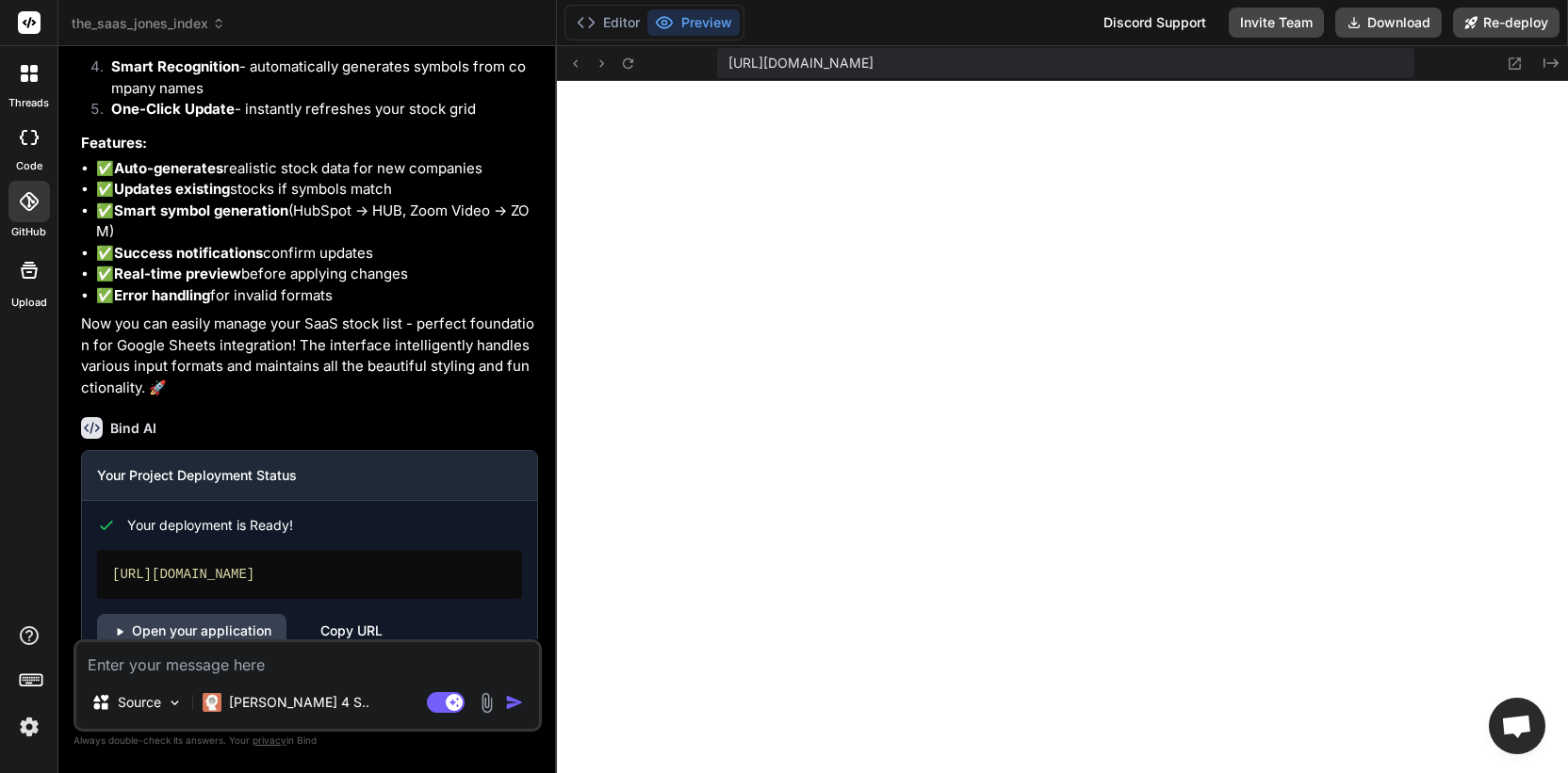
scroll to position [3094, 0]
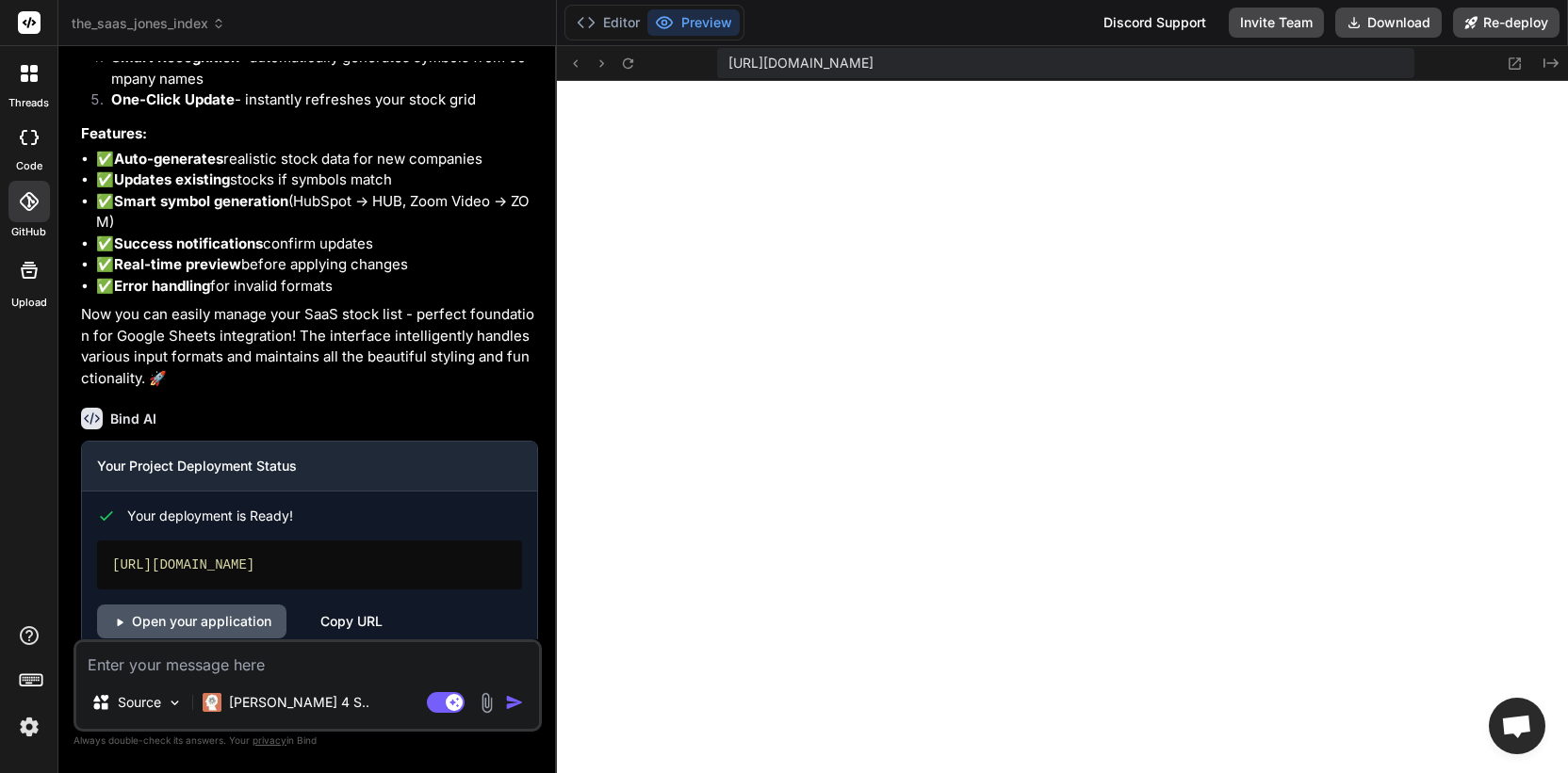
click at [206, 604] on link "Open your application" at bounding box center [191, 621] width 189 height 34
click at [366, 659] on textarea at bounding box center [308, 659] width 463 height 34
click at [1280, 26] on button "Invite Team" at bounding box center [1275, 22] width 95 height 30
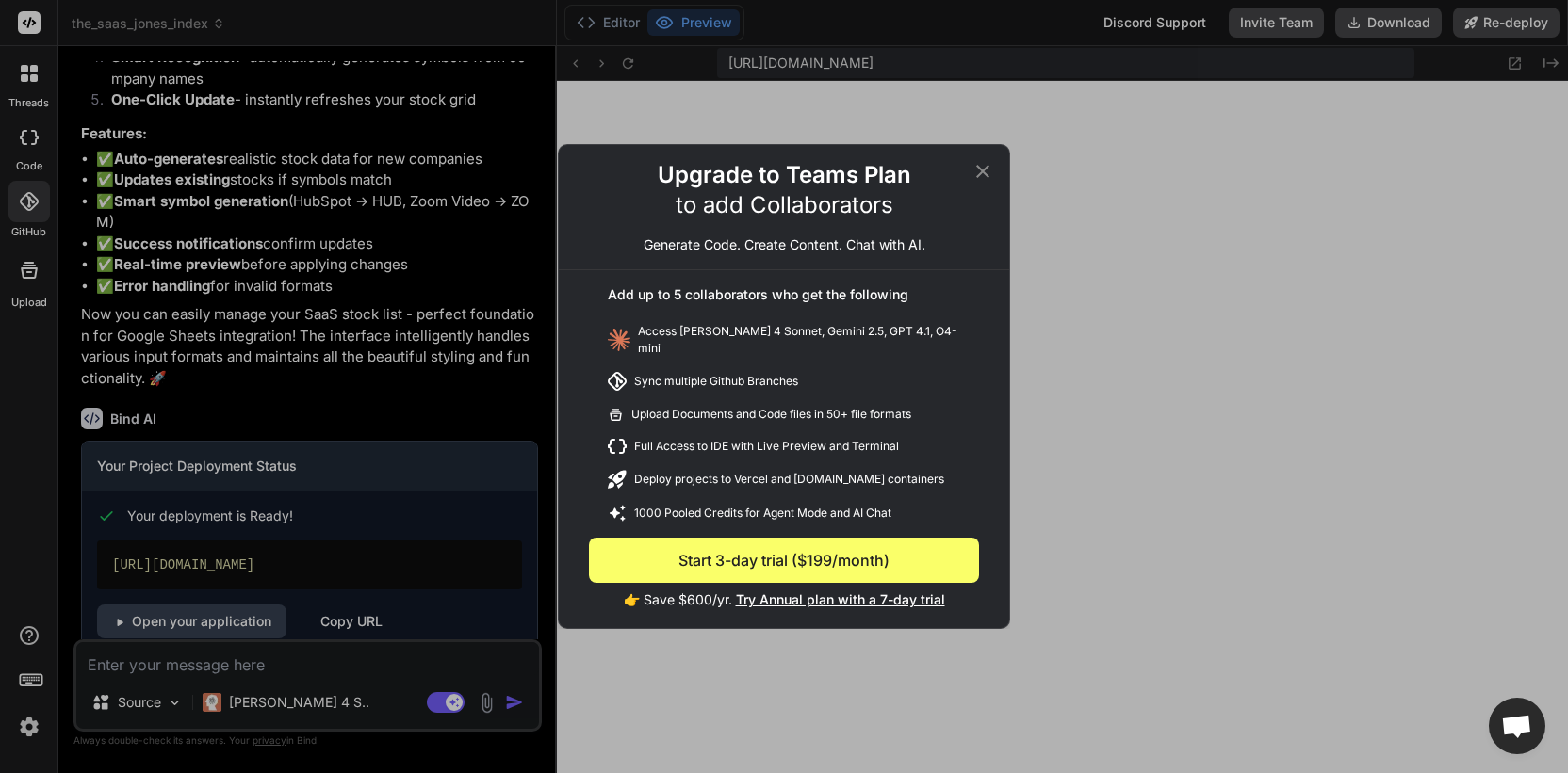
click at [986, 174] on icon at bounding box center [983, 172] width 13 height 13
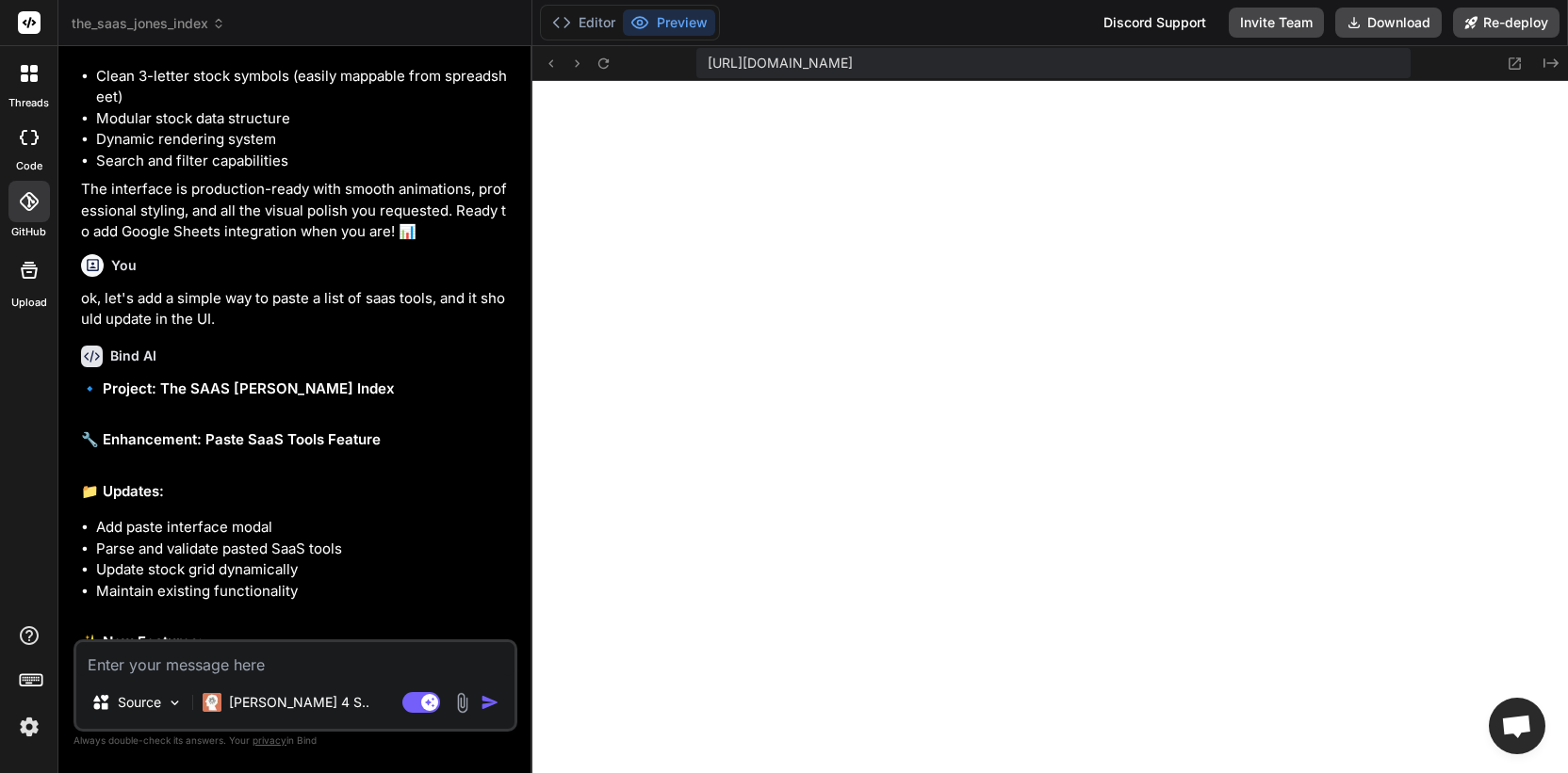
scroll to position [1690, 0]
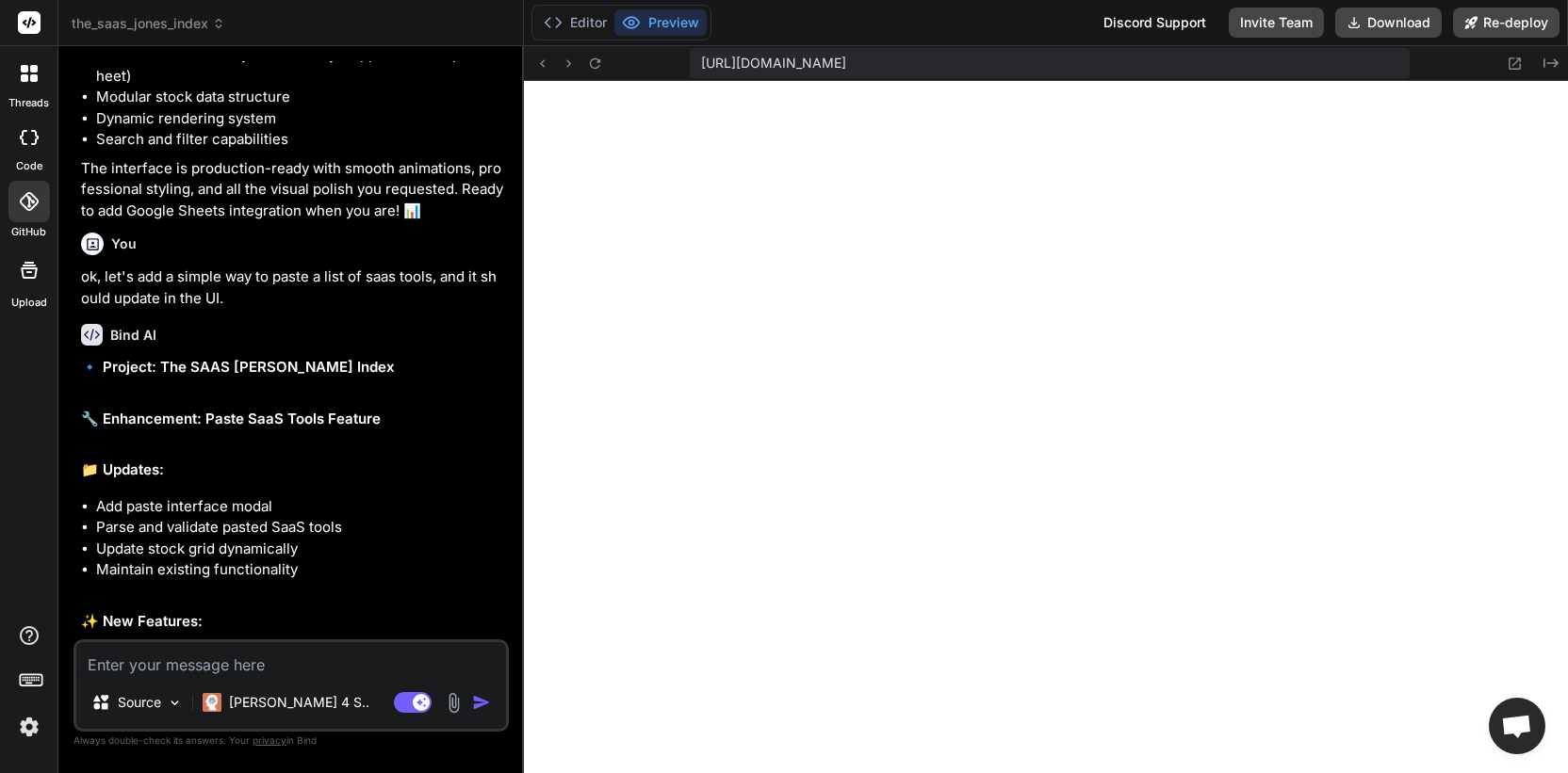
drag, startPoint x: 555, startPoint y: 423, endPoint x: 484, endPoint y: 437, distance: 72.4
click at [484, 437] on div "Bind AI Web Search Created with Pixso. Code Generator You Build an application …" at bounding box center [291, 410] width 465 height 727
click at [589, 21] on button "Editor" at bounding box center [575, 22] width 78 height 26
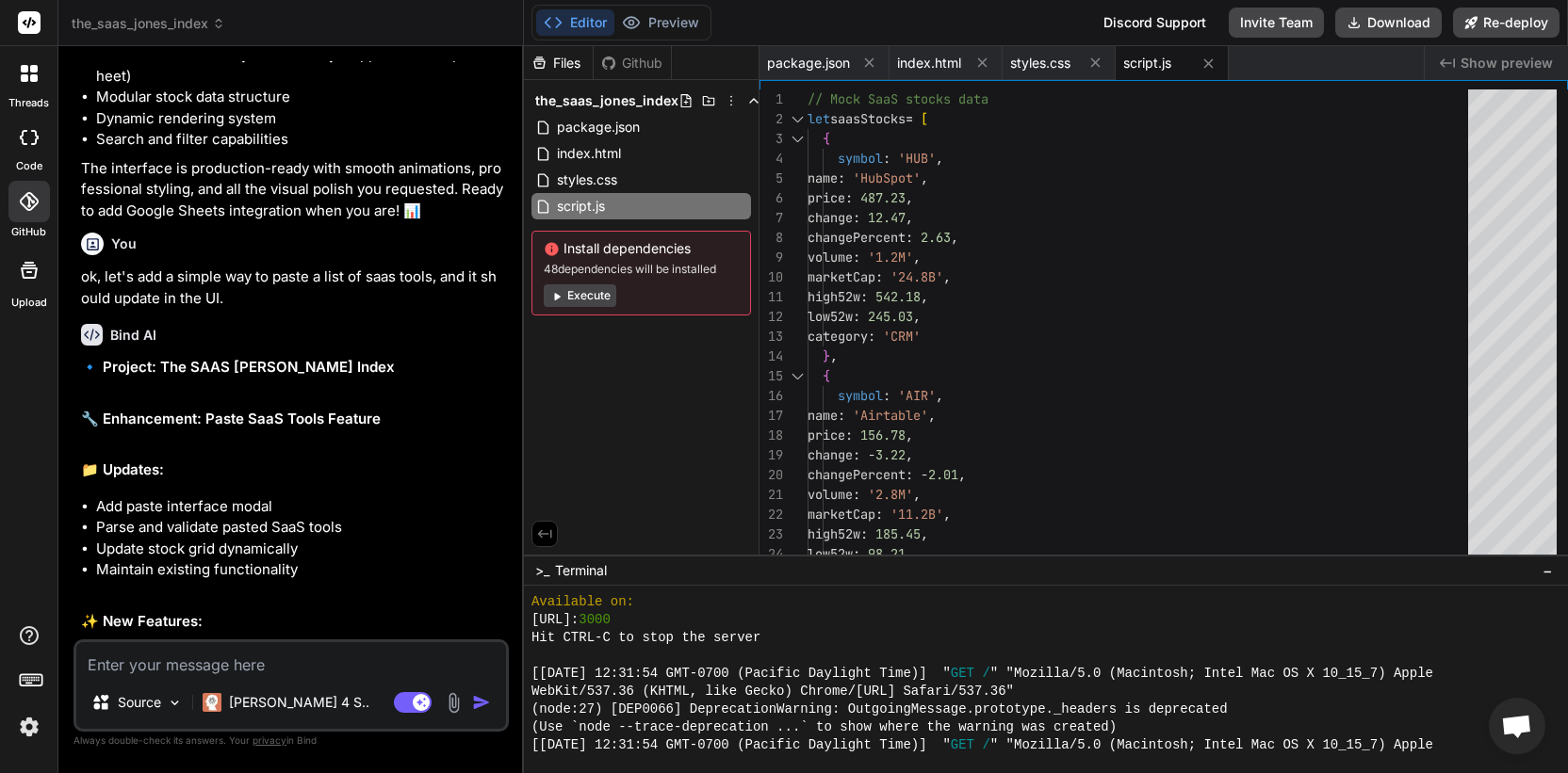
scroll to position [11841, 0]
click at [685, 23] on button "Preview" at bounding box center [660, 22] width 92 height 26
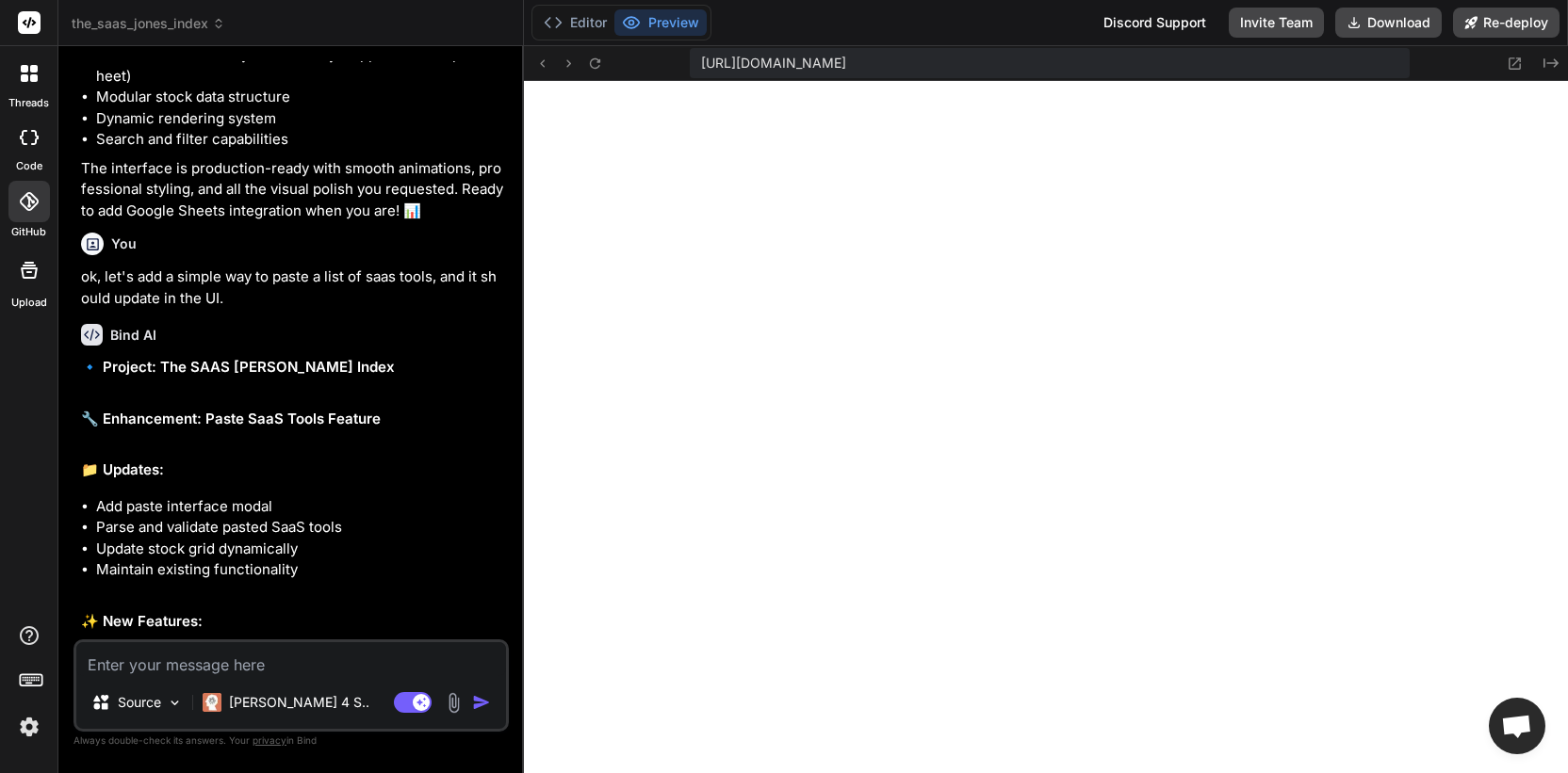
click at [40, 80] on div at bounding box center [29, 73] width 39 height 39
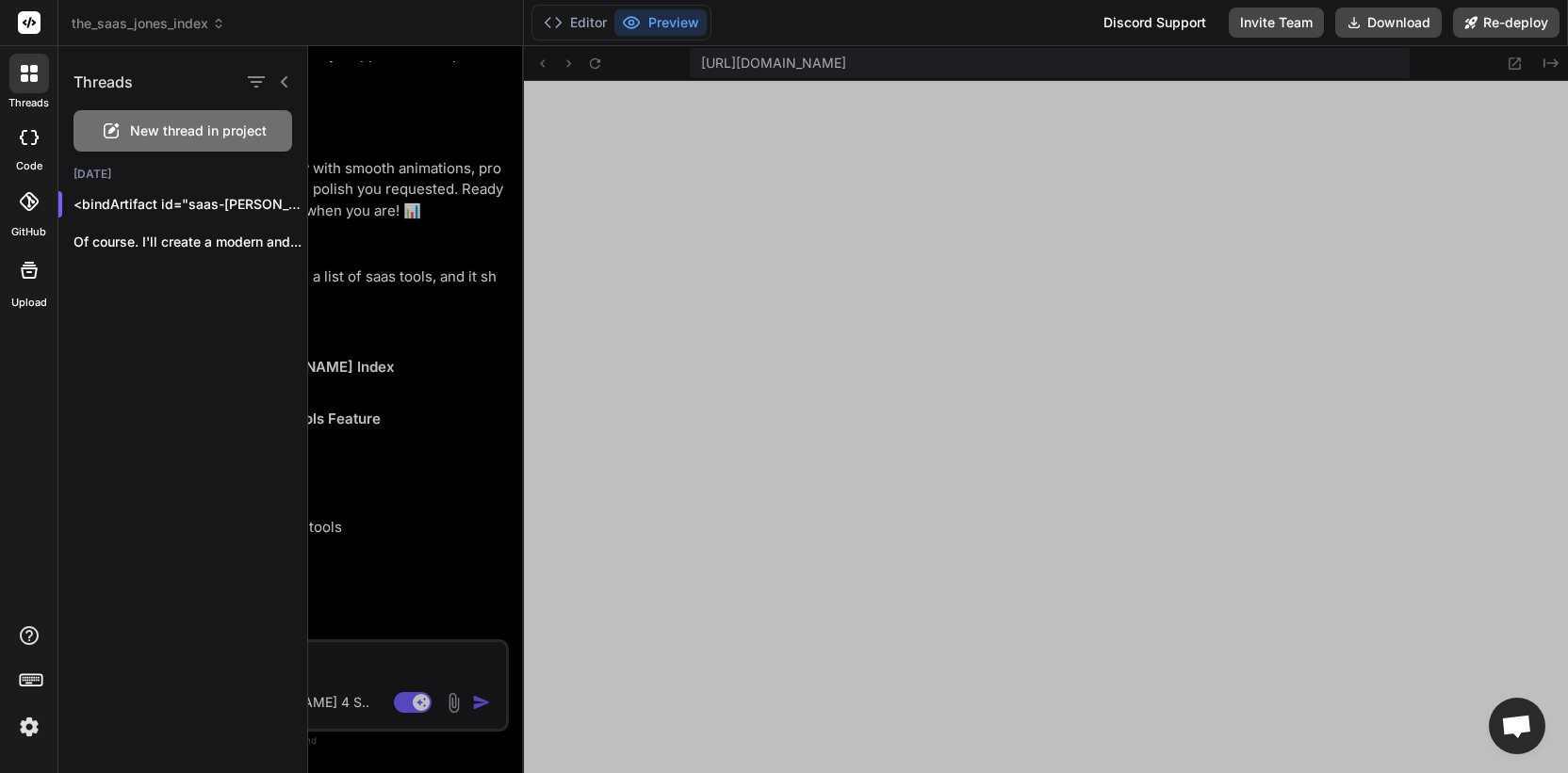
click at [202, 130] on span "New thread in project" at bounding box center [199, 131] width 136 height 19
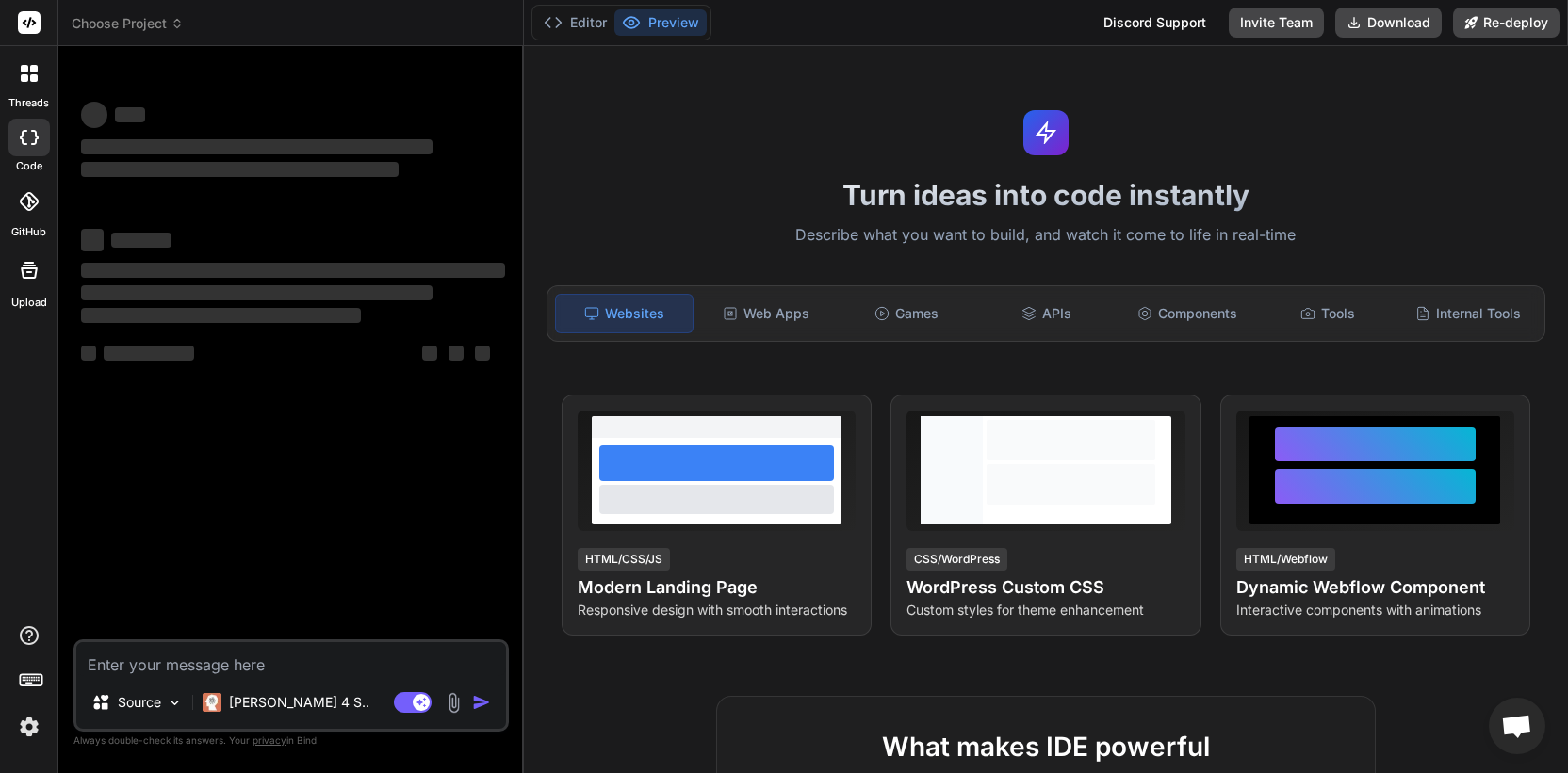
scroll to position [11844, 0]
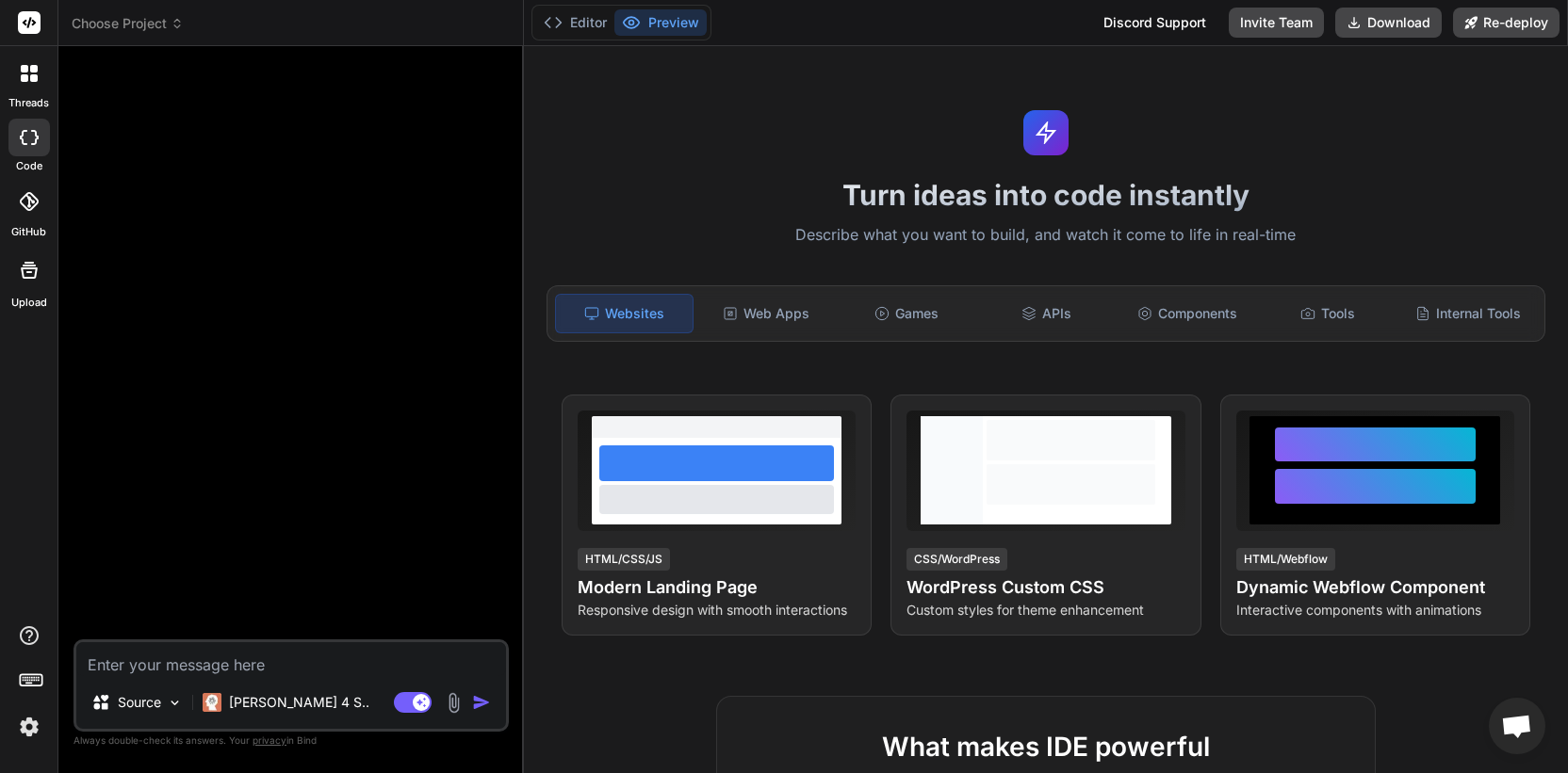
click at [450, 706] on img at bounding box center [453, 703] width 22 height 22
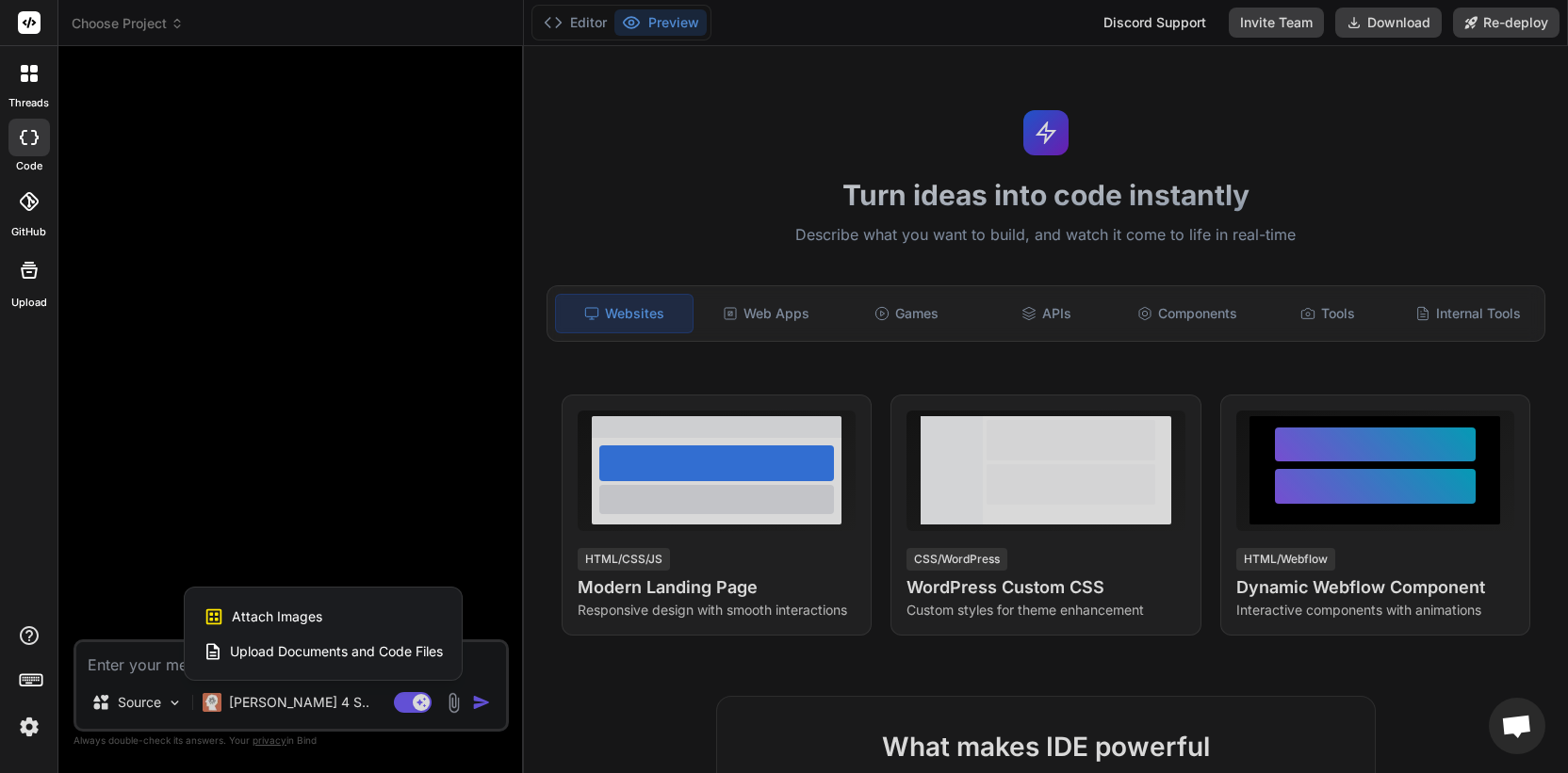
click at [273, 616] on span "Attach Images" at bounding box center [277, 617] width 90 height 19
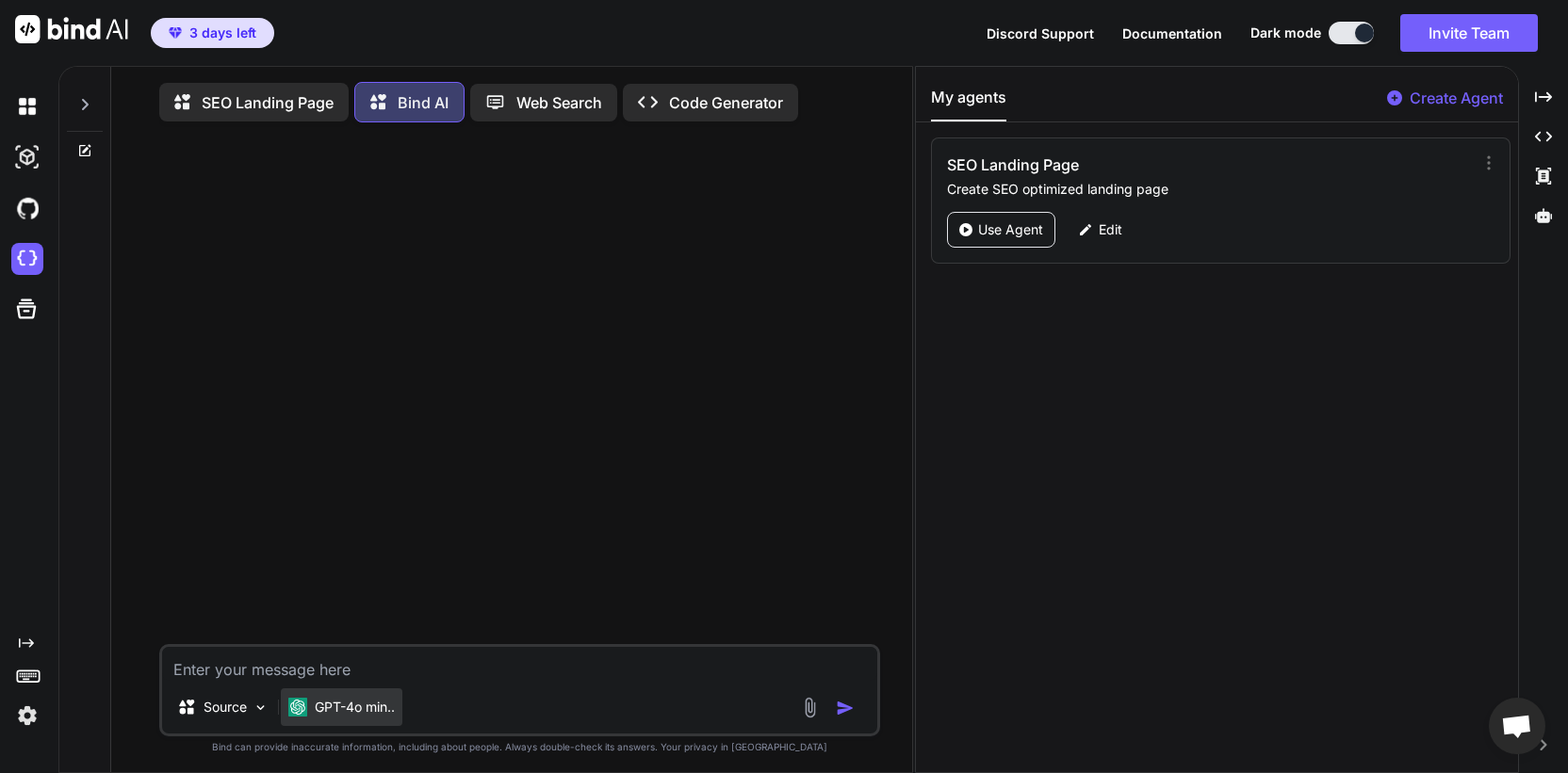
click at [368, 714] on p "GPT-4o min.." at bounding box center [354, 708] width 80 height 19
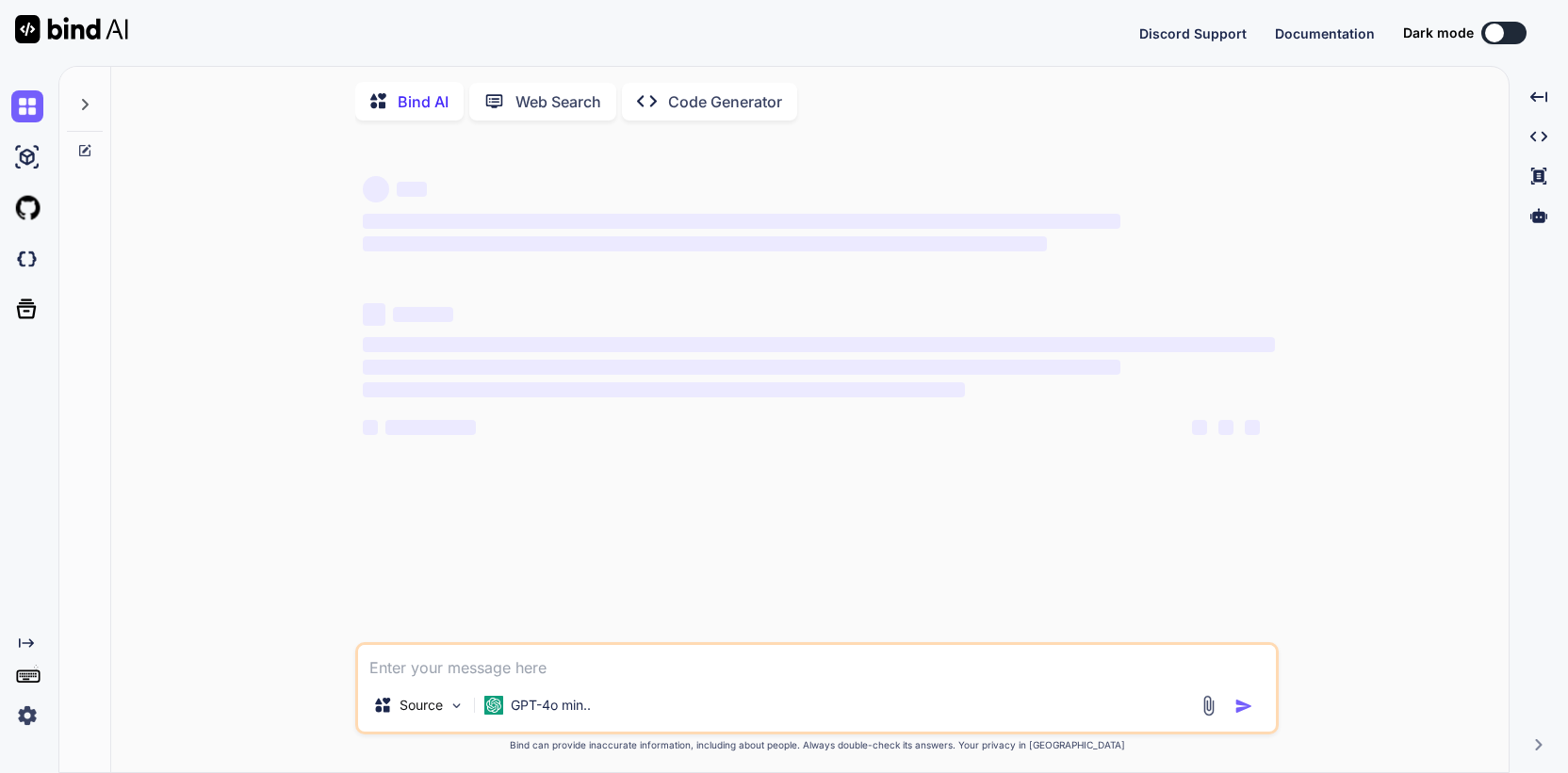
type textarea "x"
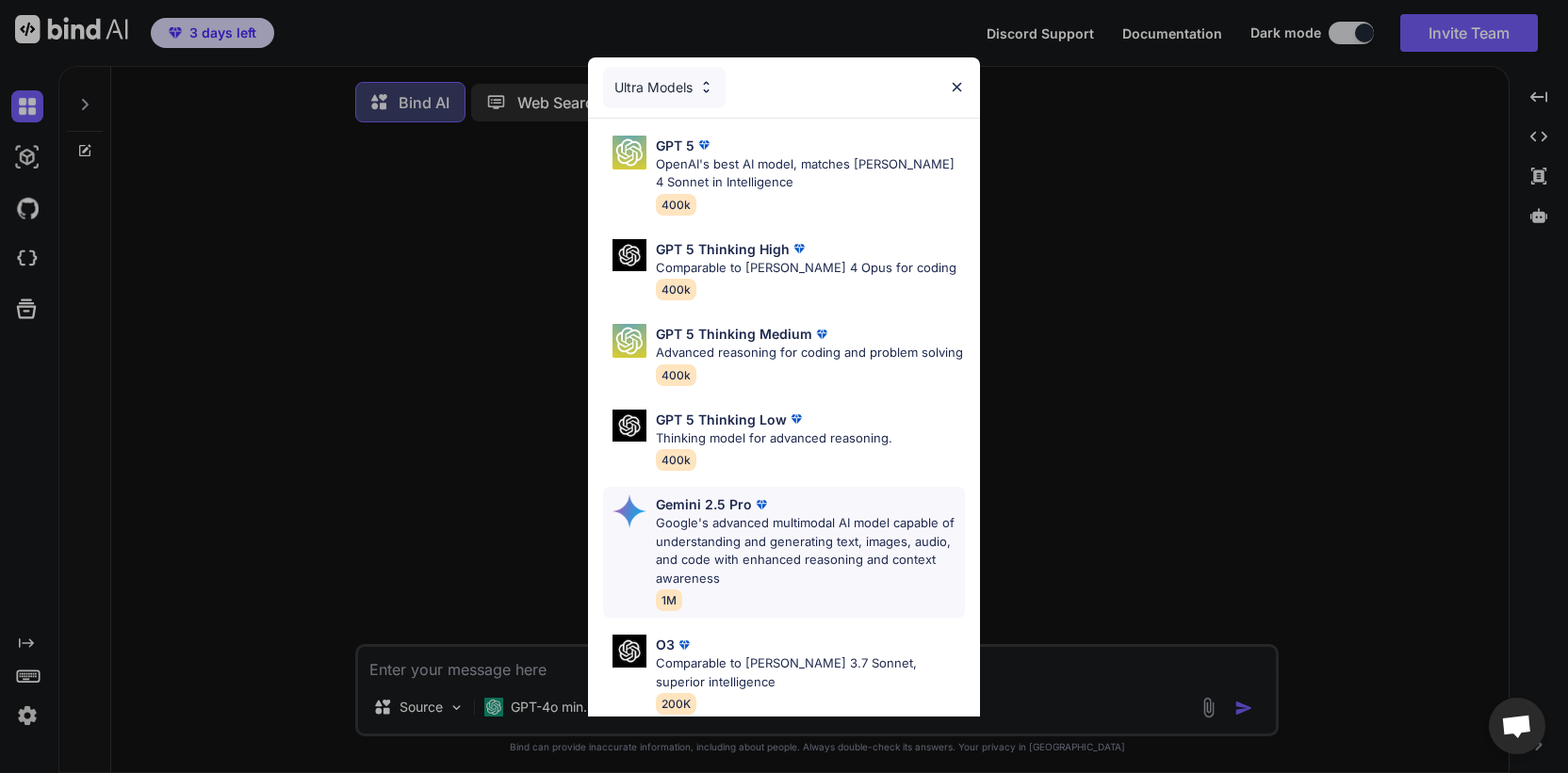
scroll to position [147, 0]
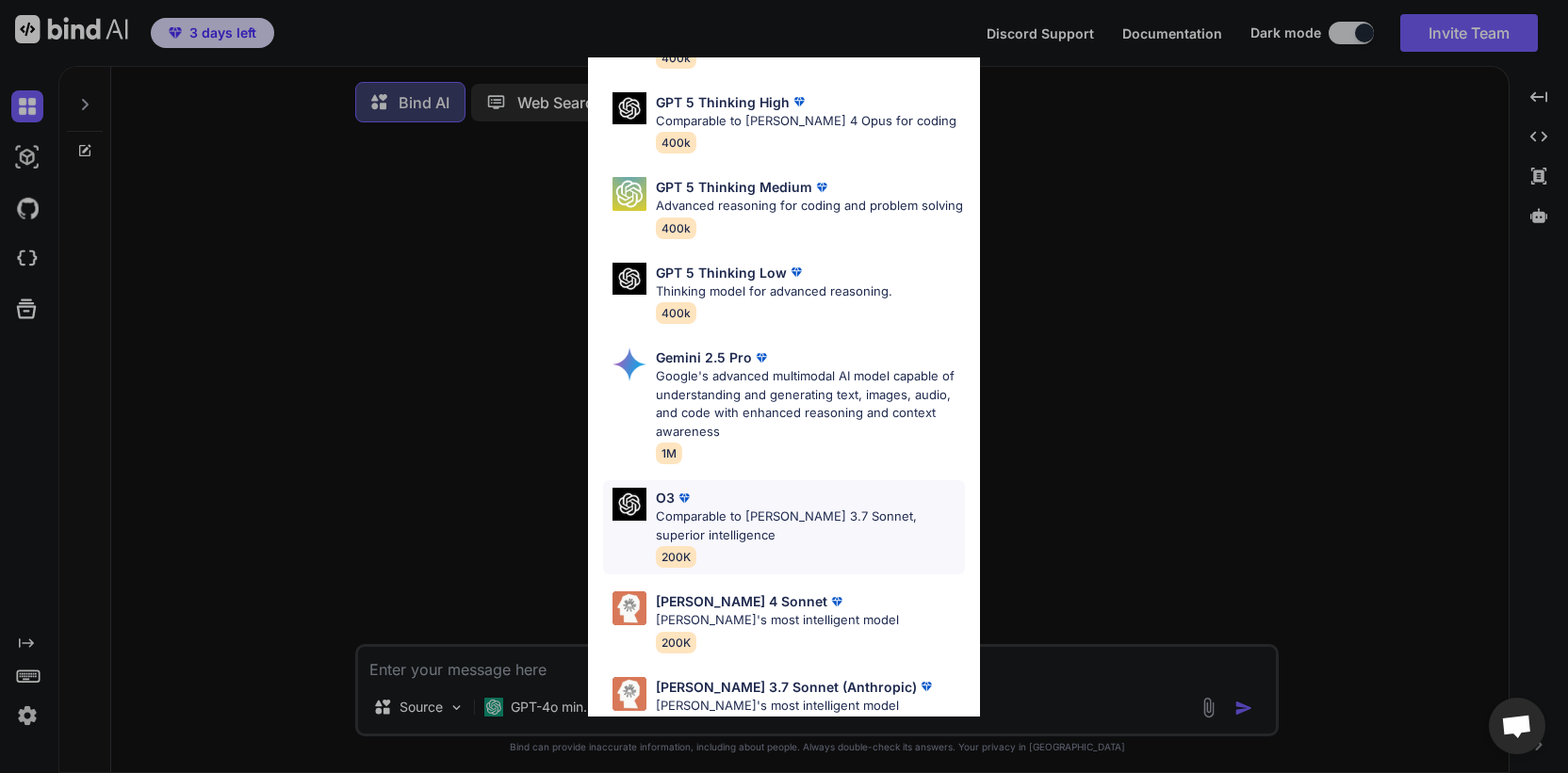
click at [741, 534] on p "Comparable to Claude 3.7 Sonnet, superior intelligence" at bounding box center [810, 526] width 309 height 36
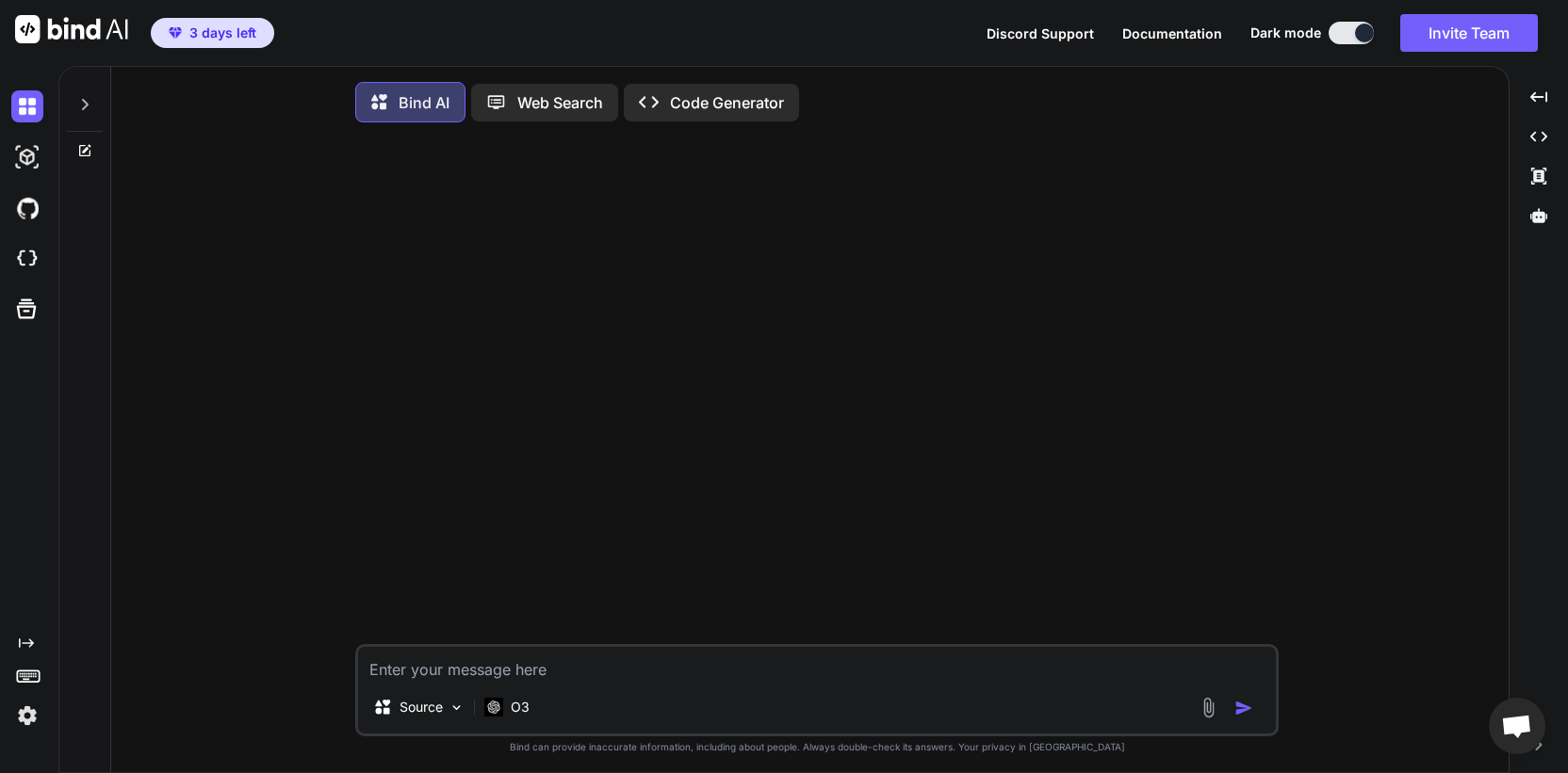
click at [608, 669] on textarea at bounding box center [817, 664] width 917 height 34
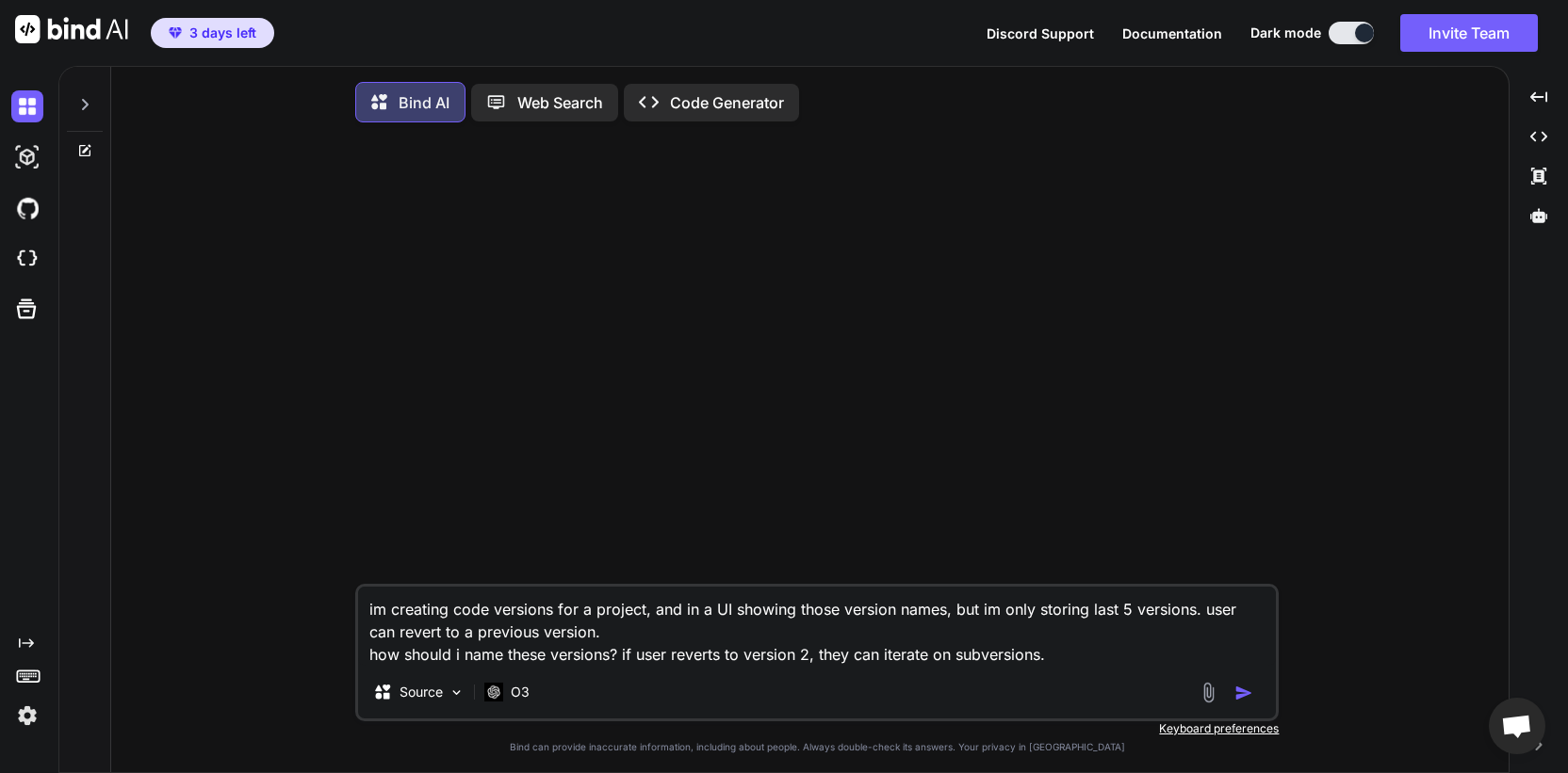
click at [609, 655] on textarea "im creating code versions for a project, and in a UI showing those version name…" at bounding box center [817, 626] width 917 height 79
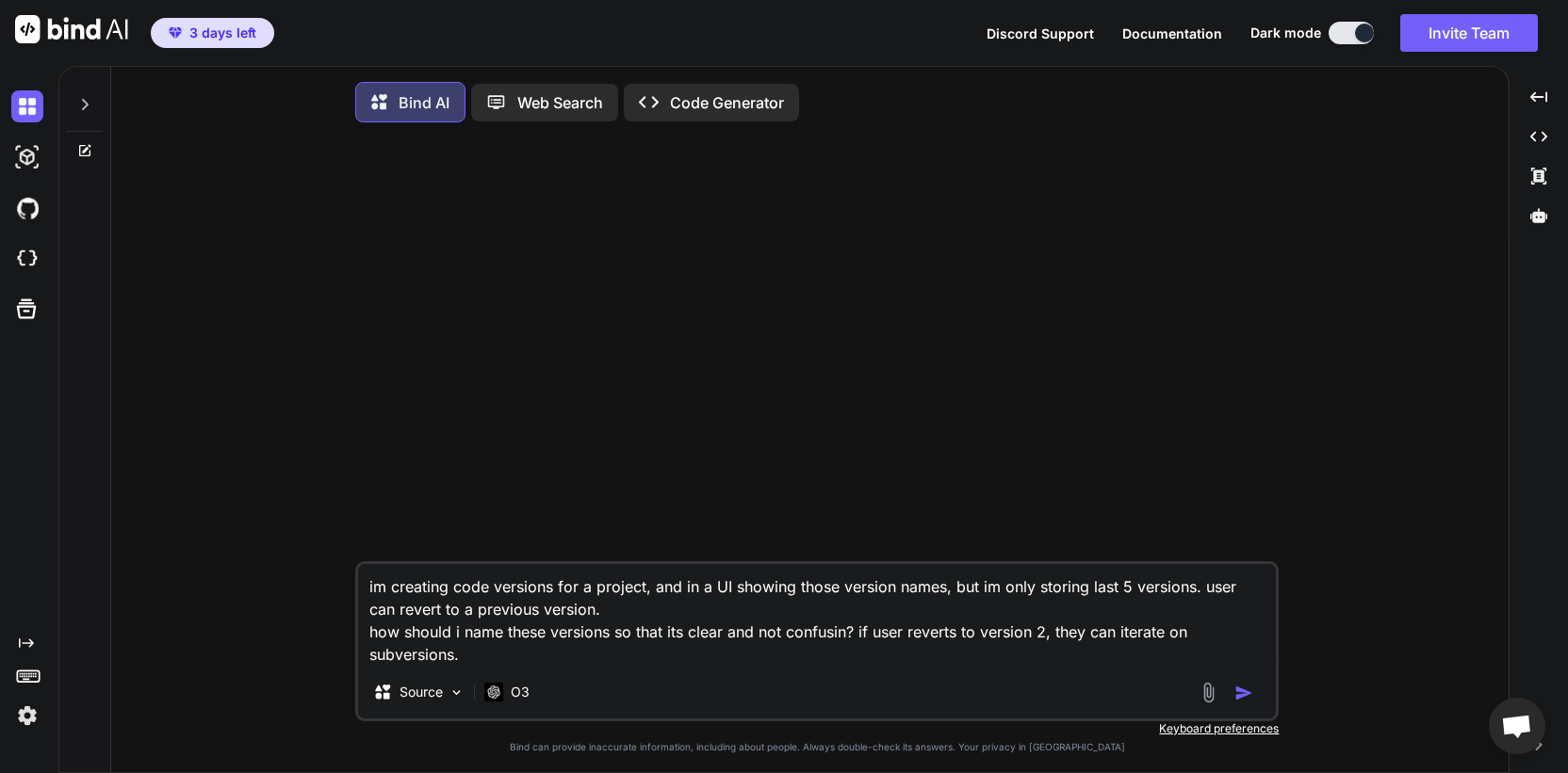
type textarea "im creating code versions for a project, and in a UI showing those version name…"
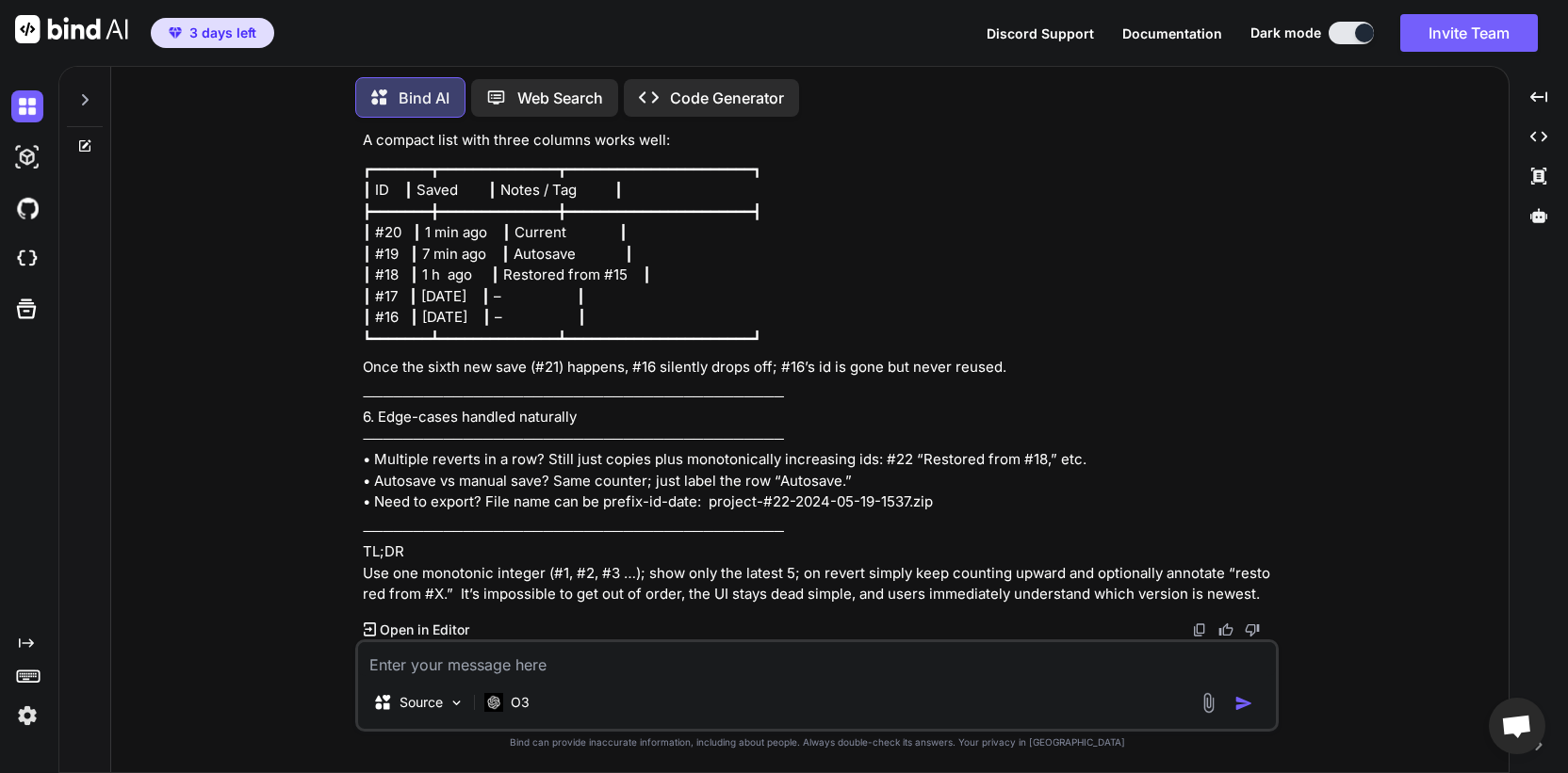
scroll to position [1397, 0]
click at [512, 704] on p "O3" at bounding box center [520, 703] width 19 height 19
click at [520, 700] on p "O3" at bounding box center [520, 703] width 19 height 19
click at [506, 707] on div "O3" at bounding box center [507, 703] width 45 height 19
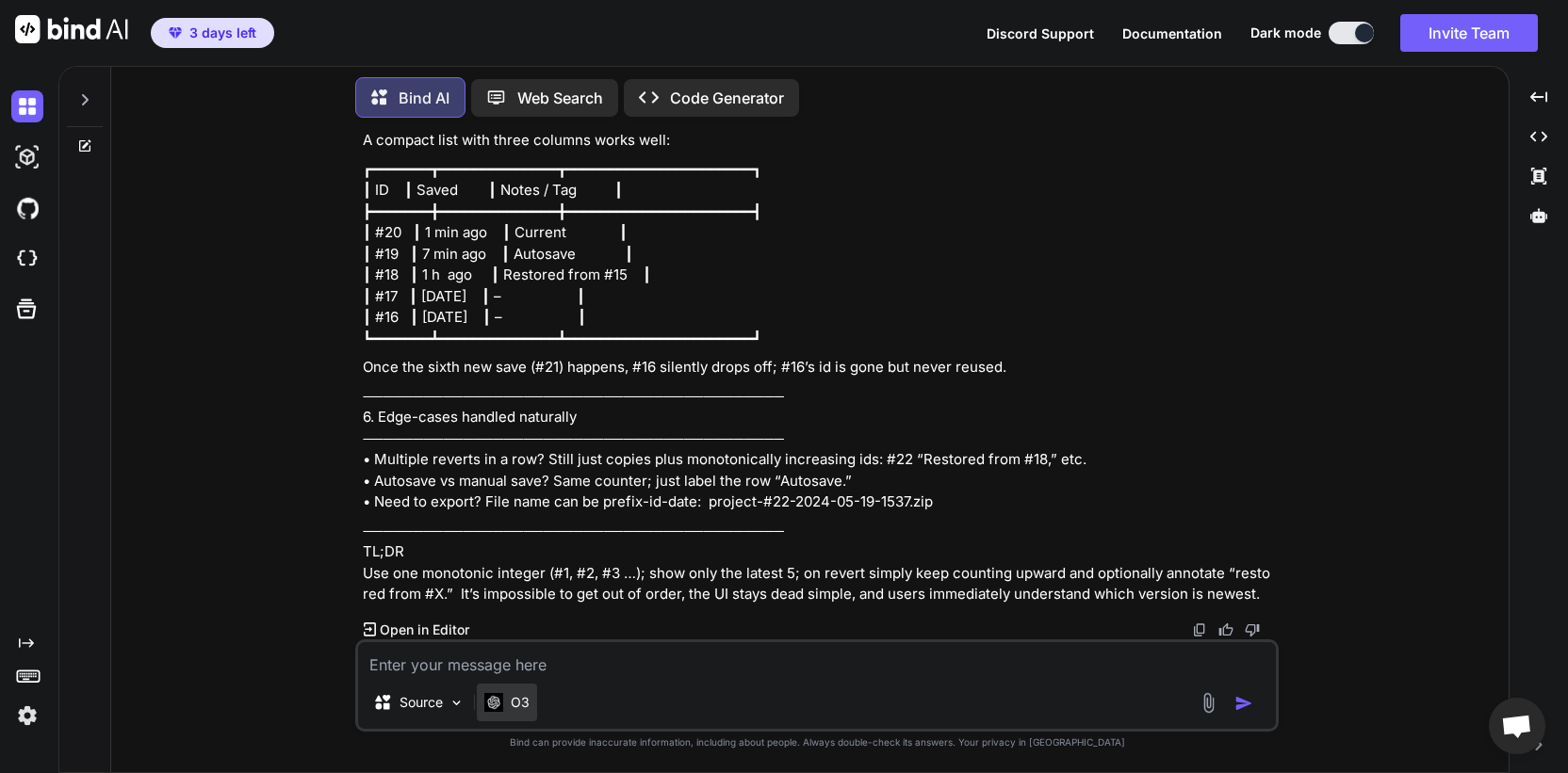
click at [506, 707] on div "O3" at bounding box center [507, 703] width 45 height 19
click at [595, 701] on div "Source O3" at bounding box center [817, 706] width 917 height 45
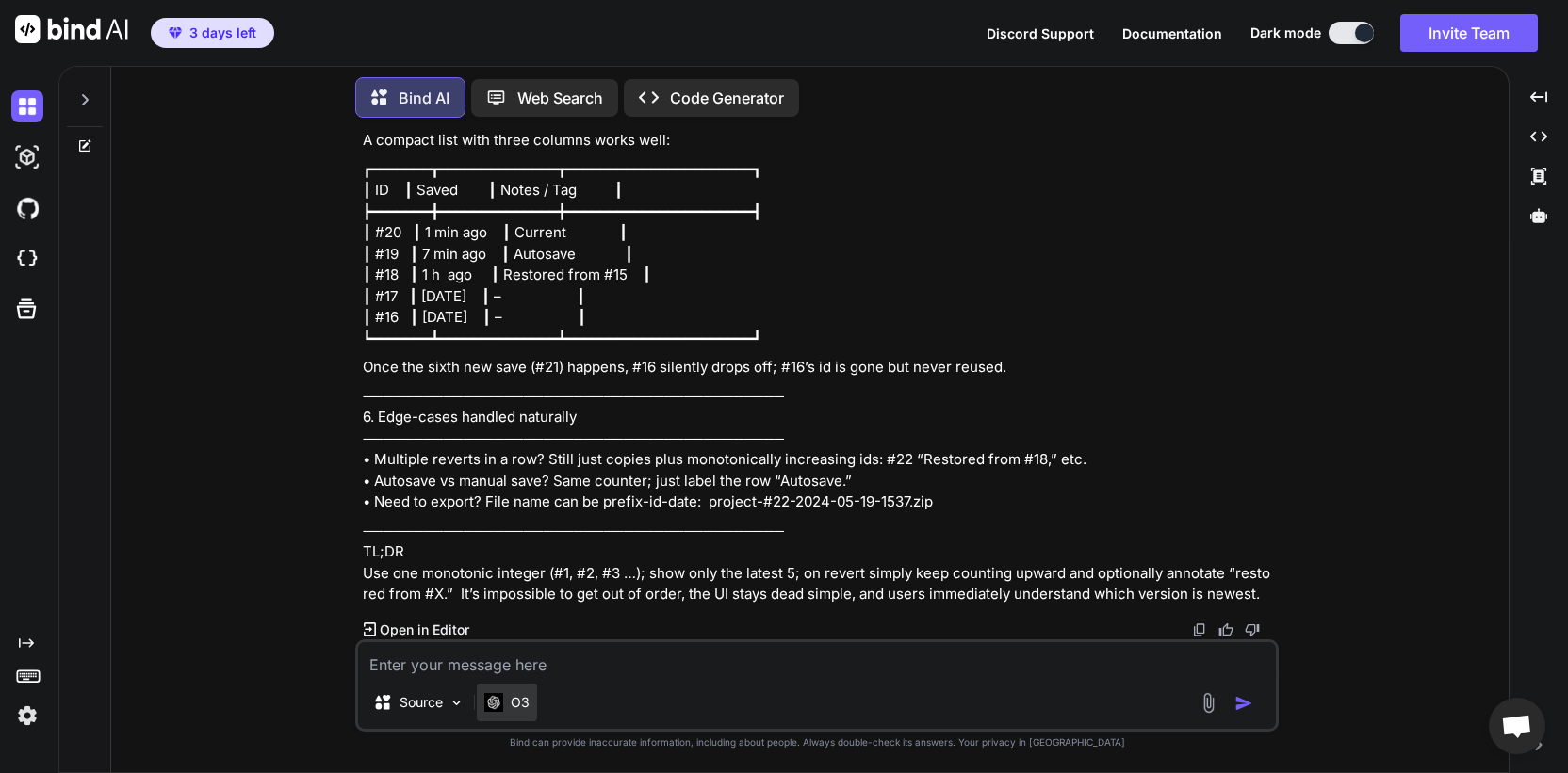
click at [514, 702] on p "O3" at bounding box center [520, 703] width 19 height 19
click at [661, 586] on p "────────────────────────────────────────── TL;DR Use one monotonic integer (#1,…" at bounding box center [819, 563] width 912 height 84
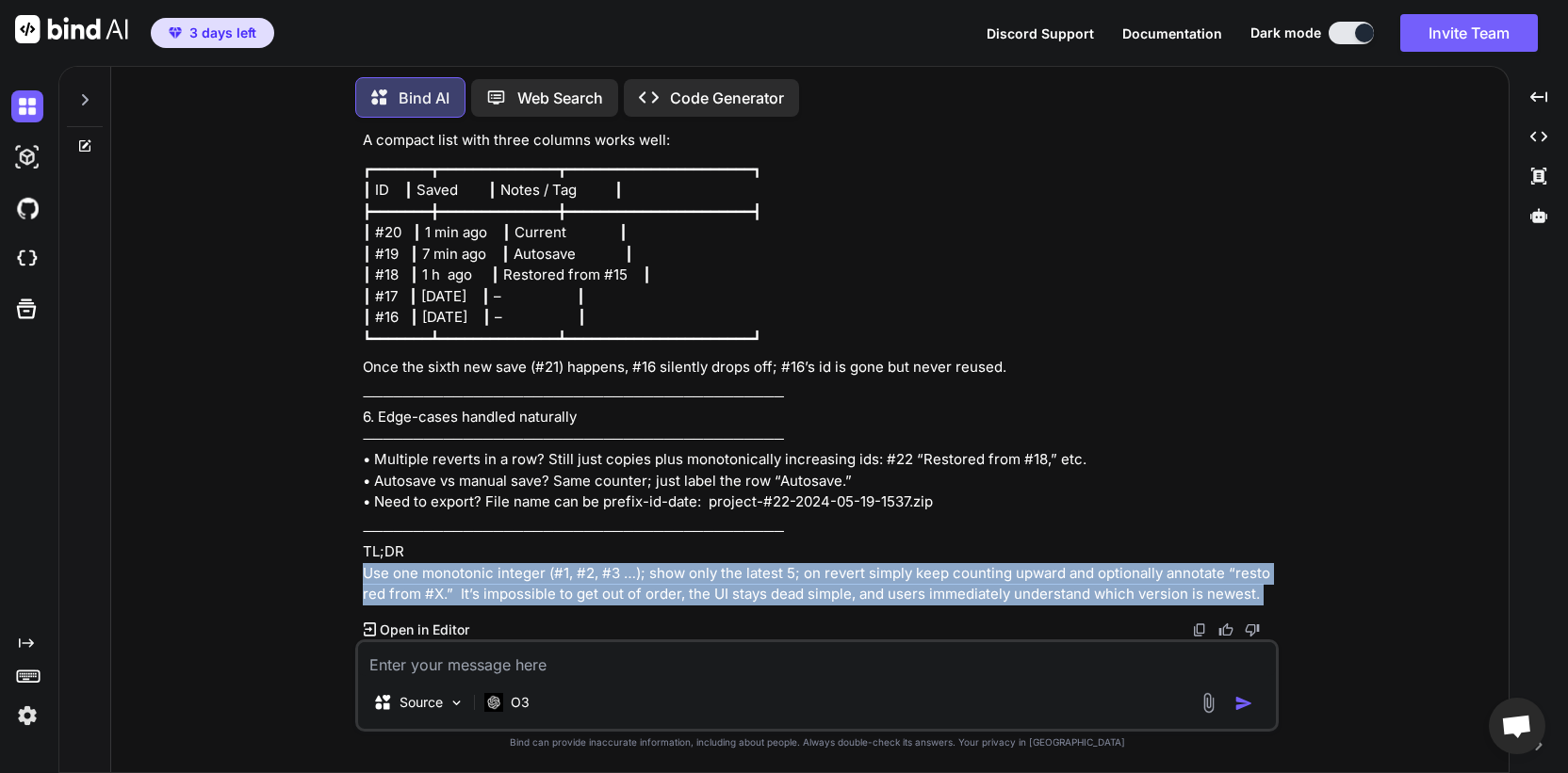
click at [661, 586] on p "────────────────────────────────────────── TL;DR Use one monotonic integer (#1,…" at bounding box center [819, 563] width 912 height 84
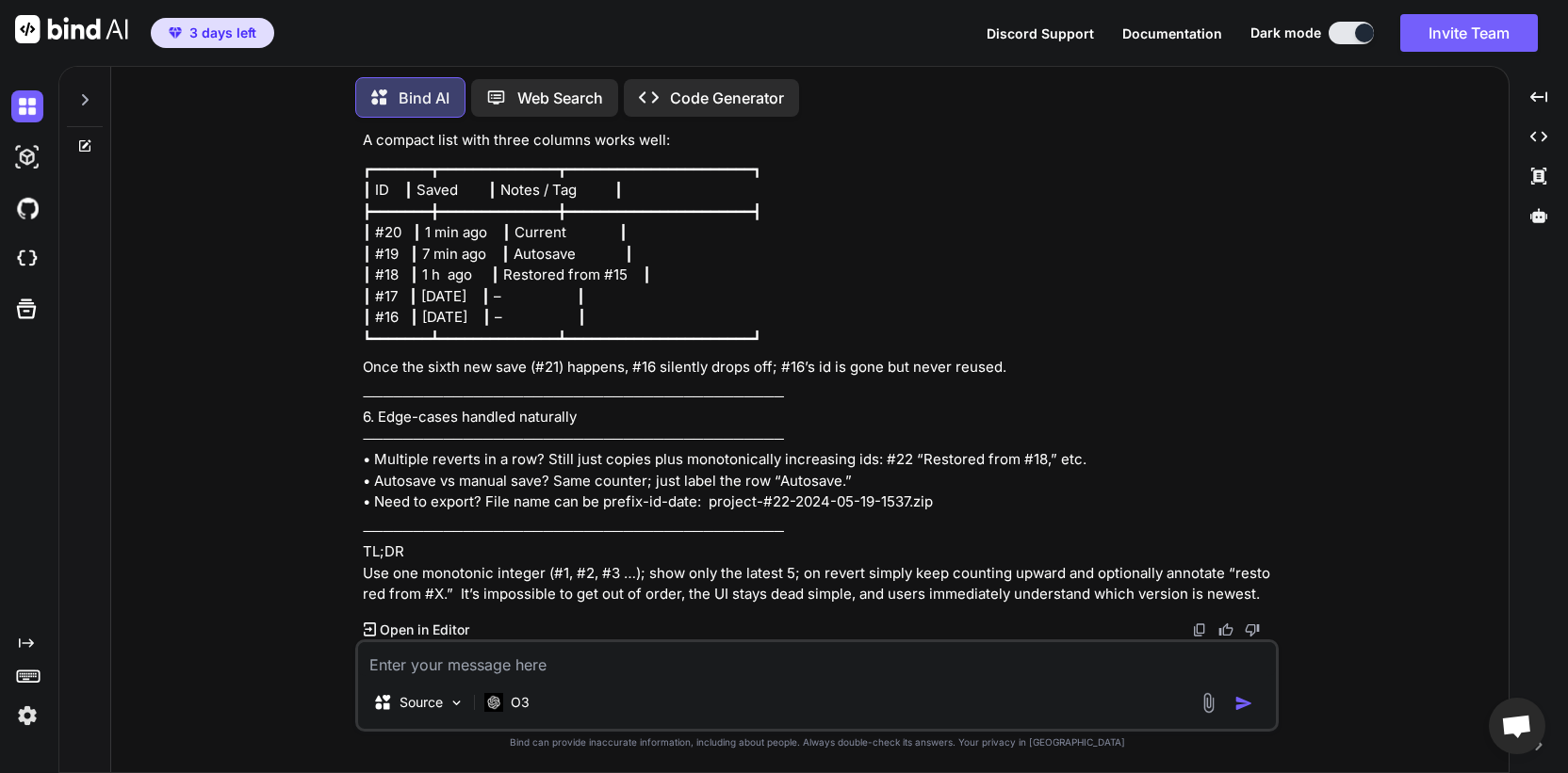
click at [687, 590] on p "────────────────────────────────────────── TL;DR Use one monotonic integer (#1,…" at bounding box center [819, 563] width 912 height 84
click at [421, 699] on p "Source" at bounding box center [420, 703] width 43 height 19
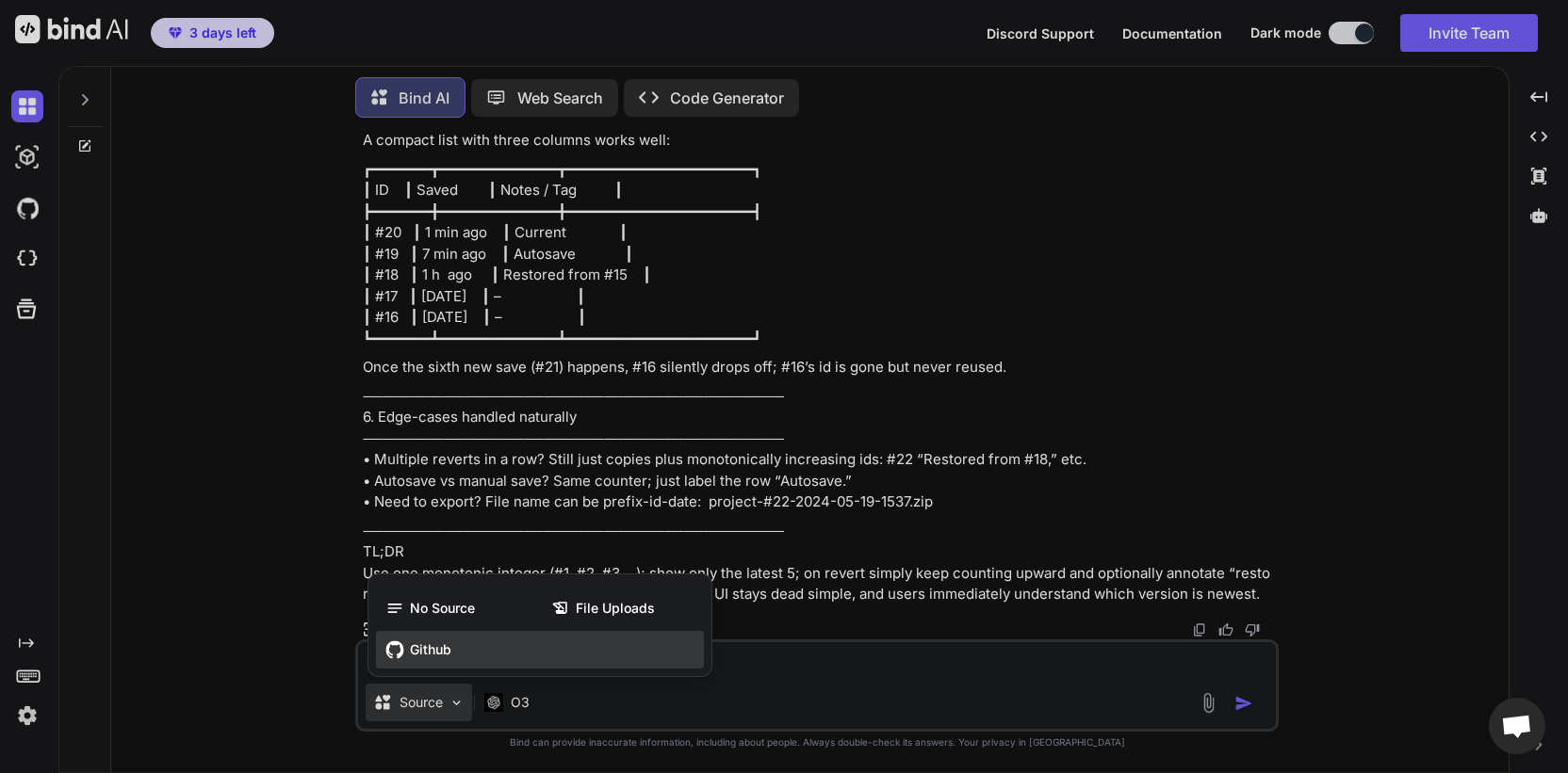
click at [444, 661] on div "Github" at bounding box center [540, 649] width 328 height 37
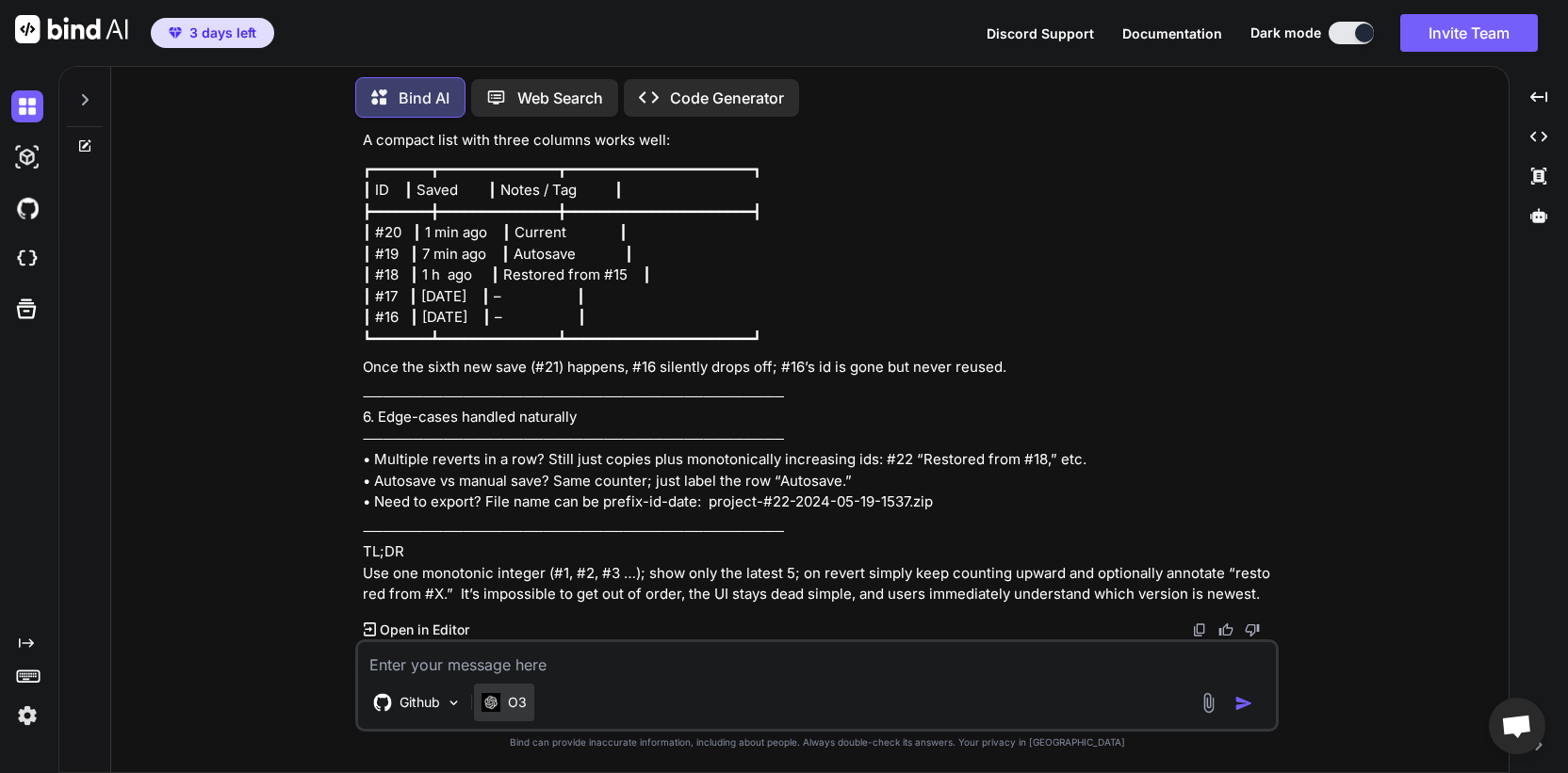
click at [506, 712] on div "O3" at bounding box center [504, 702] width 60 height 37
